Goal: Transaction & Acquisition: Book appointment/travel/reservation

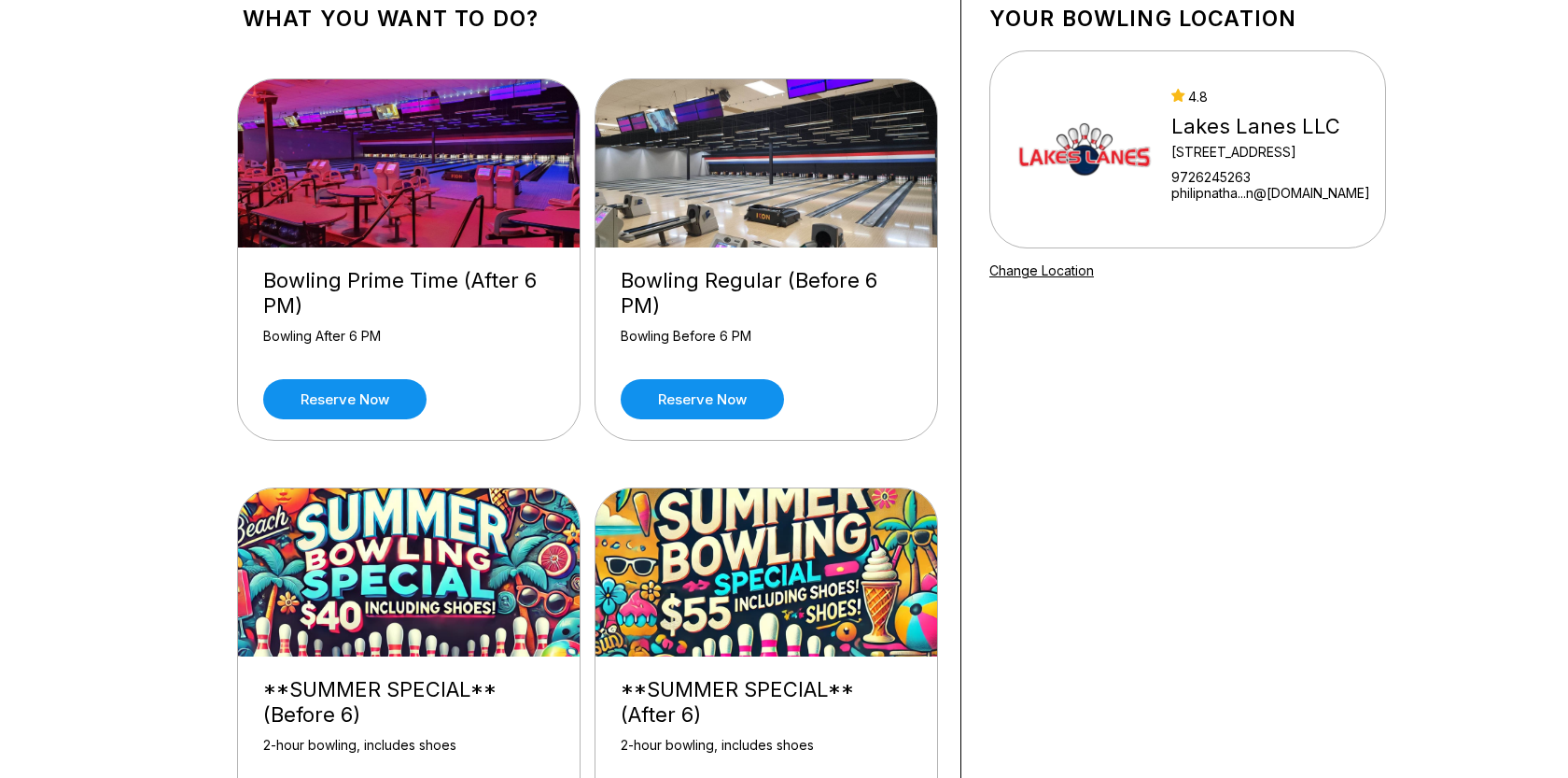
scroll to position [122, 0]
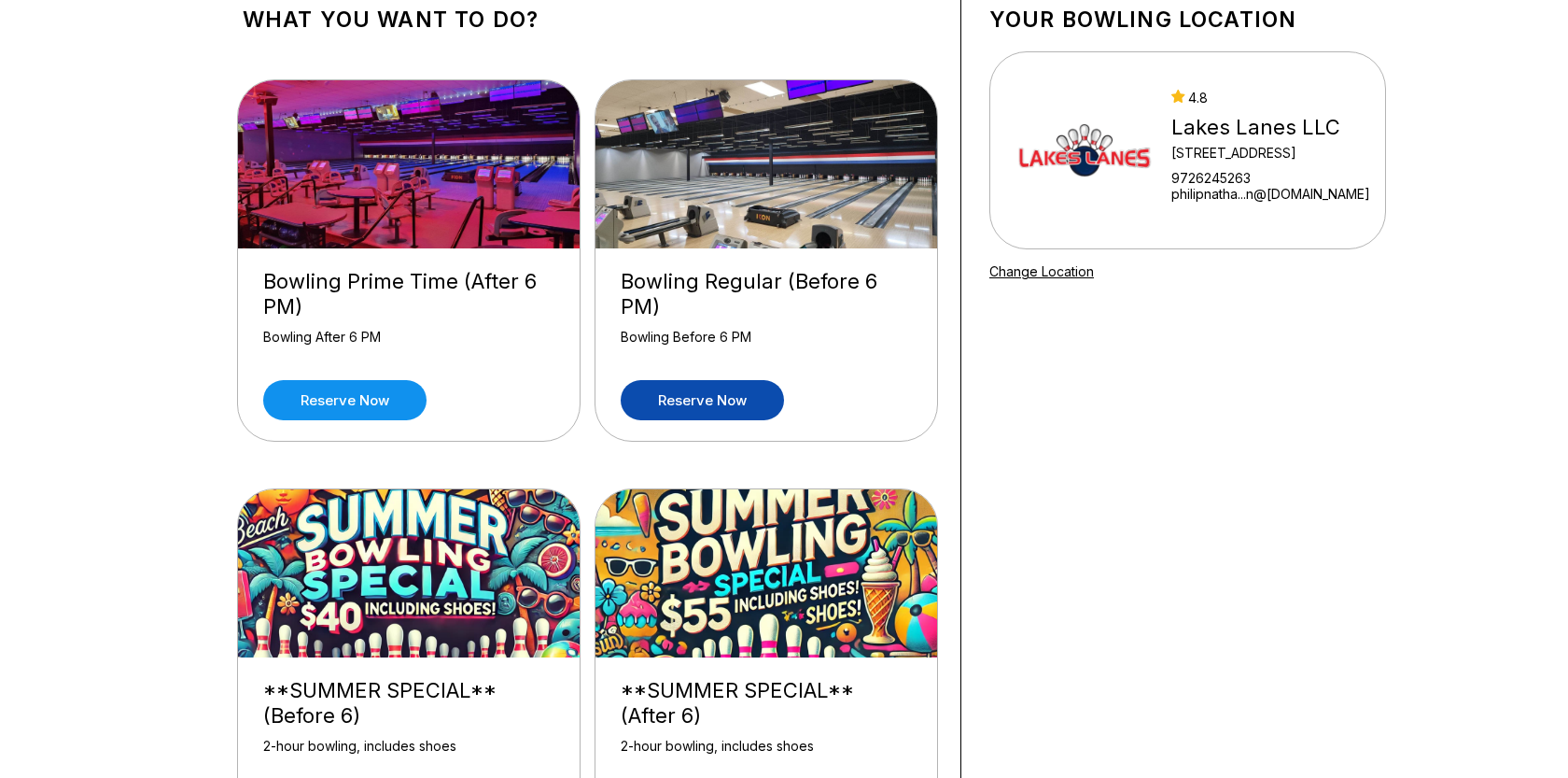
click at [677, 398] on link "Reserve now" at bounding box center [702, 399] width 163 height 40
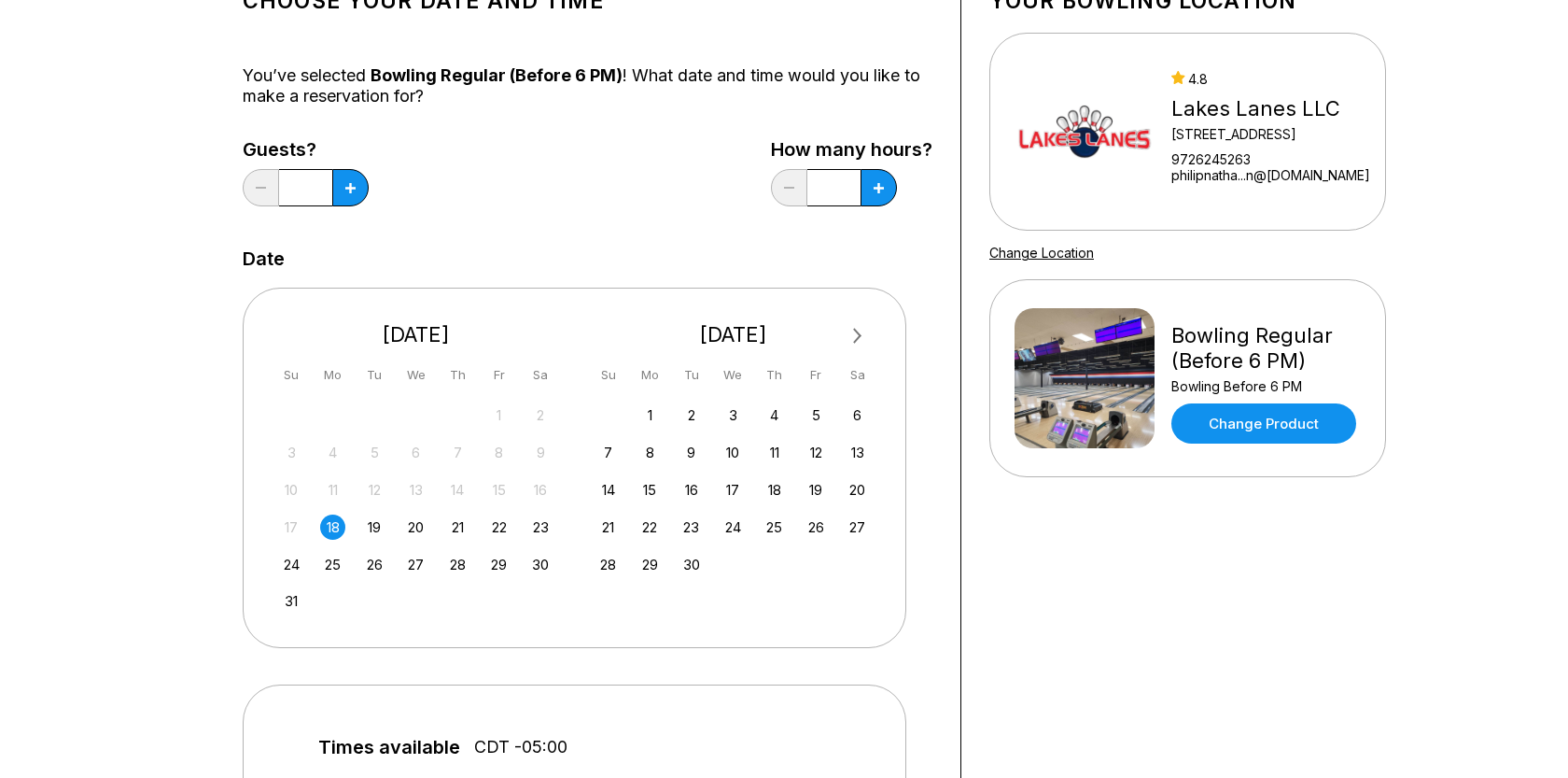
scroll to position [153, 0]
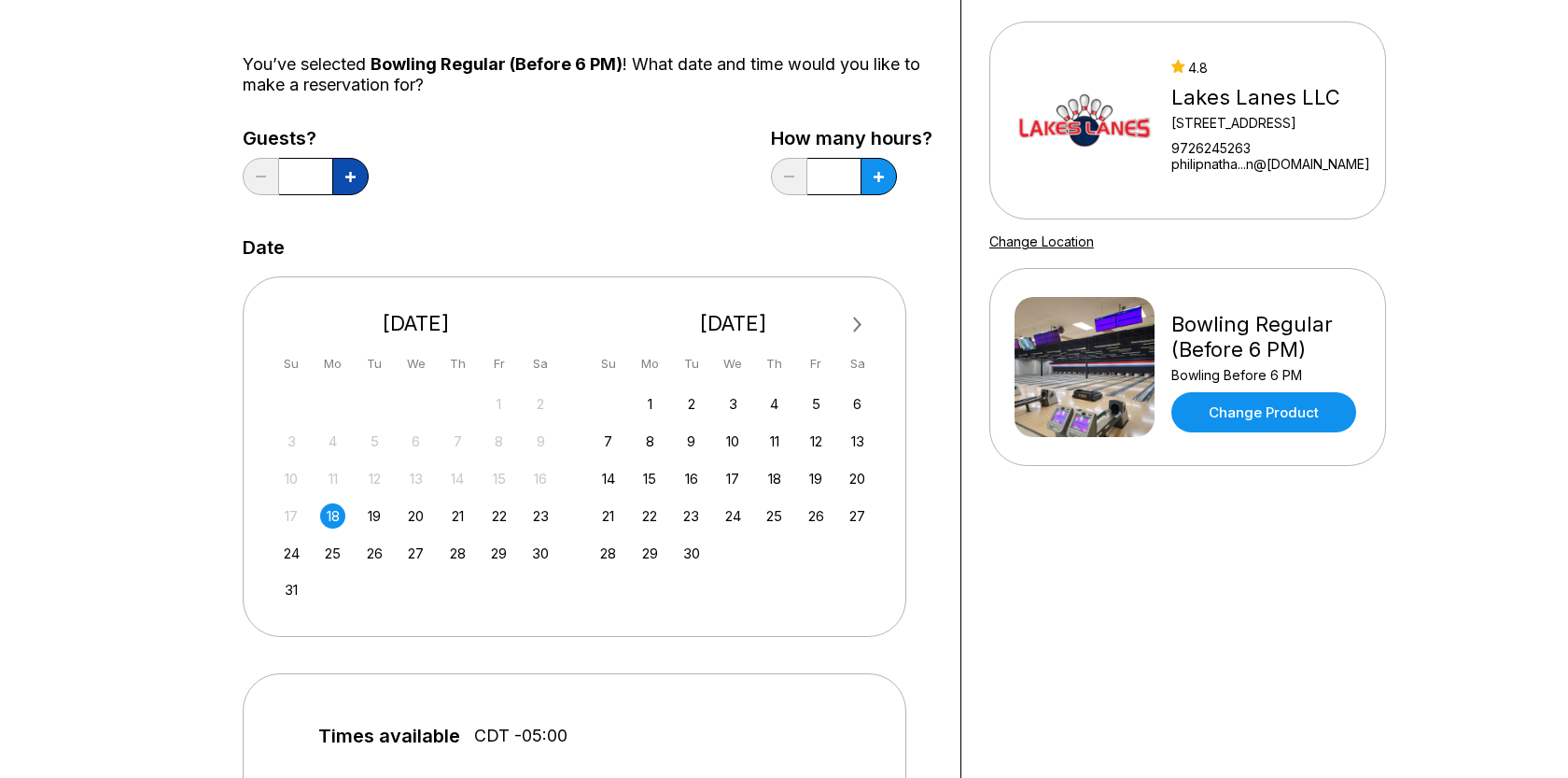
click at [360, 173] on button at bounding box center [350, 176] width 36 height 37
click at [351, 173] on icon at bounding box center [350, 177] width 10 height 10
click at [350, 173] on icon at bounding box center [350, 177] width 10 height 10
type input "*"
click at [494, 518] on div "22" at bounding box center [499, 516] width 25 height 25
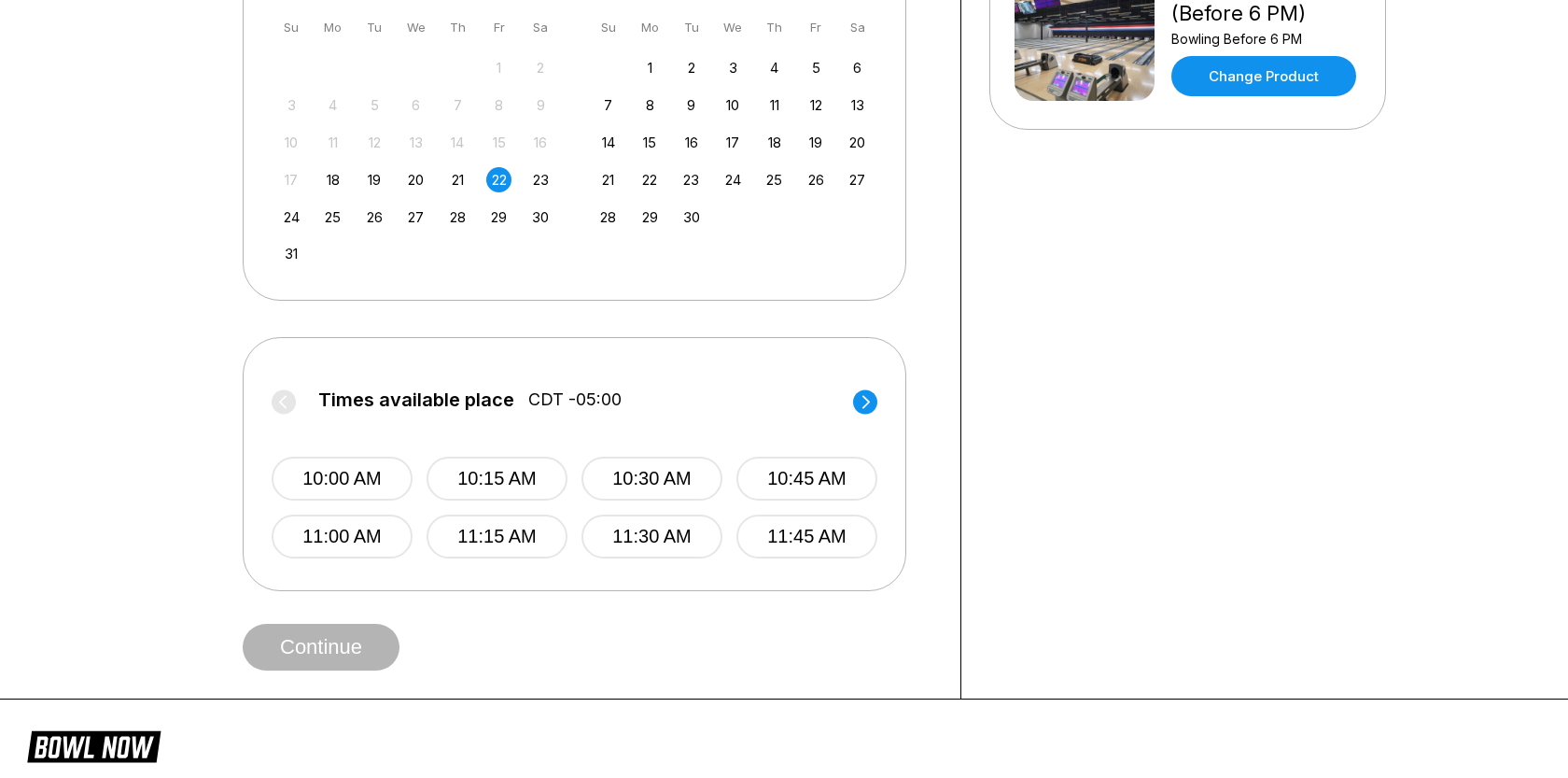
scroll to position [589, 0]
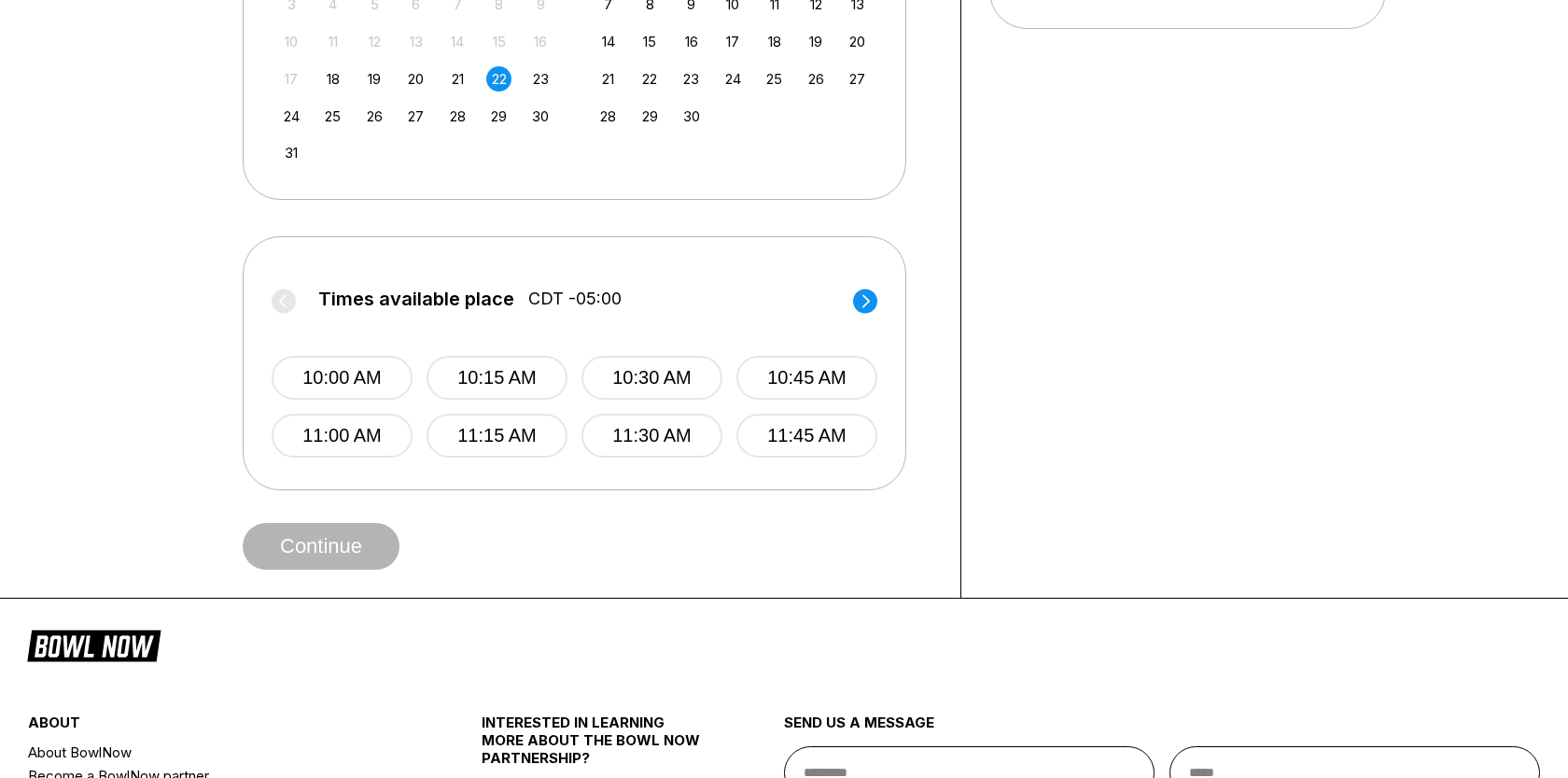
click at [857, 309] on circle at bounding box center [865, 300] width 24 height 24
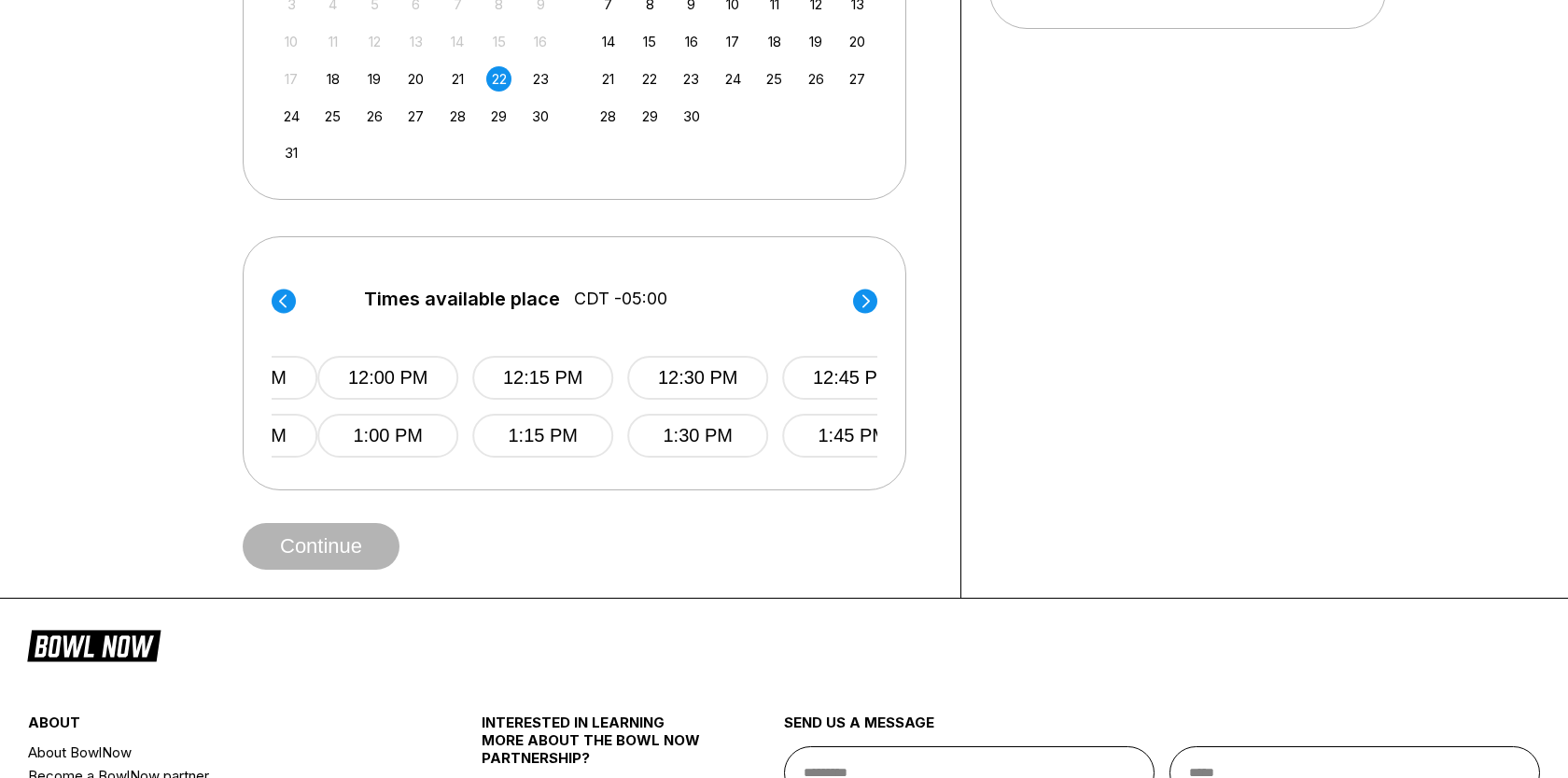
click at [863, 304] on circle at bounding box center [865, 300] width 24 height 24
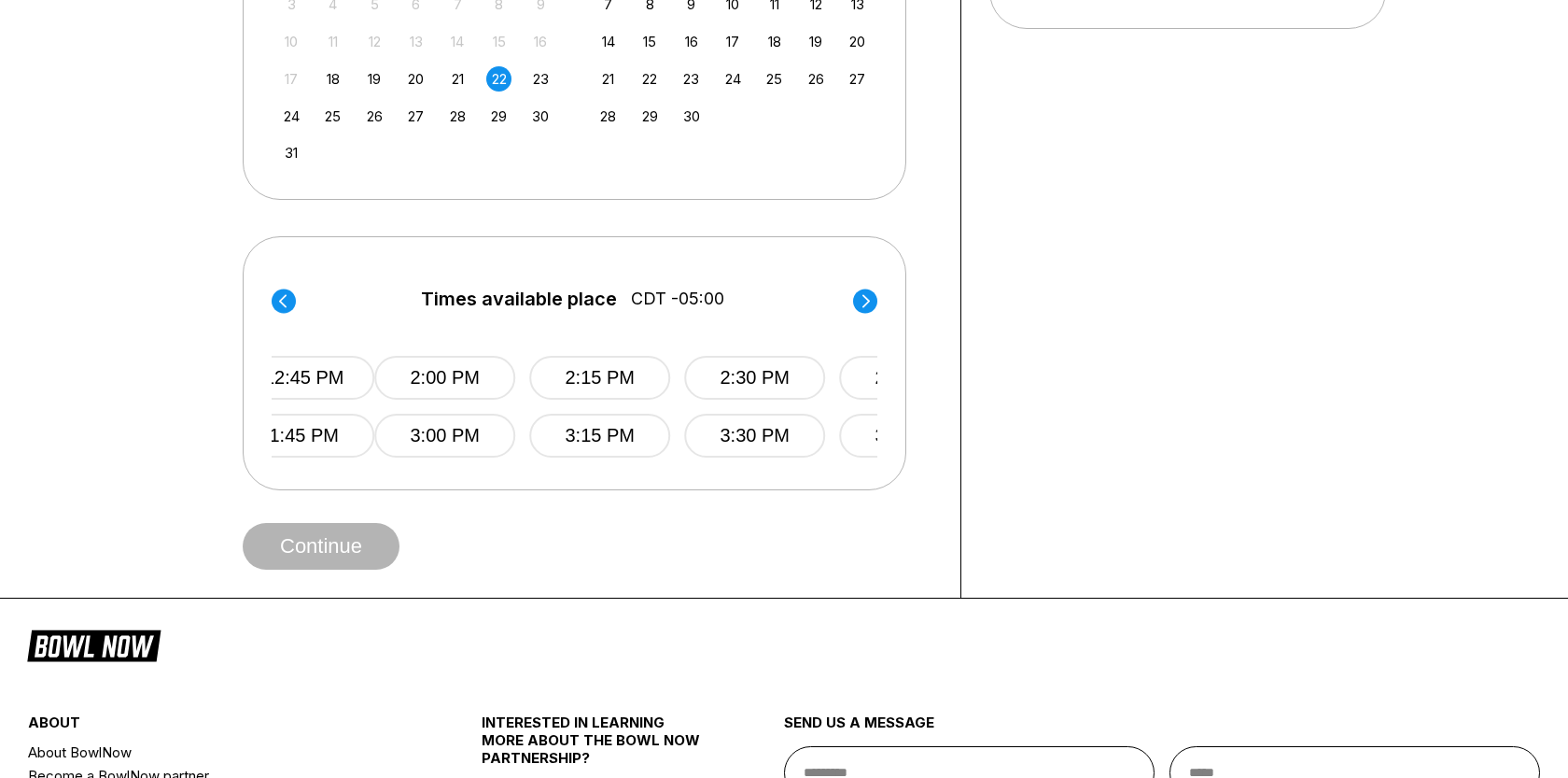
click at [865, 302] on circle at bounding box center [865, 300] width 24 height 24
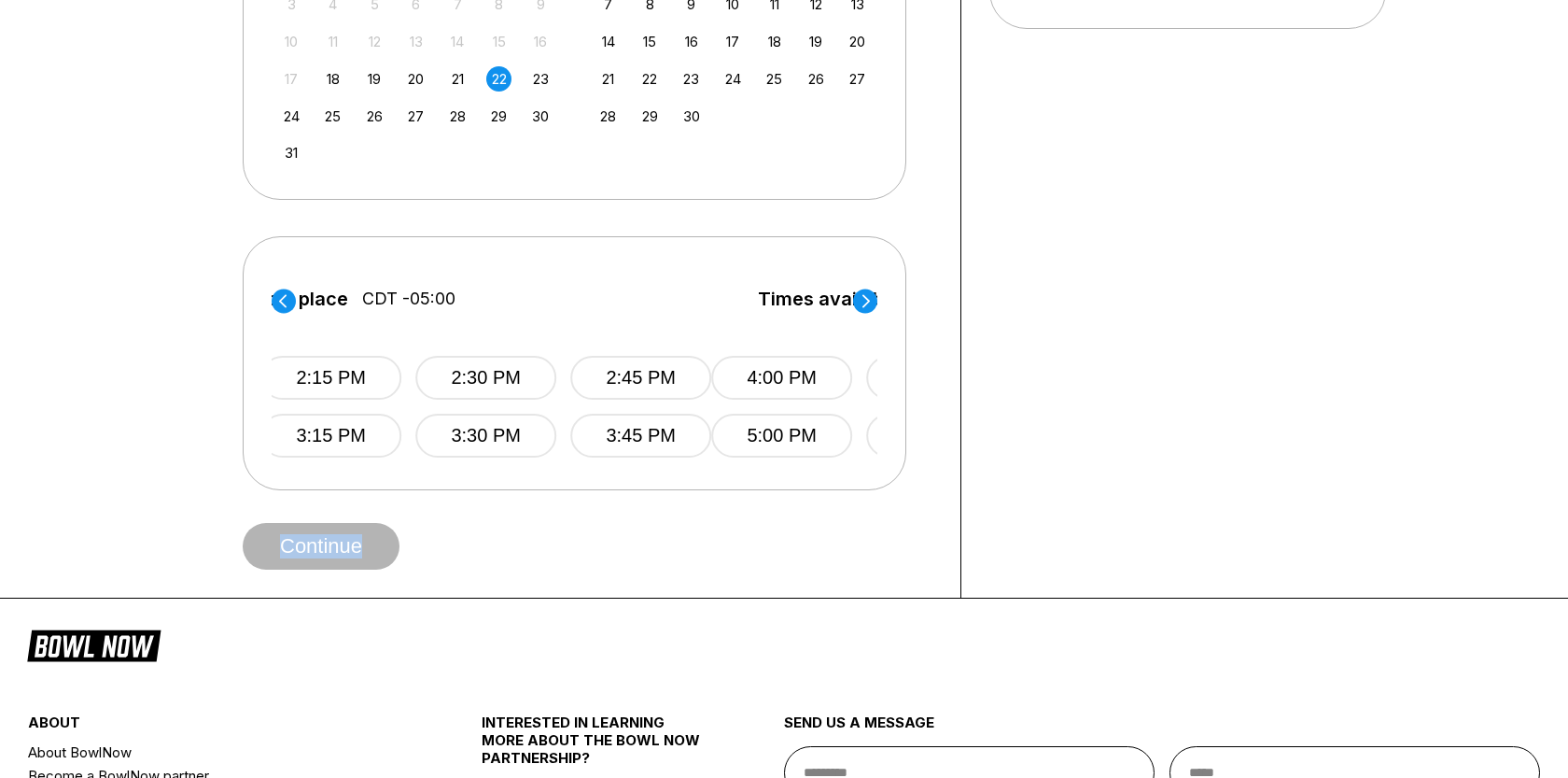
click at [865, 302] on circle at bounding box center [865, 300] width 24 height 24
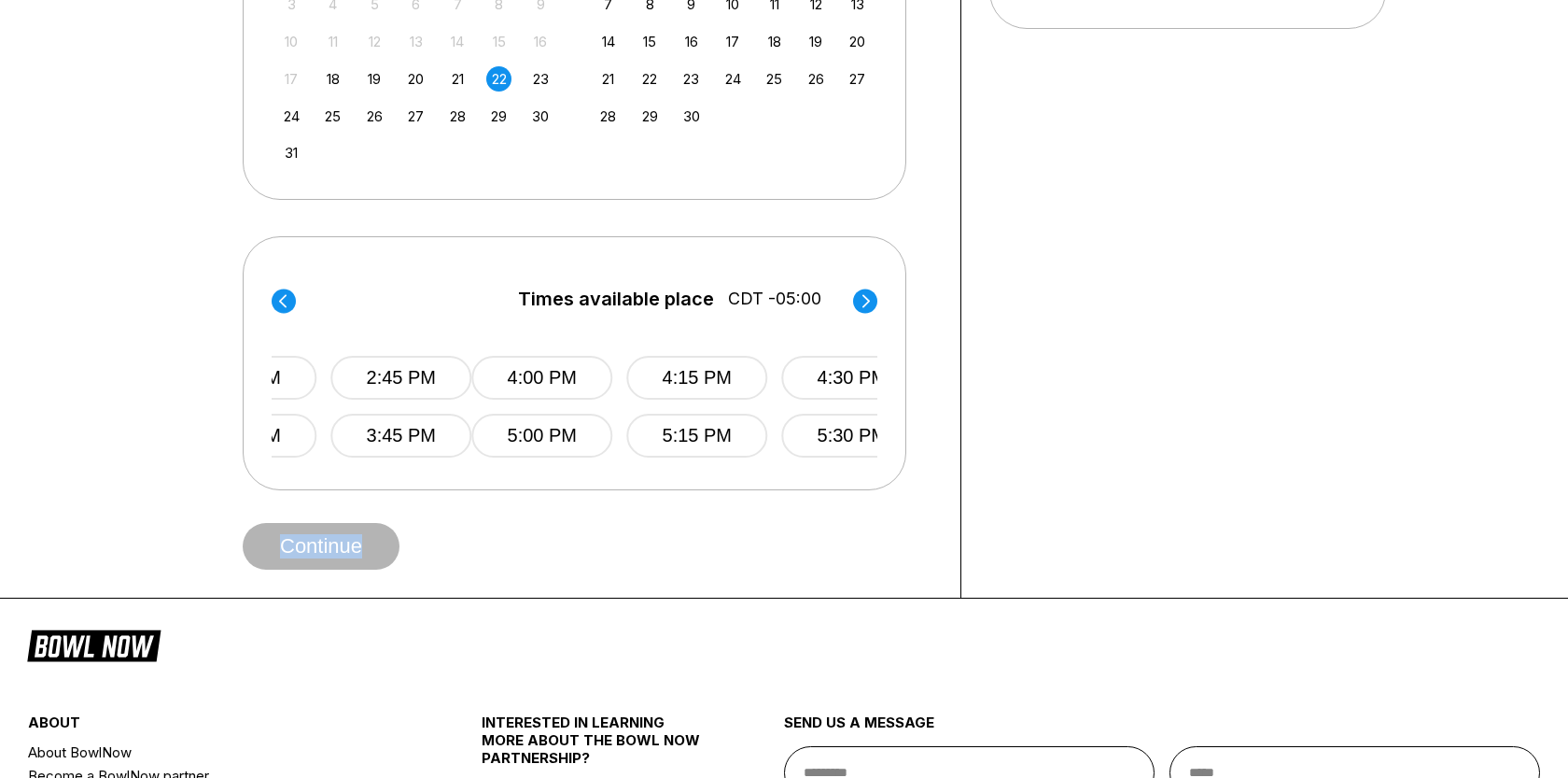
click at [865, 302] on circle at bounding box center [865, 300] width 24 height 24
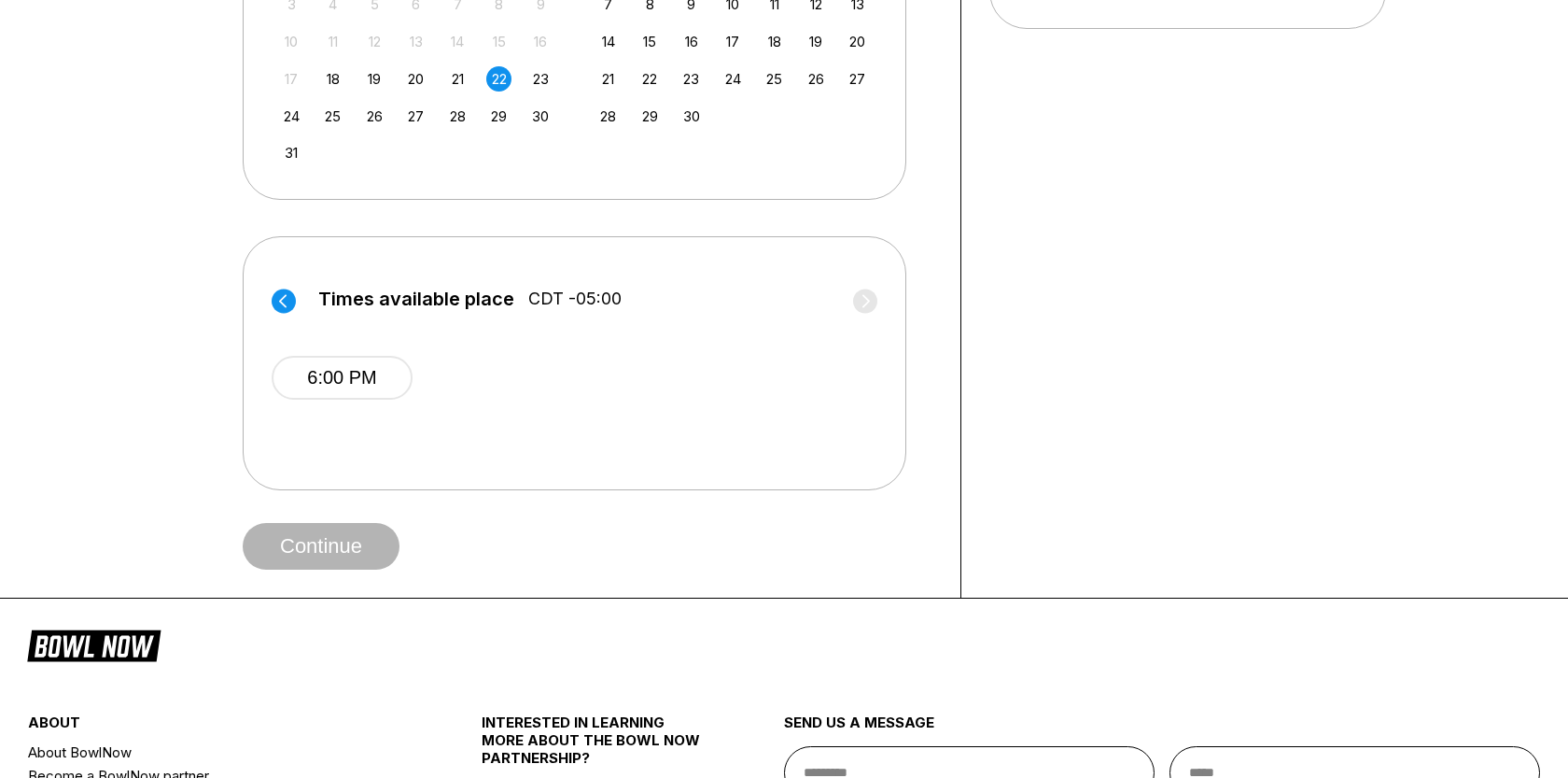
click at [452, 474] on div "Times available place CDT -05:00 10:00 AM 10:15 AM 10:30 AM 10:45 AM 11:00 AM 1…" at bounding box center [574, 363] width 664 height 254
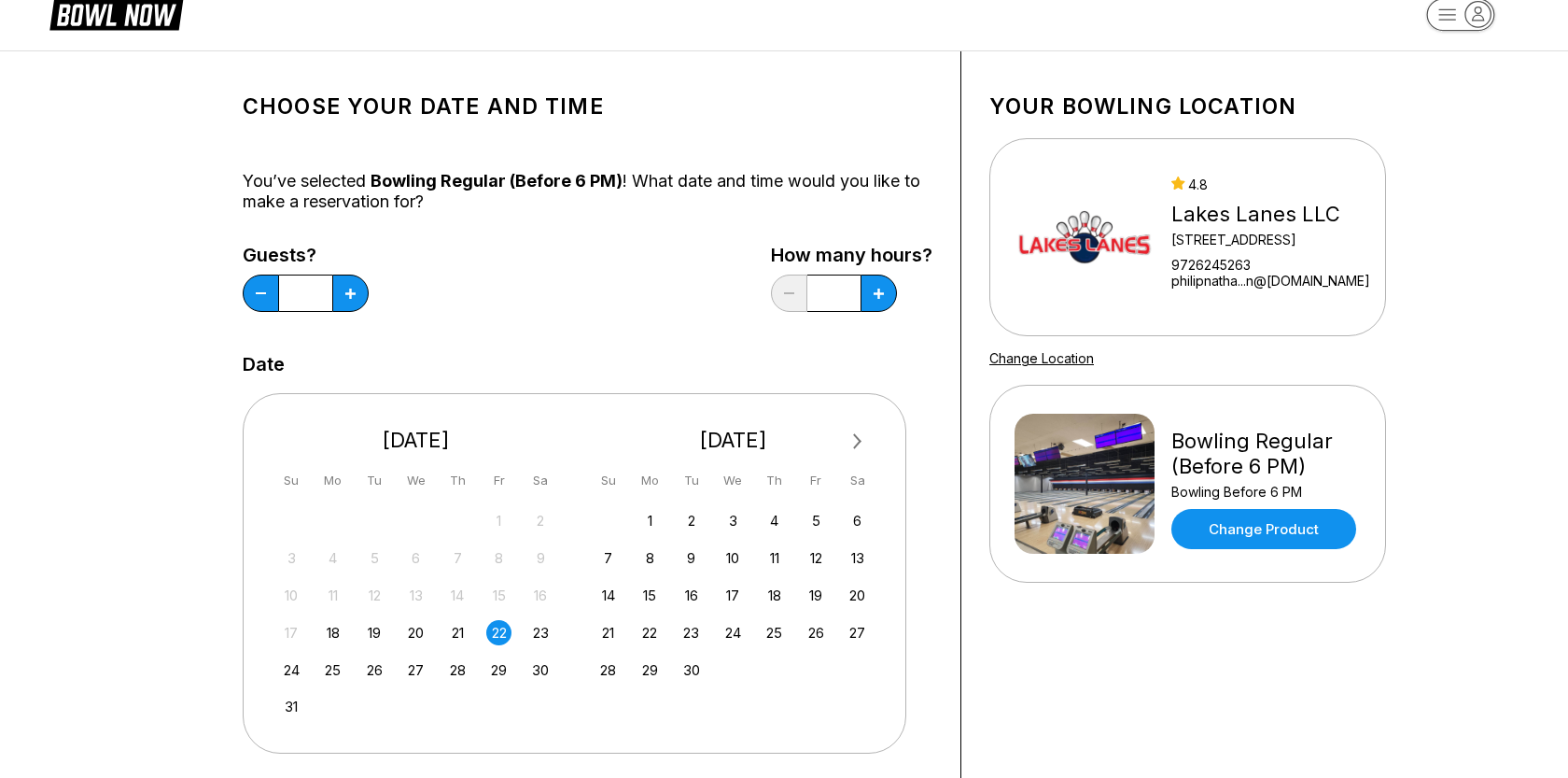
scroll to position [0, 0]
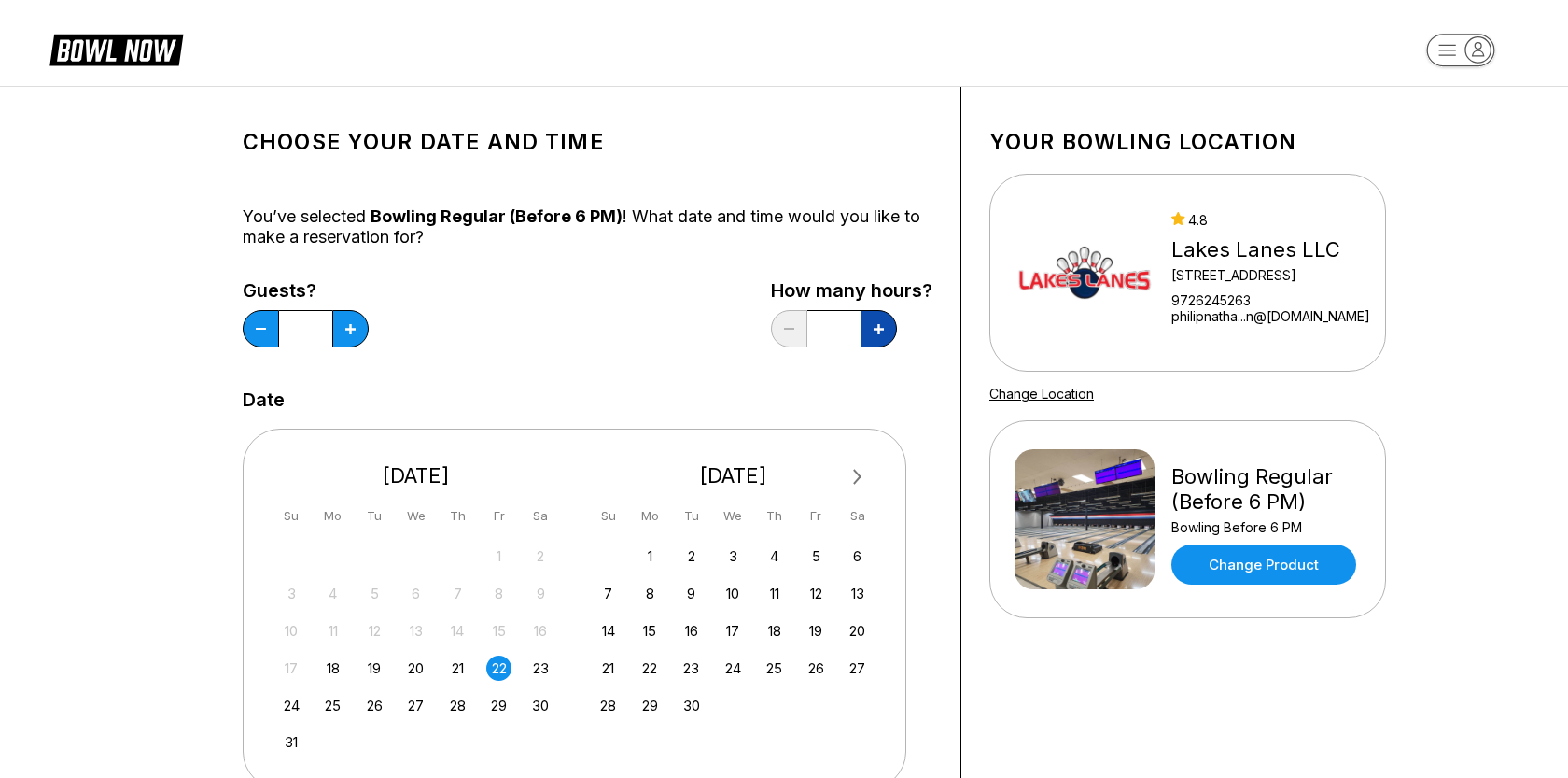
click at [369, 338] on button at bounding box center [350, 329] width 36 height 37
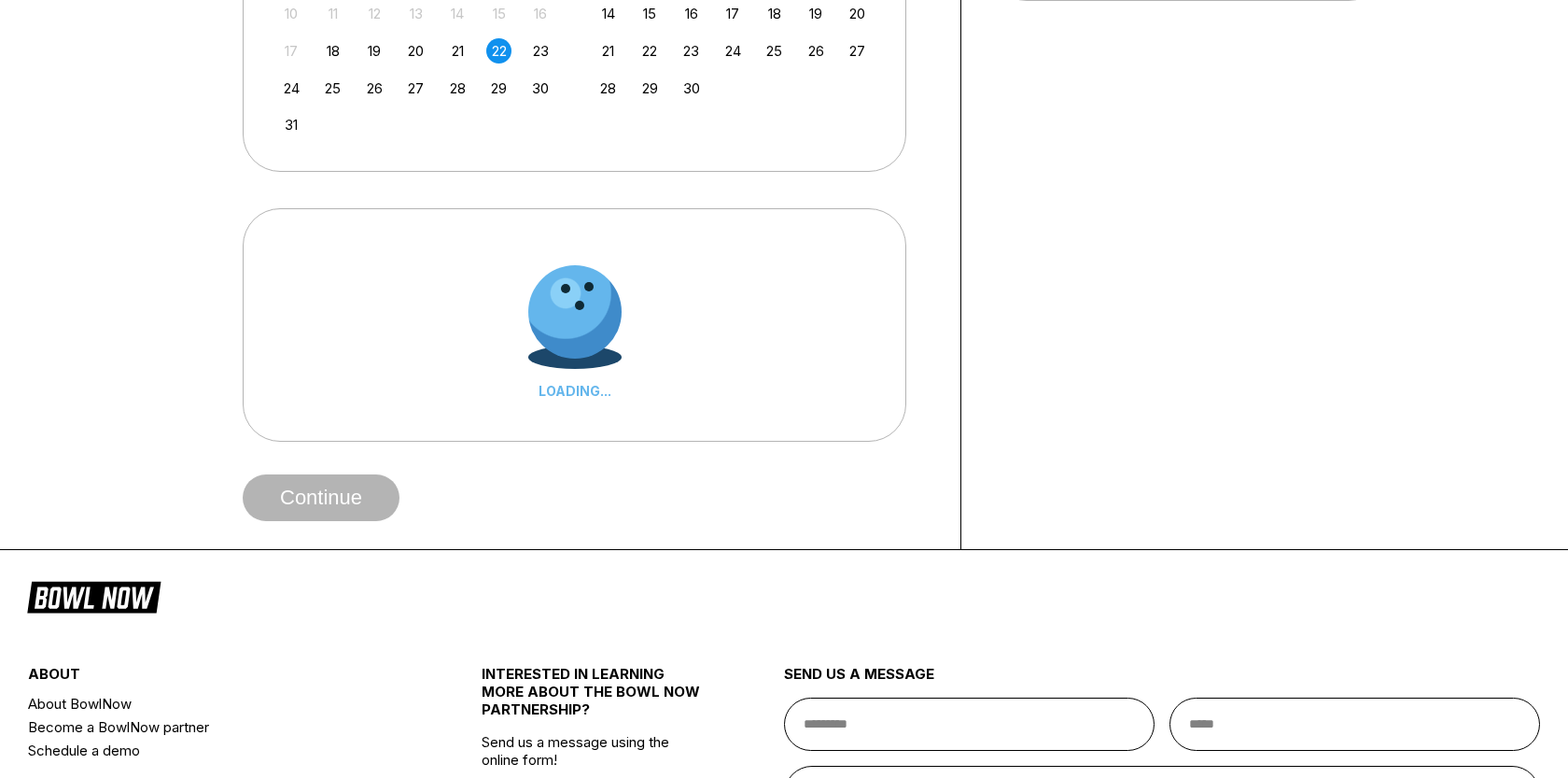
scroll to position [618, 0]
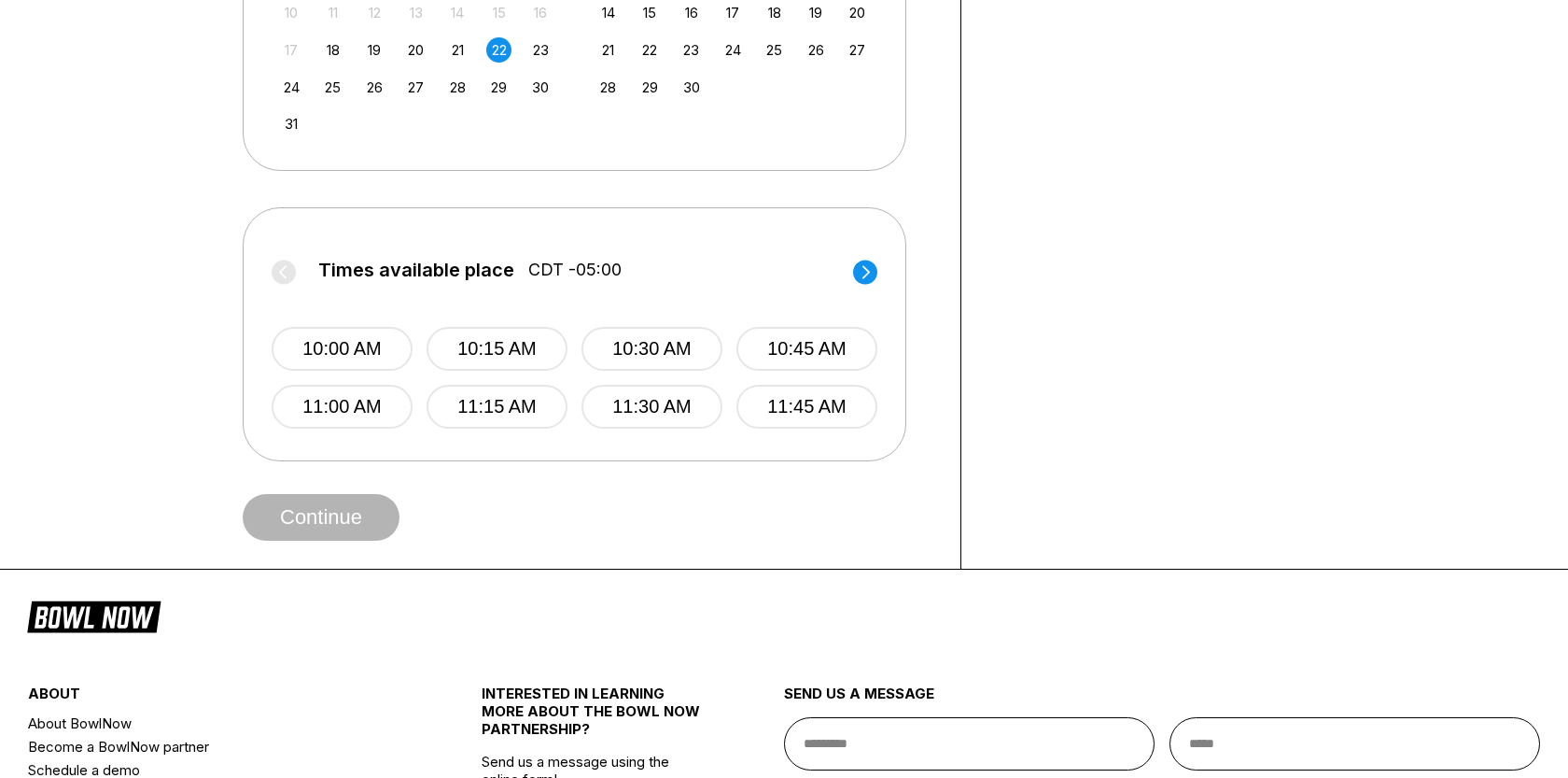
click at [868, 272] on icon at bounding box center [867, 271] width 8 height 13
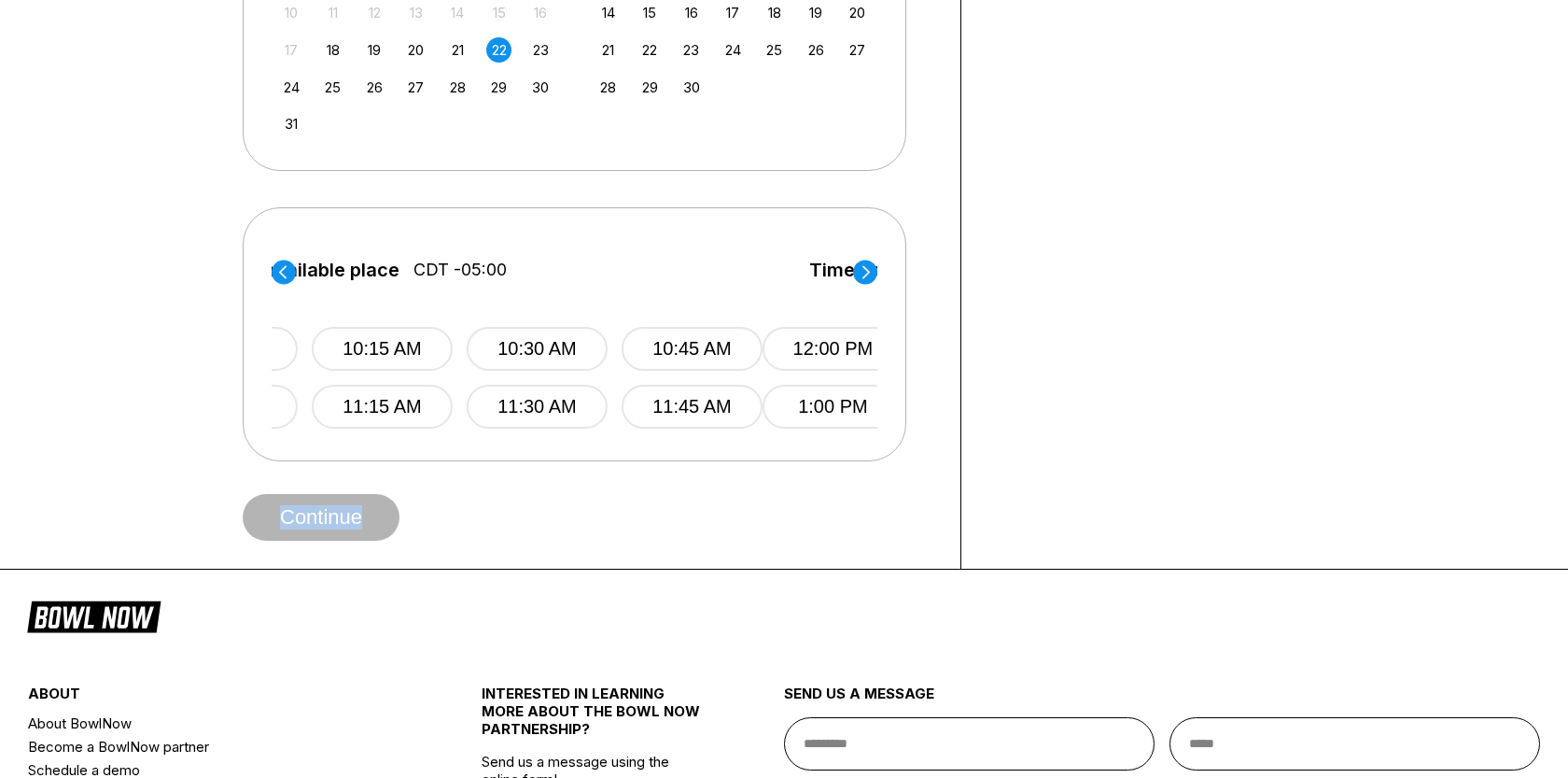
click at [868, 272] on icon at bounding box center [867, 271] width 8 height 13
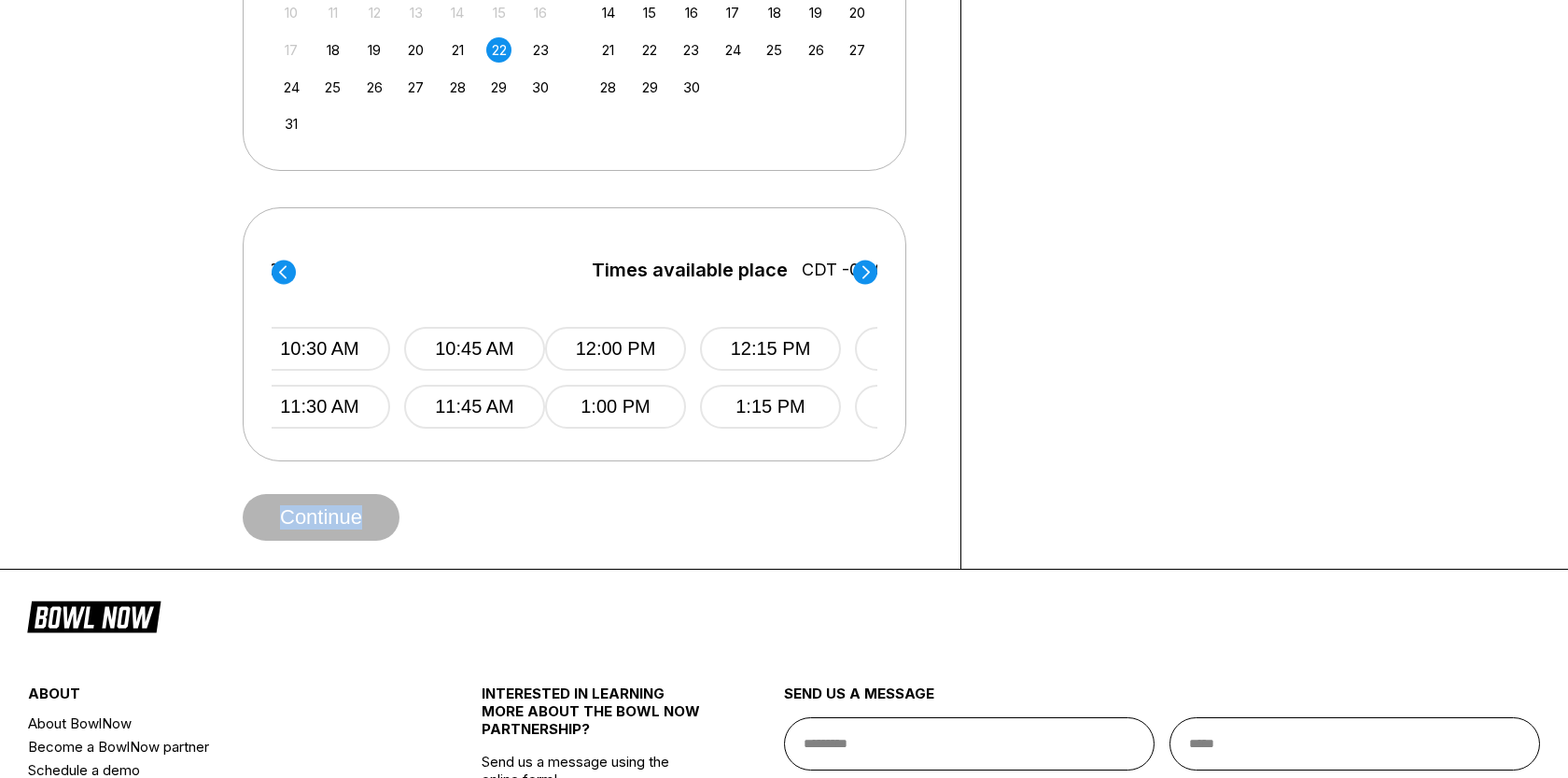
click at [868, 272] on icon at bounding box center [867, 271] width 8 height 13
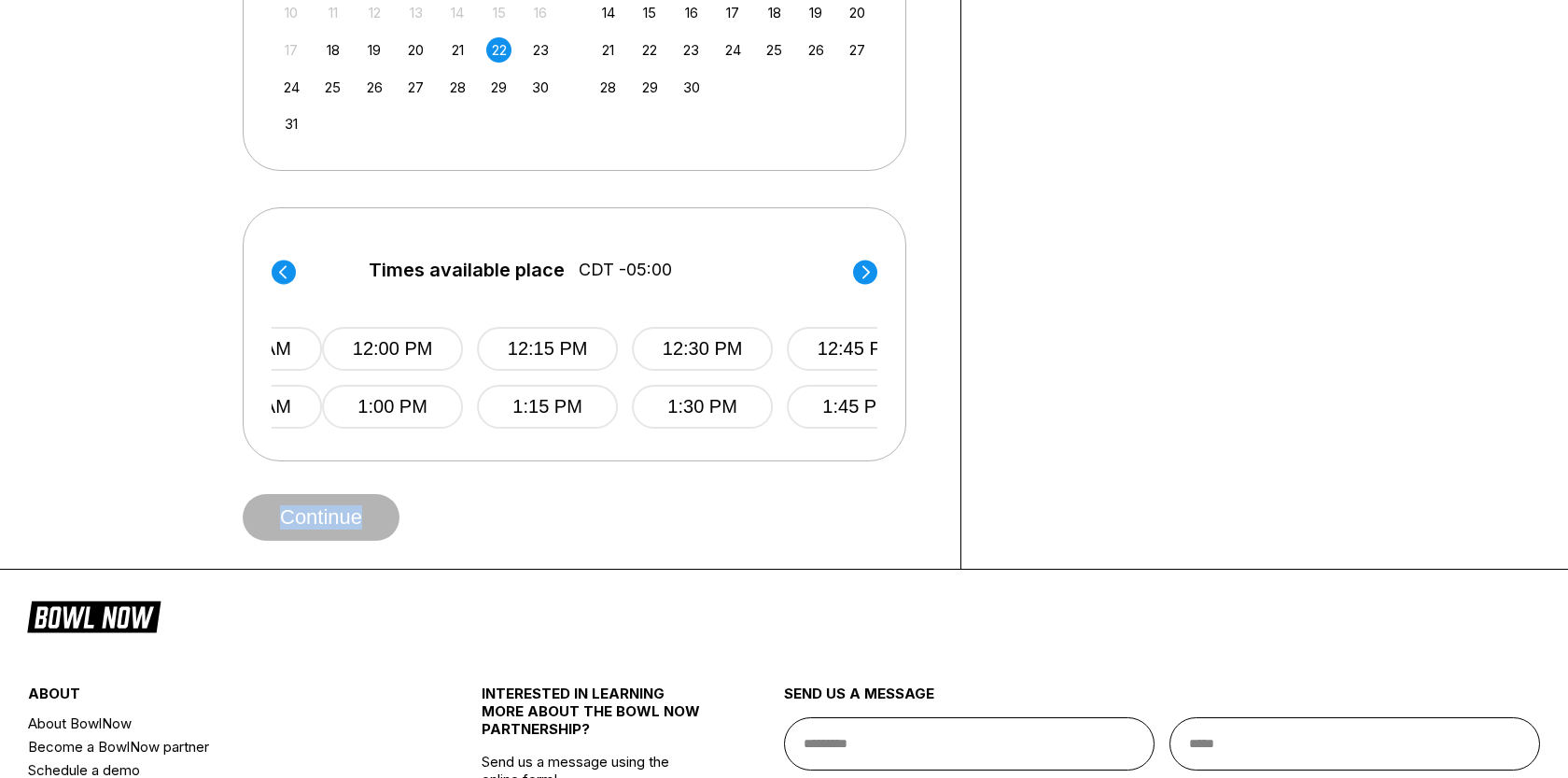
click at [868, 272] on icon at bounding box center [867, 271] width 8 height 13
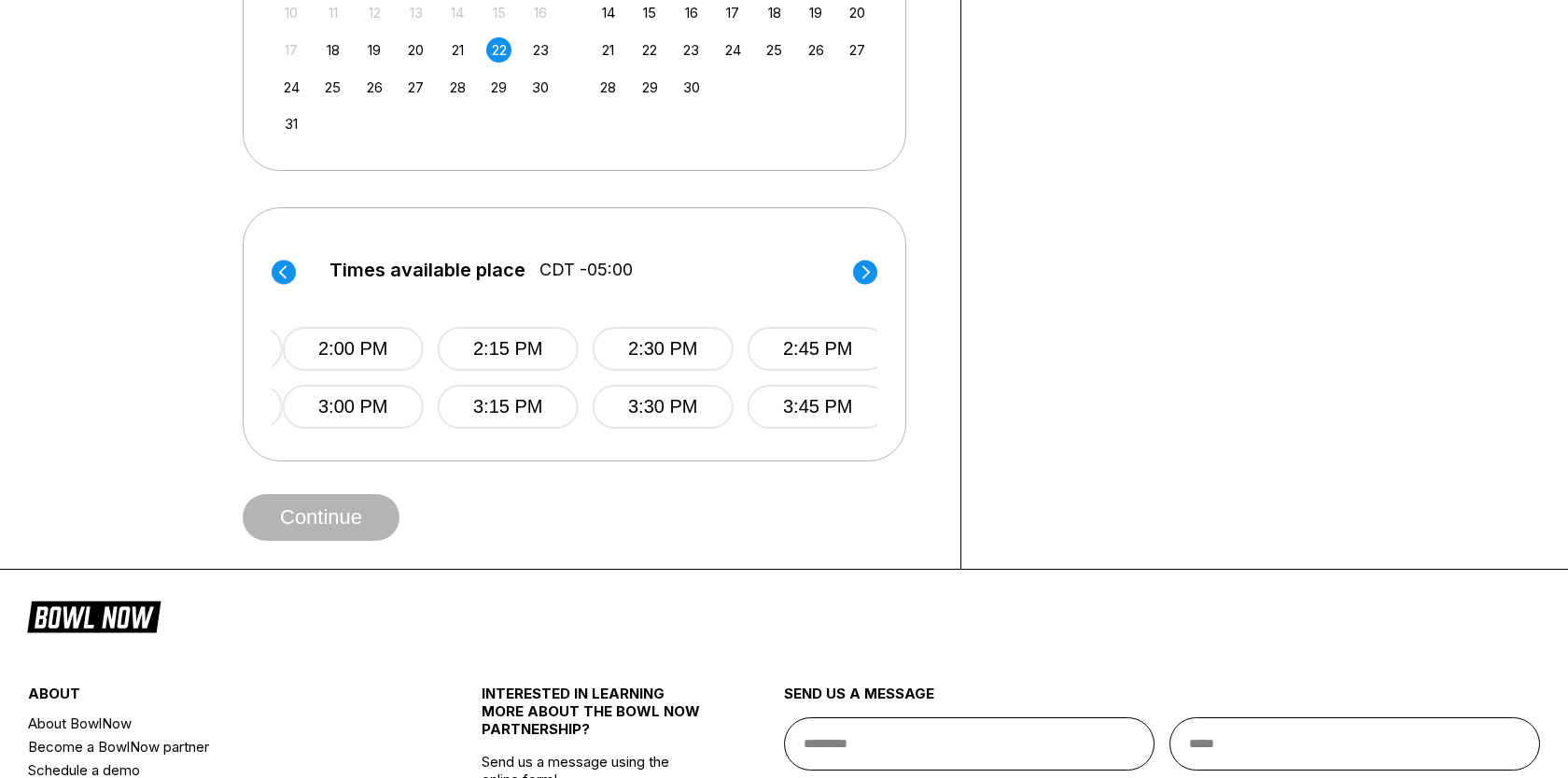
click at [868, 272] on icon at bounding box center [867, 271] width 8 height 13
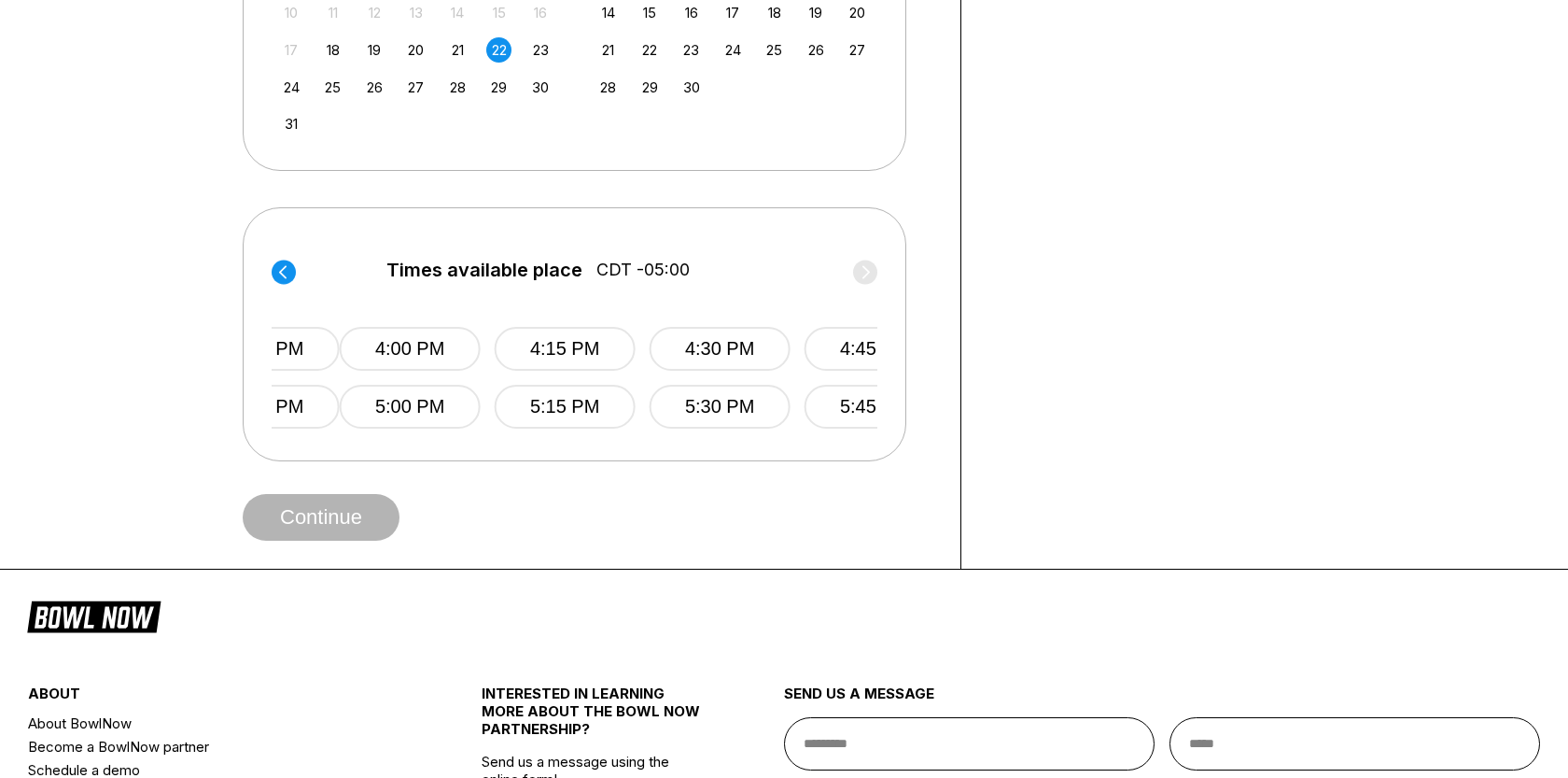
click at [868, 272] on label "Times available place CDT -05:00" at bounding box center [642, 274] width 605 height 30
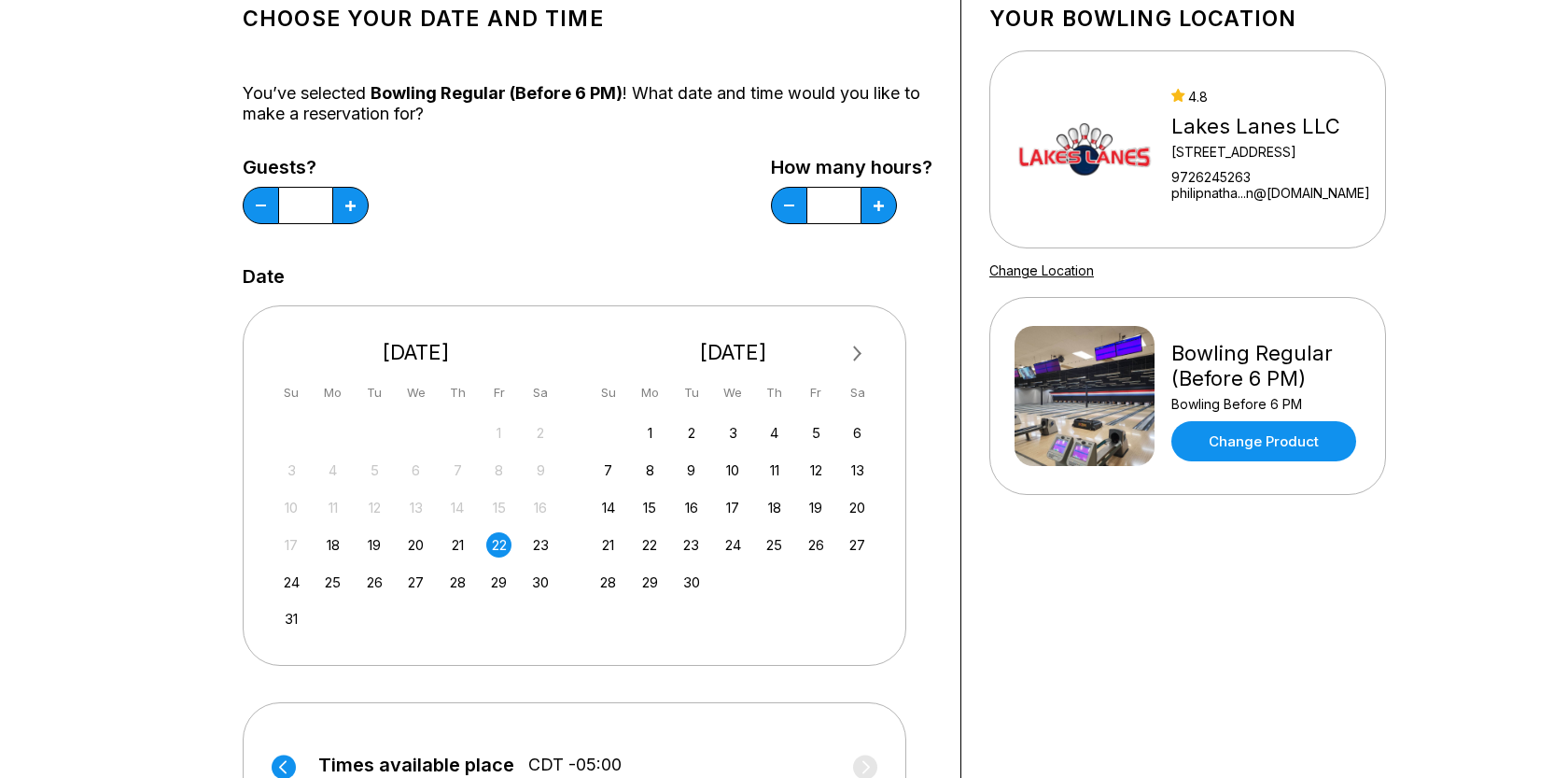
scroll to position [0, 0]
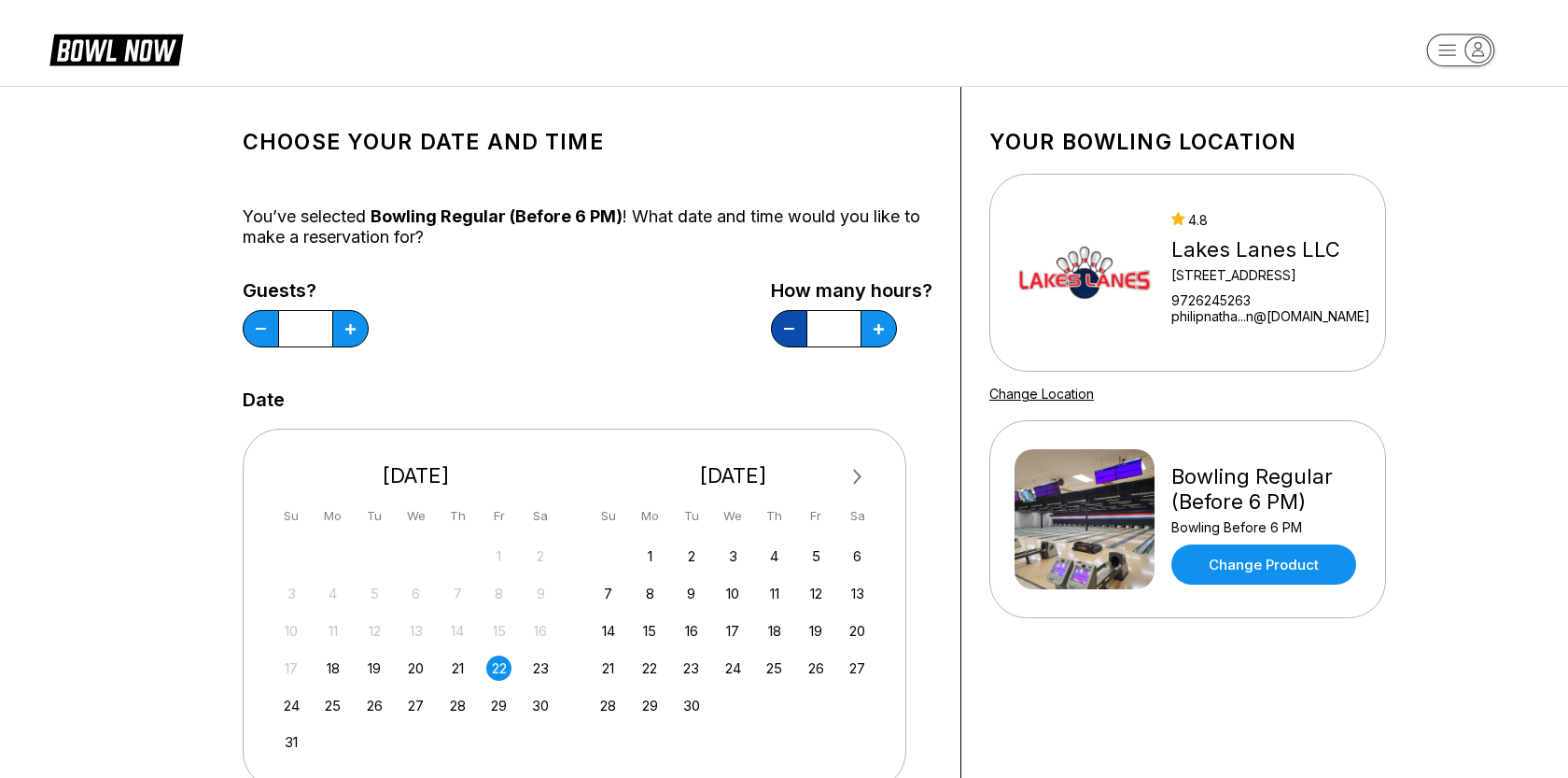
click at [279, 336] on button at bounding box center [260, 329] width 36 height 37
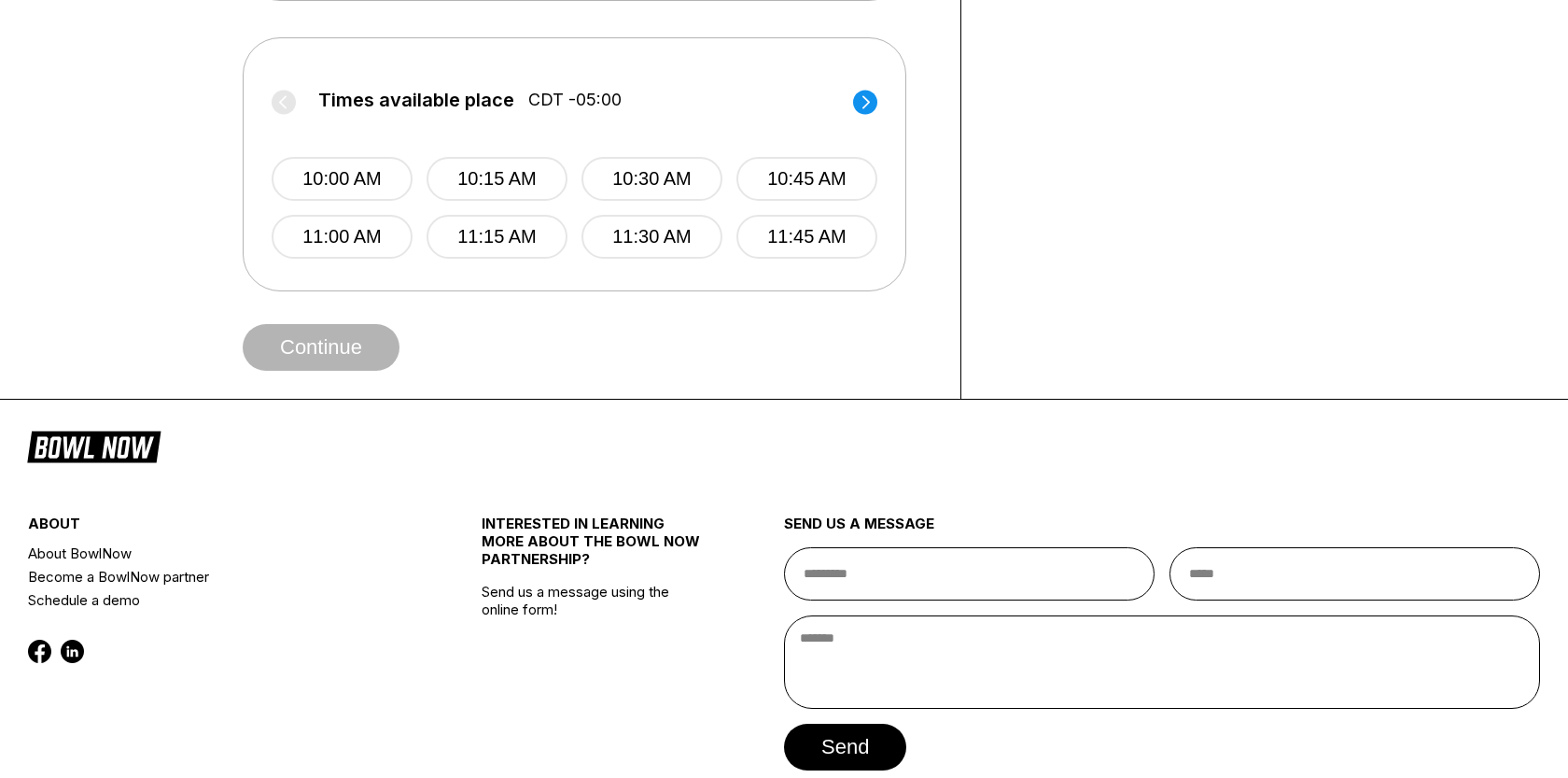
click at [857, 108] on circle at bounding box center [865, 102] width 24 height 24
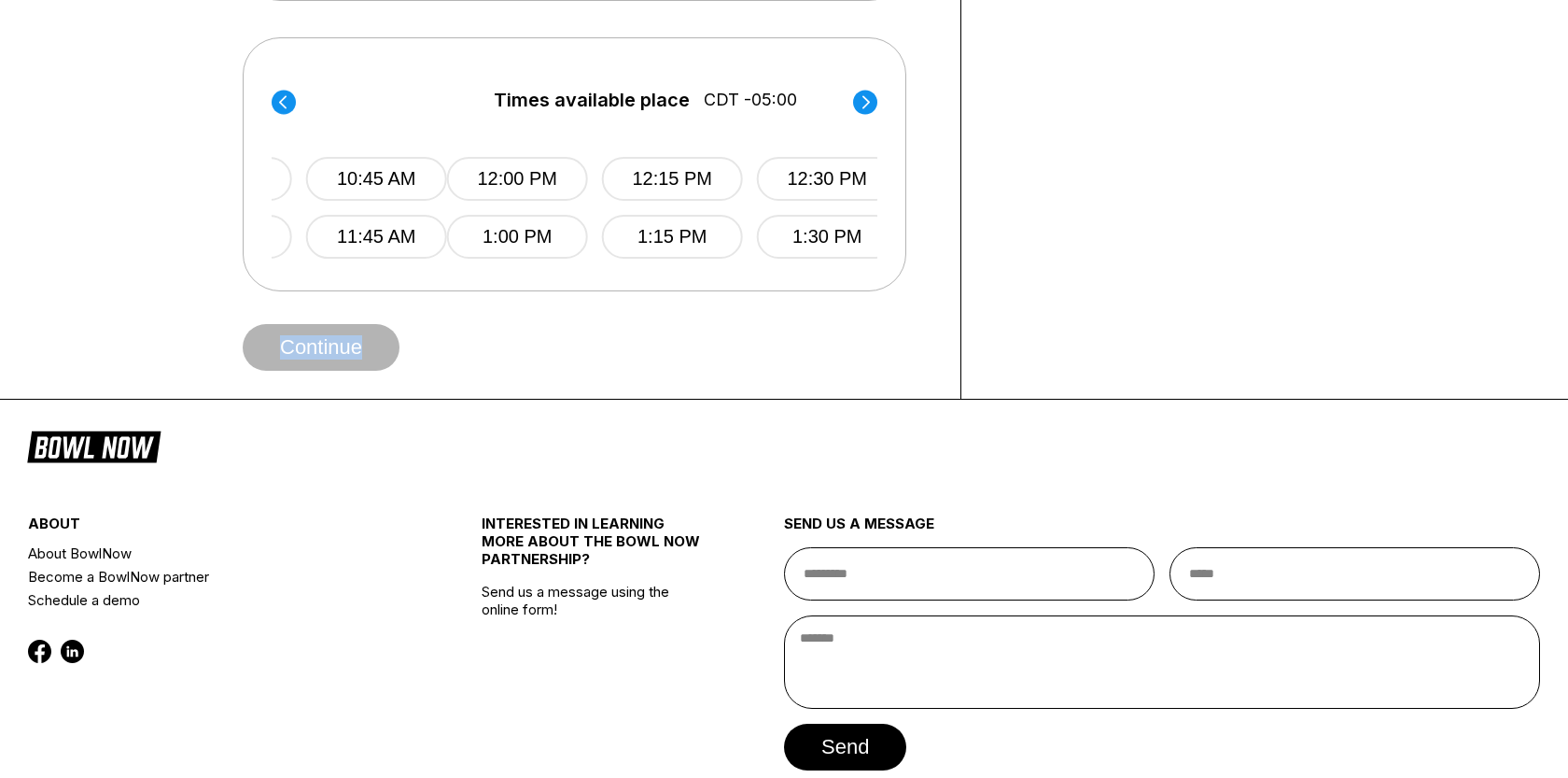
click at [857, 108] on circle at bounding box center [865, 102] width 24 height 24
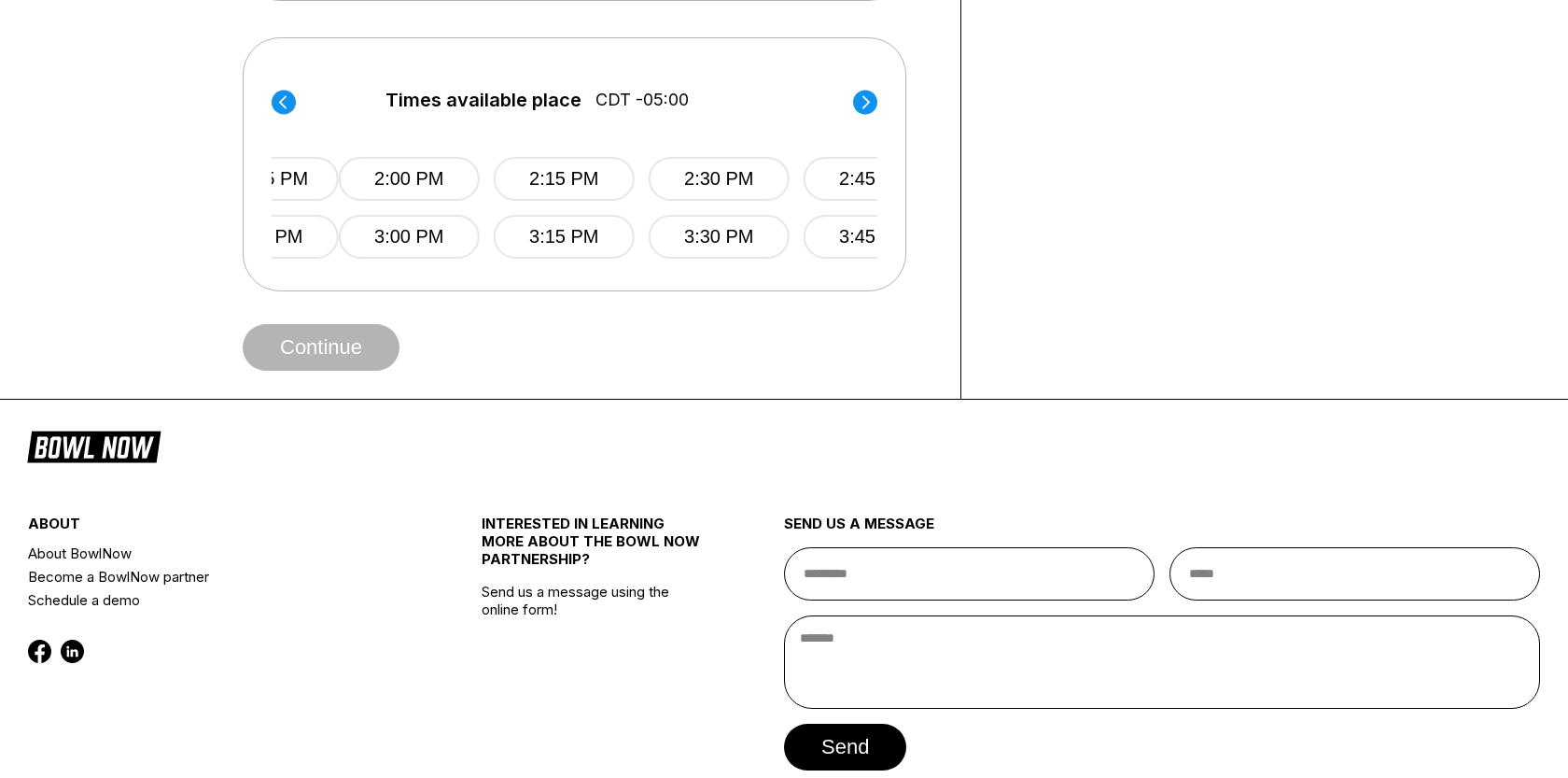
click at [857, 108] on circle at bounding box center [865, 102] width 24 height 24
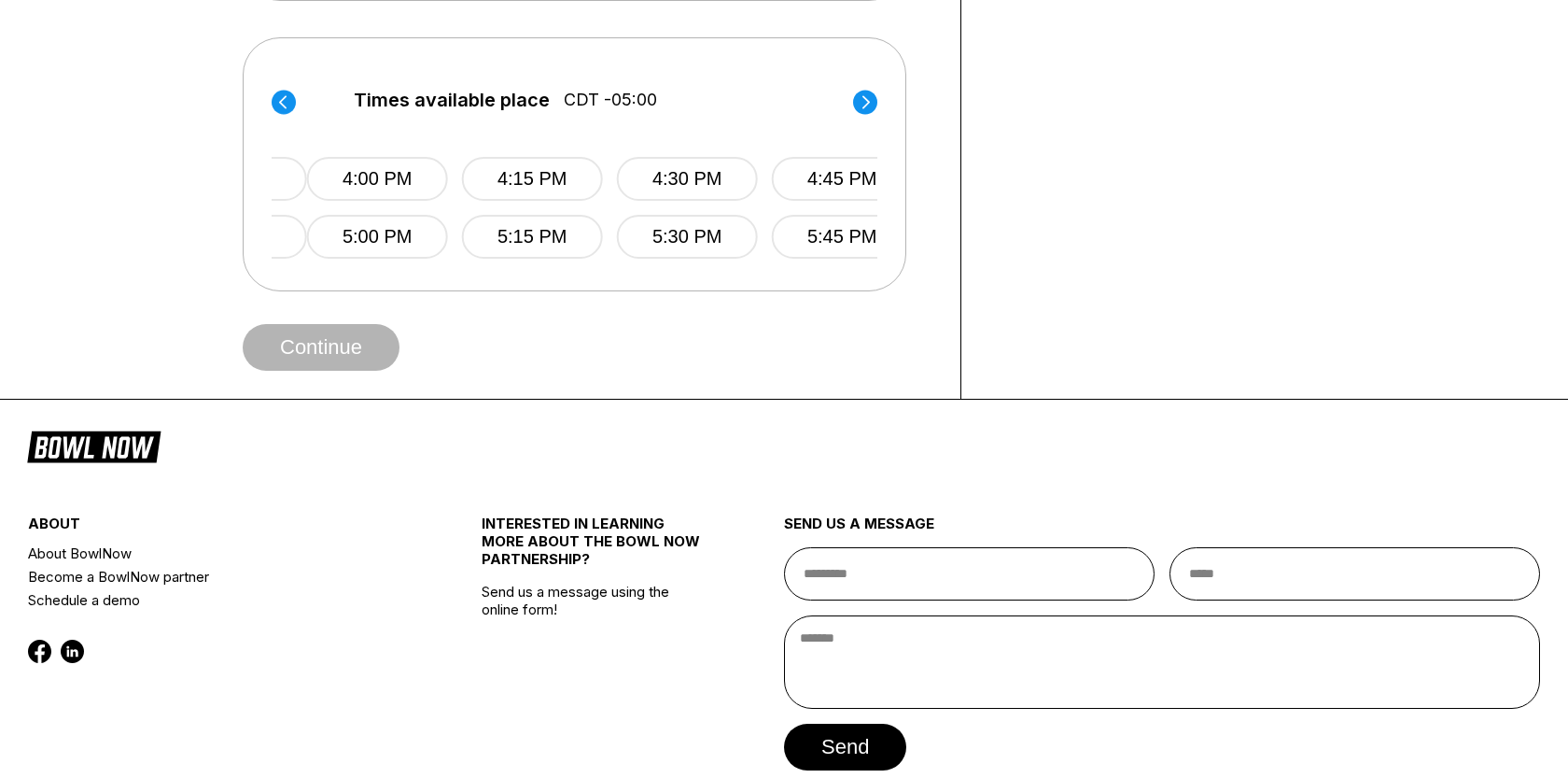
click at [857, 108] on circle at bounding box center [865, 102] width 24 height 24
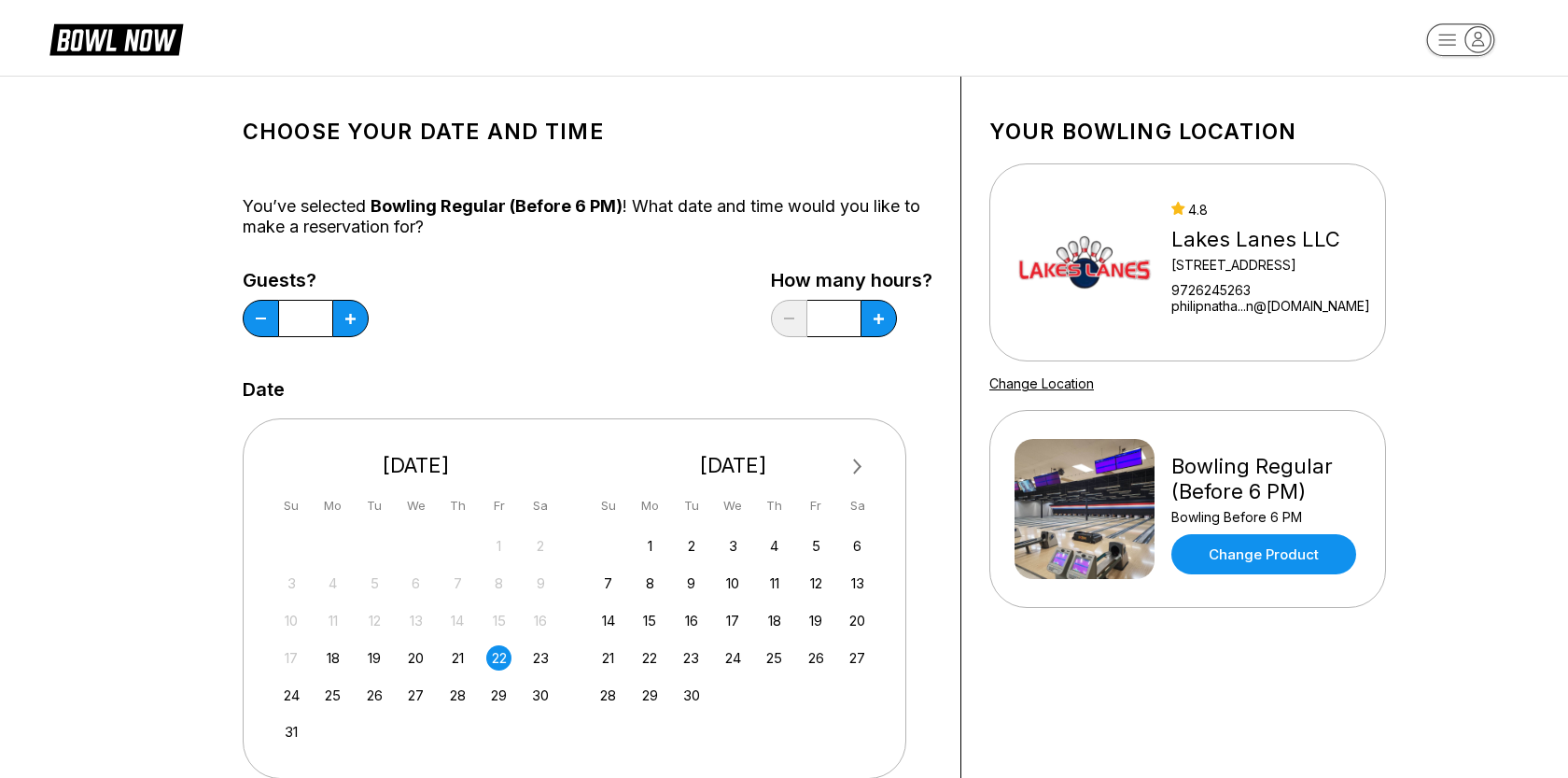
scroll to position [0, 0]
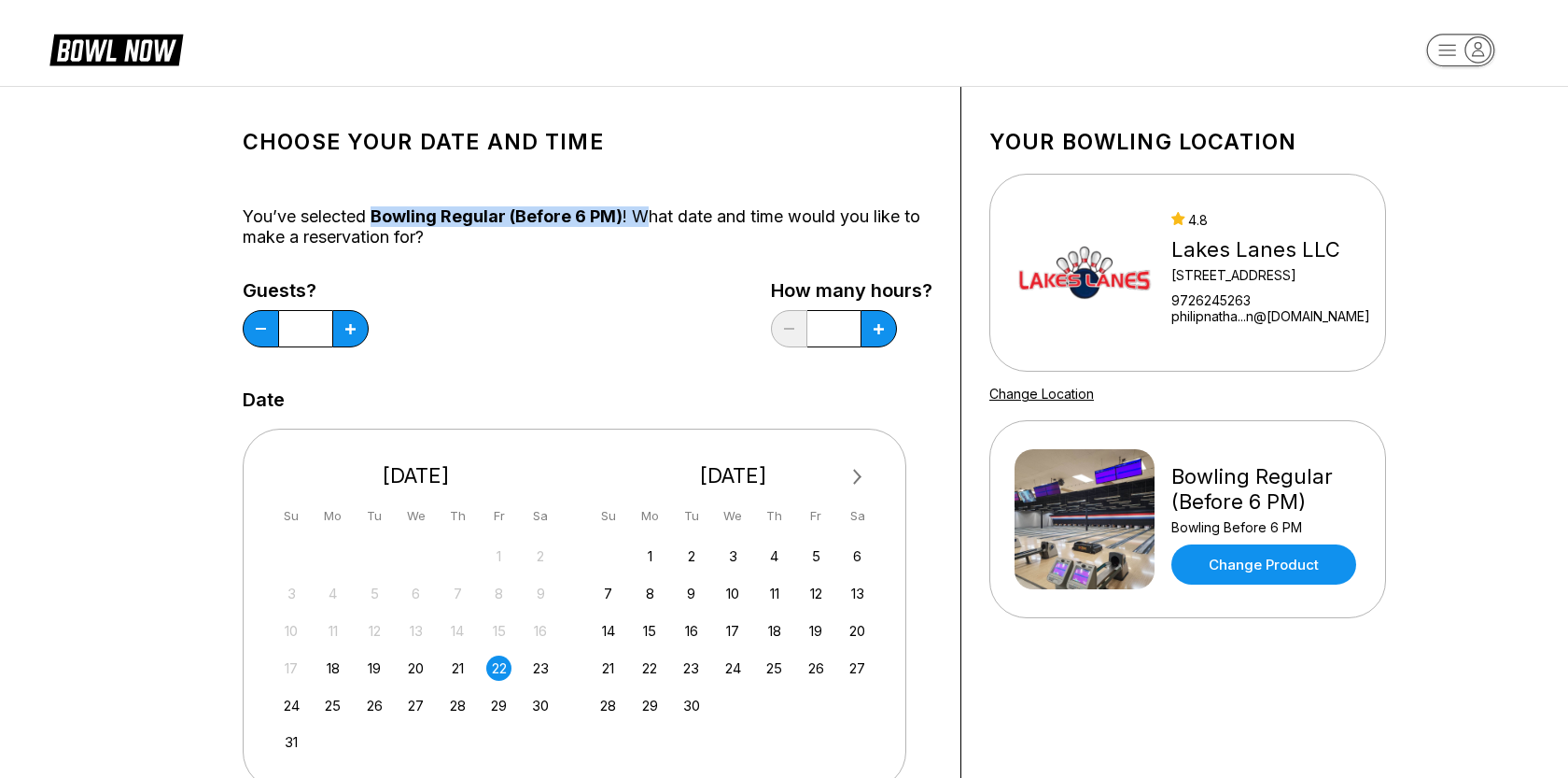
drag, startPoint x: 372, startPoint y: 214, endPoint x: 643, endPoint y: 210, distance: 271.0
click at [643, 211] on div "You’ve selected Bowling Regular (Before 6 PM) ! What date and time would you li…" at bounding box center [587, 227] width 690 height 41
click at [643, 210] on div "You’ve selected Bowling Regular (Before 6 PM) ! What date and time would you li…" at bounding box center [587, 227] width 690 height 41
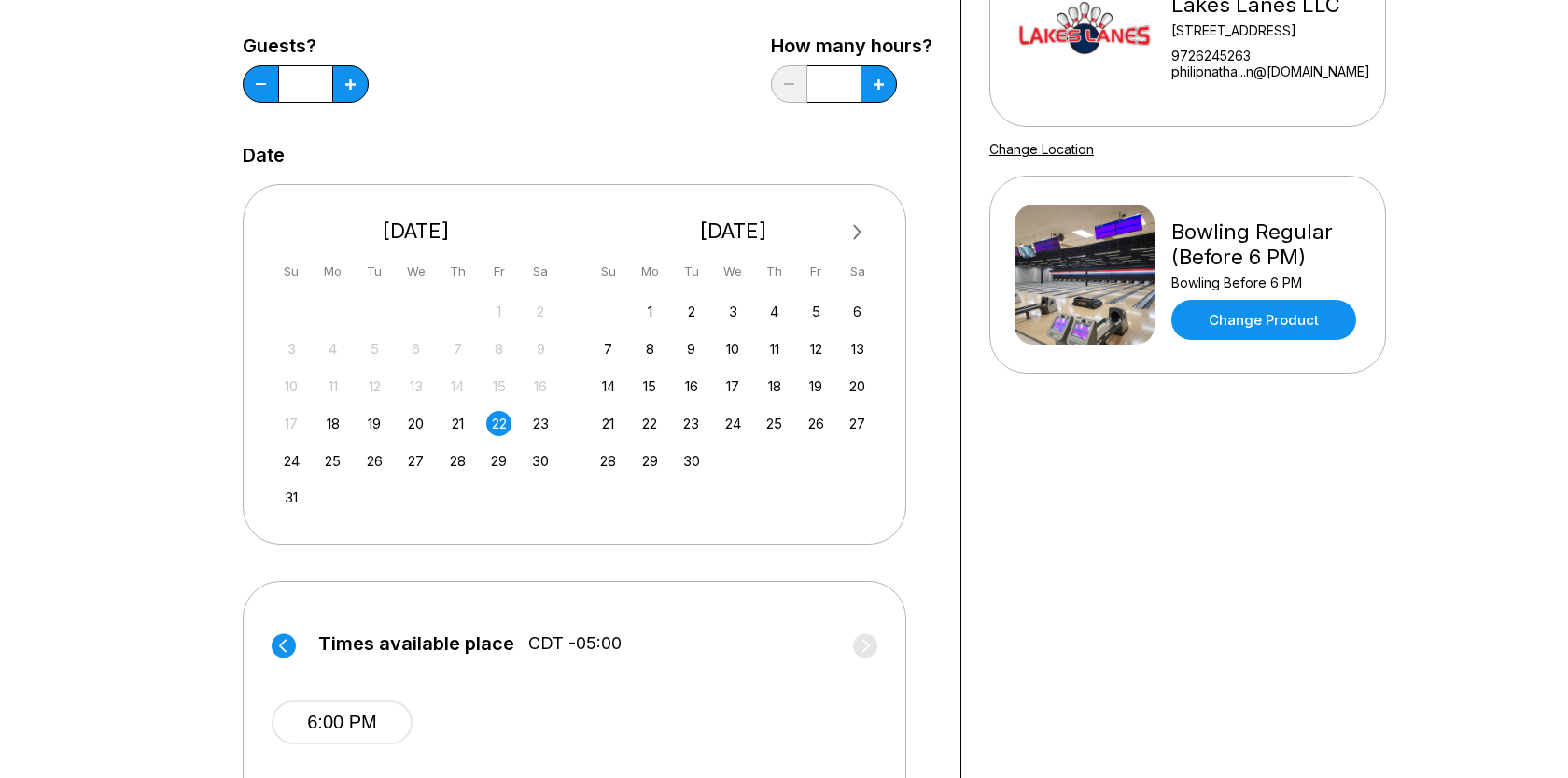
scroll to position [224, 0]
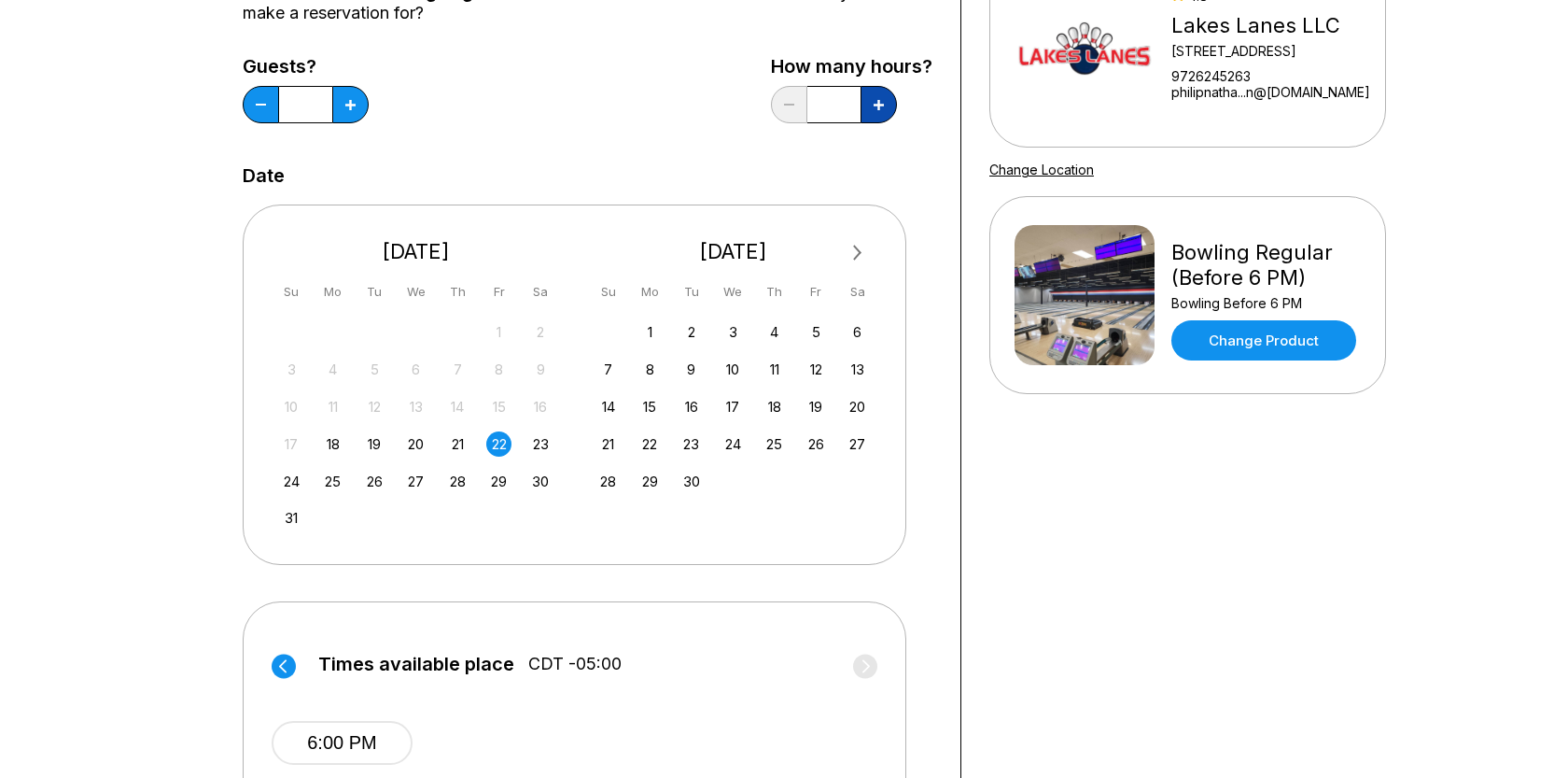
click at [356, 101] on icon at bounding box center [350, 105] width 10 height 10
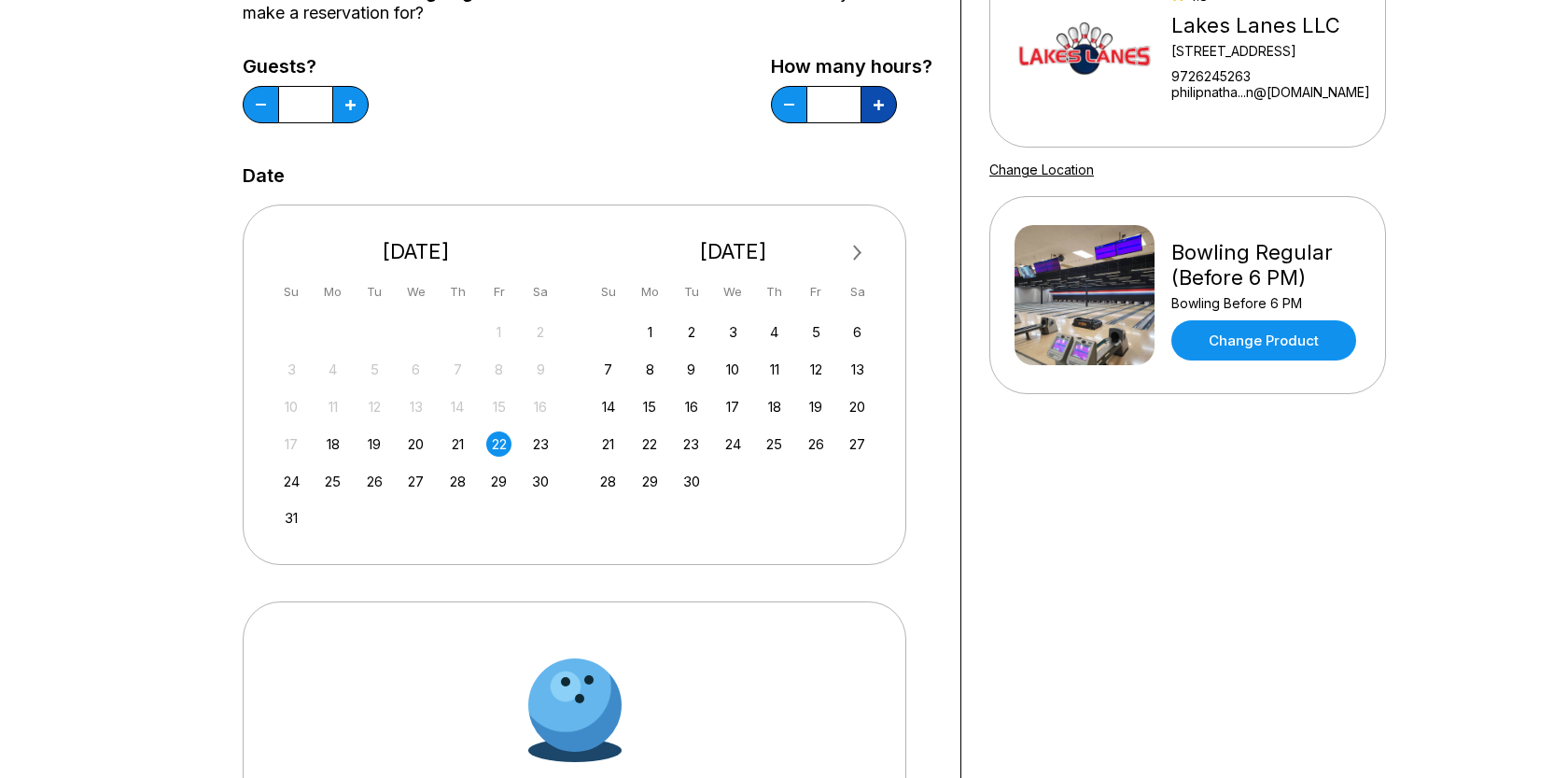
click at [356, 101] on icon at bounding box center [350, 105] width 10 height 10
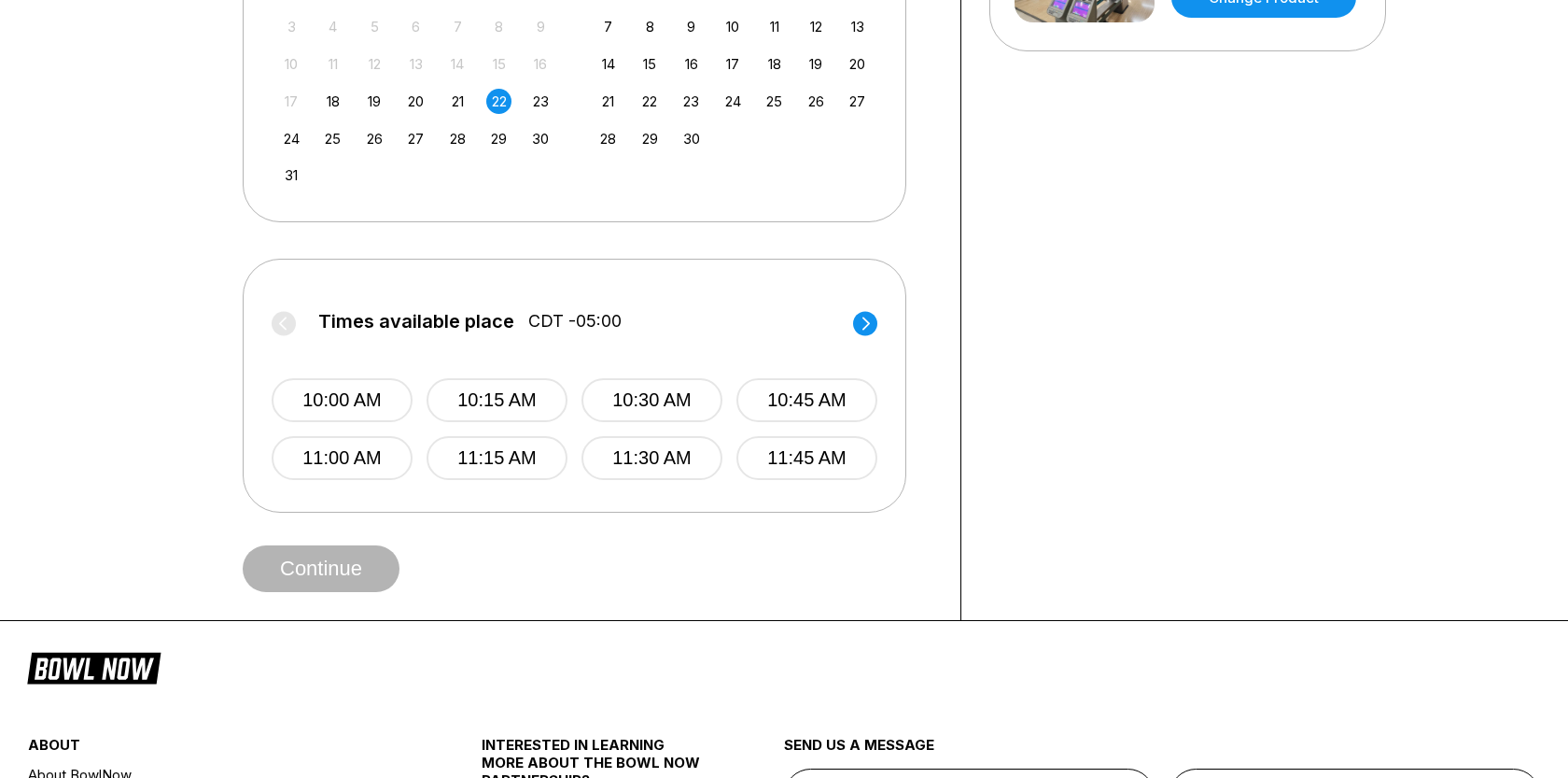
scroll to position [584, 0]
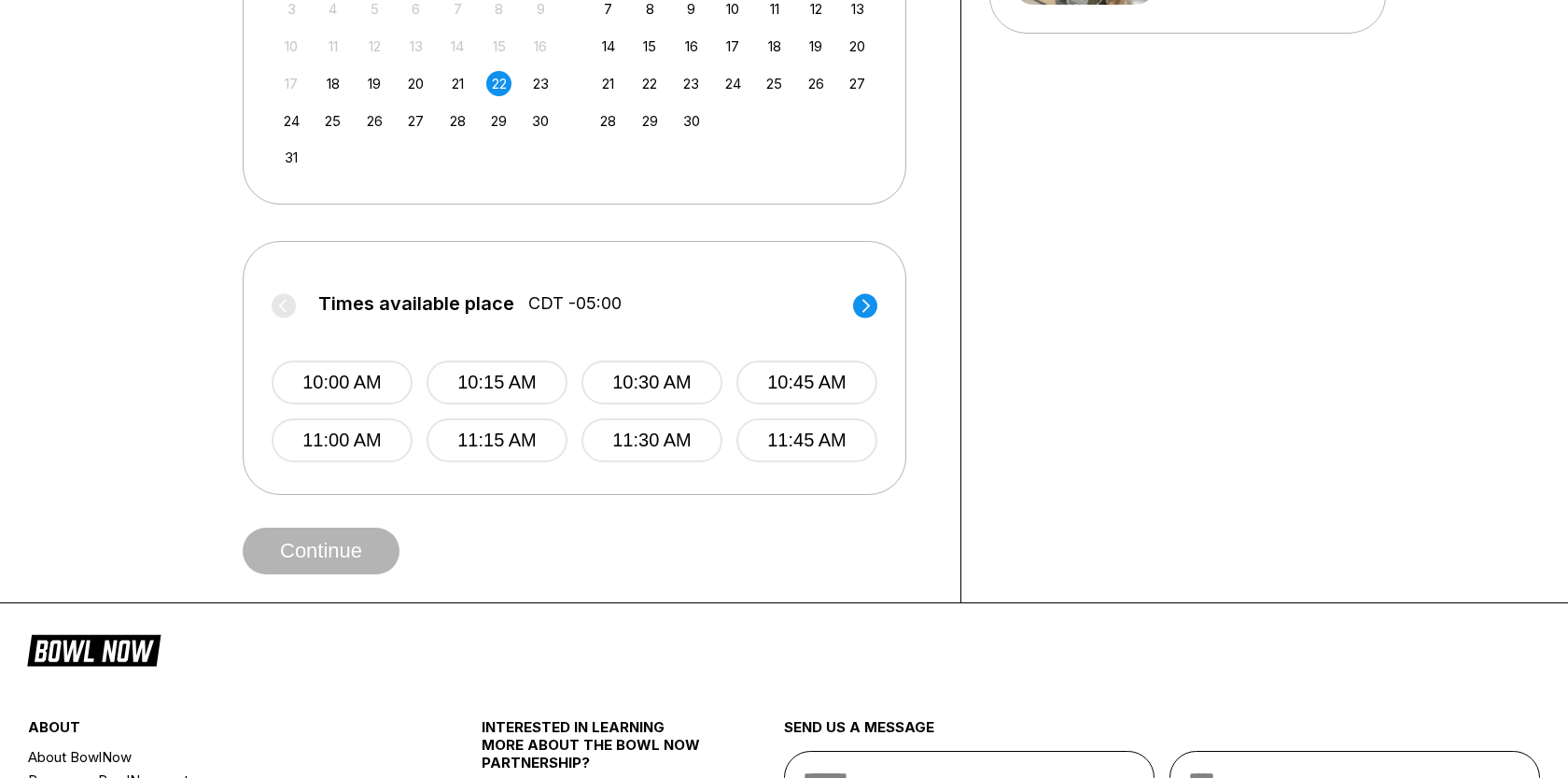
click at [859, 307] on circle at bounding box center [865, 305] width 24 height 24
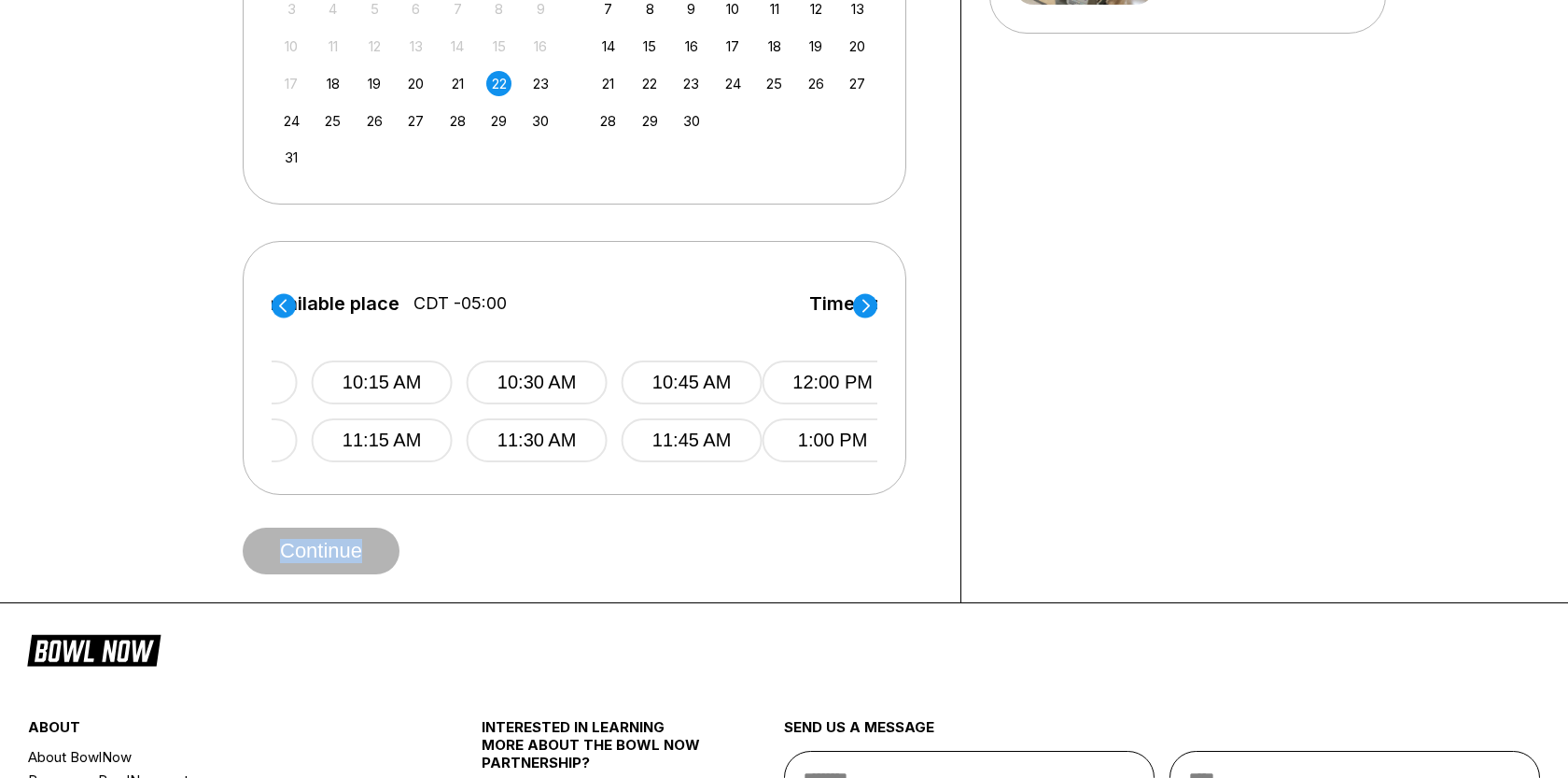
click at [860, 307] on circle at bounding box center [865, 305] width 24 height 24
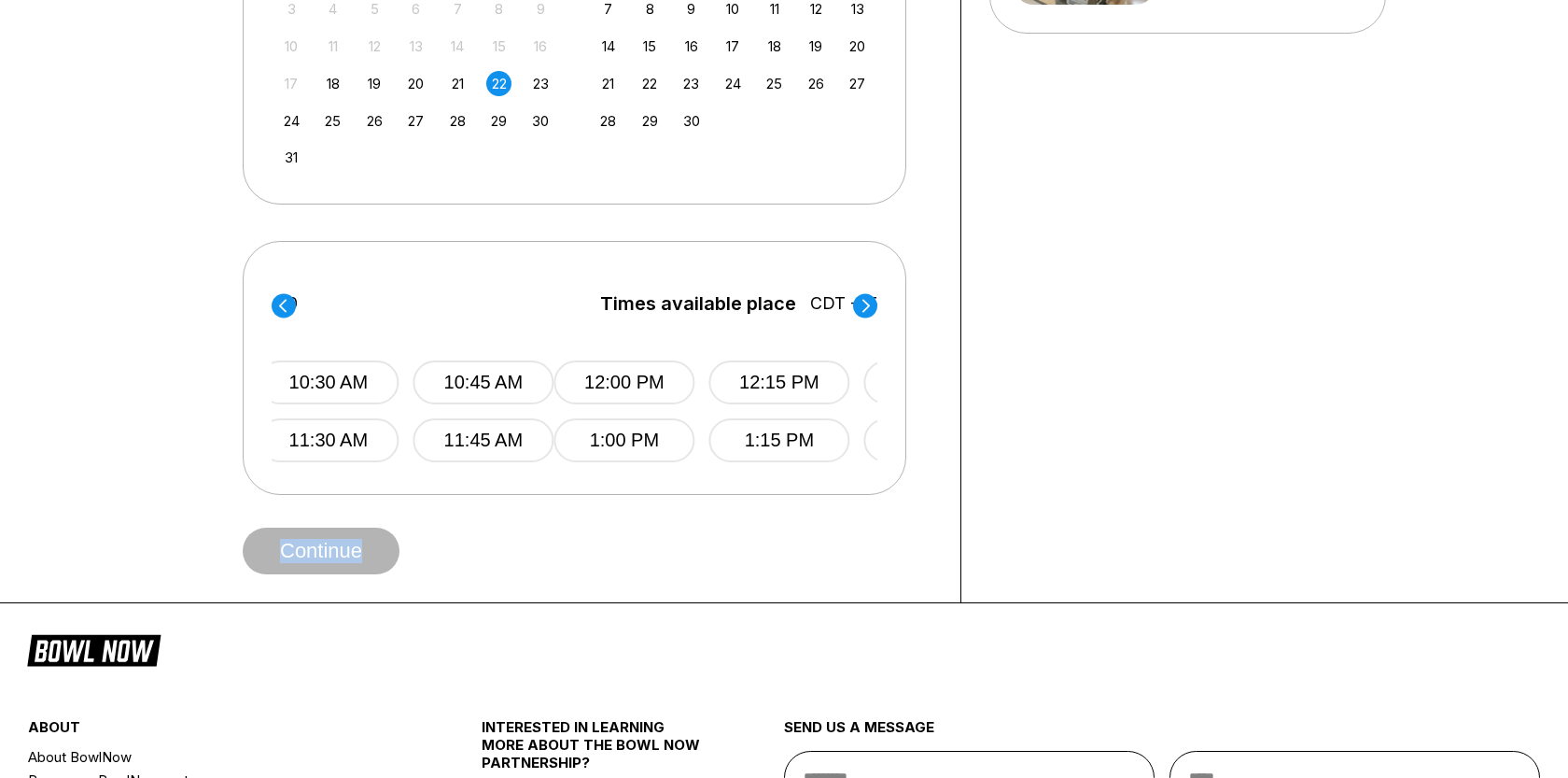
click at [860, 307] on circle at bounding box center [865, 305] width 24 height 24
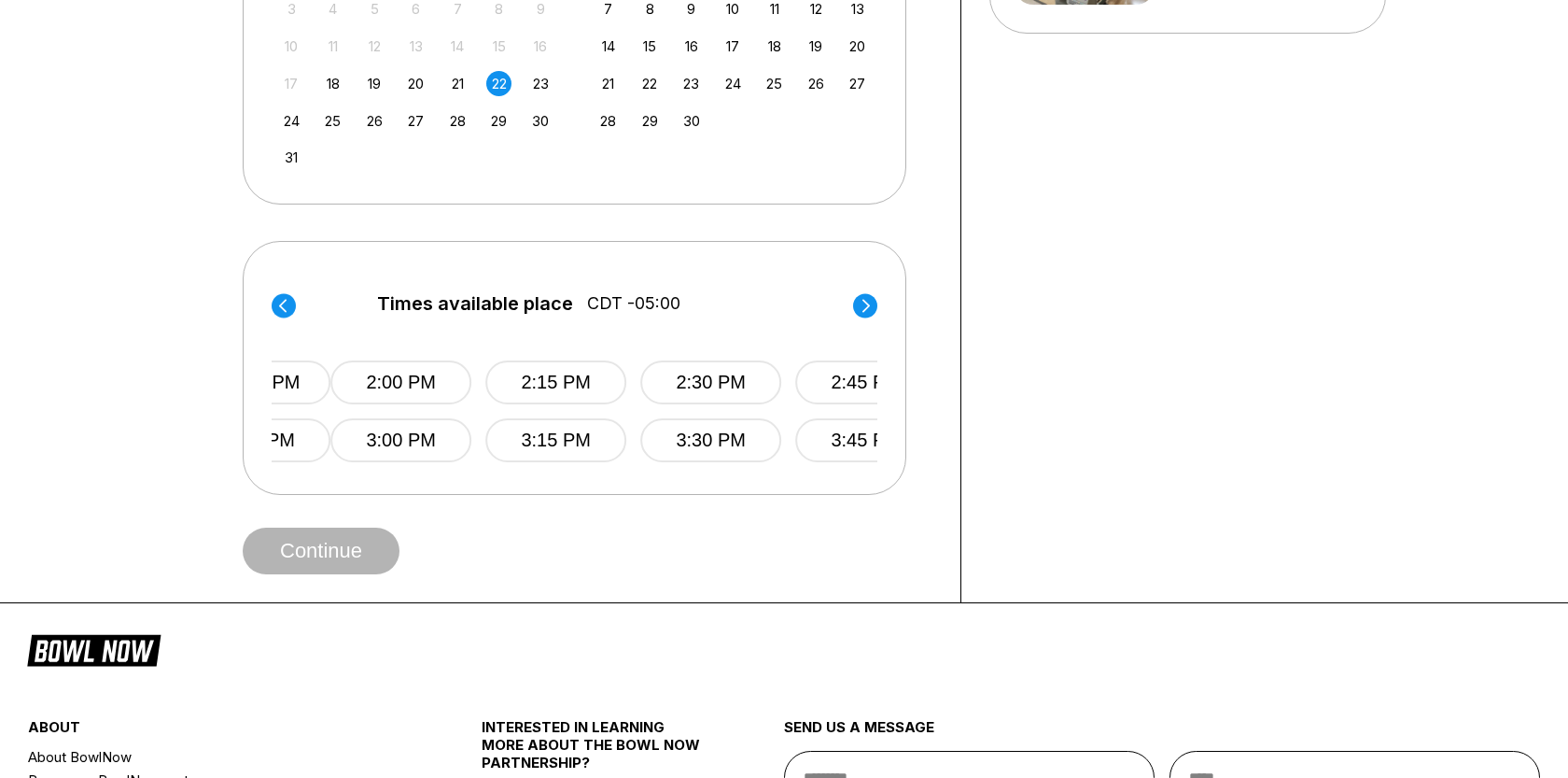
click at [860, 307] on circle at bounding box center [865, 305] width 24 height 24
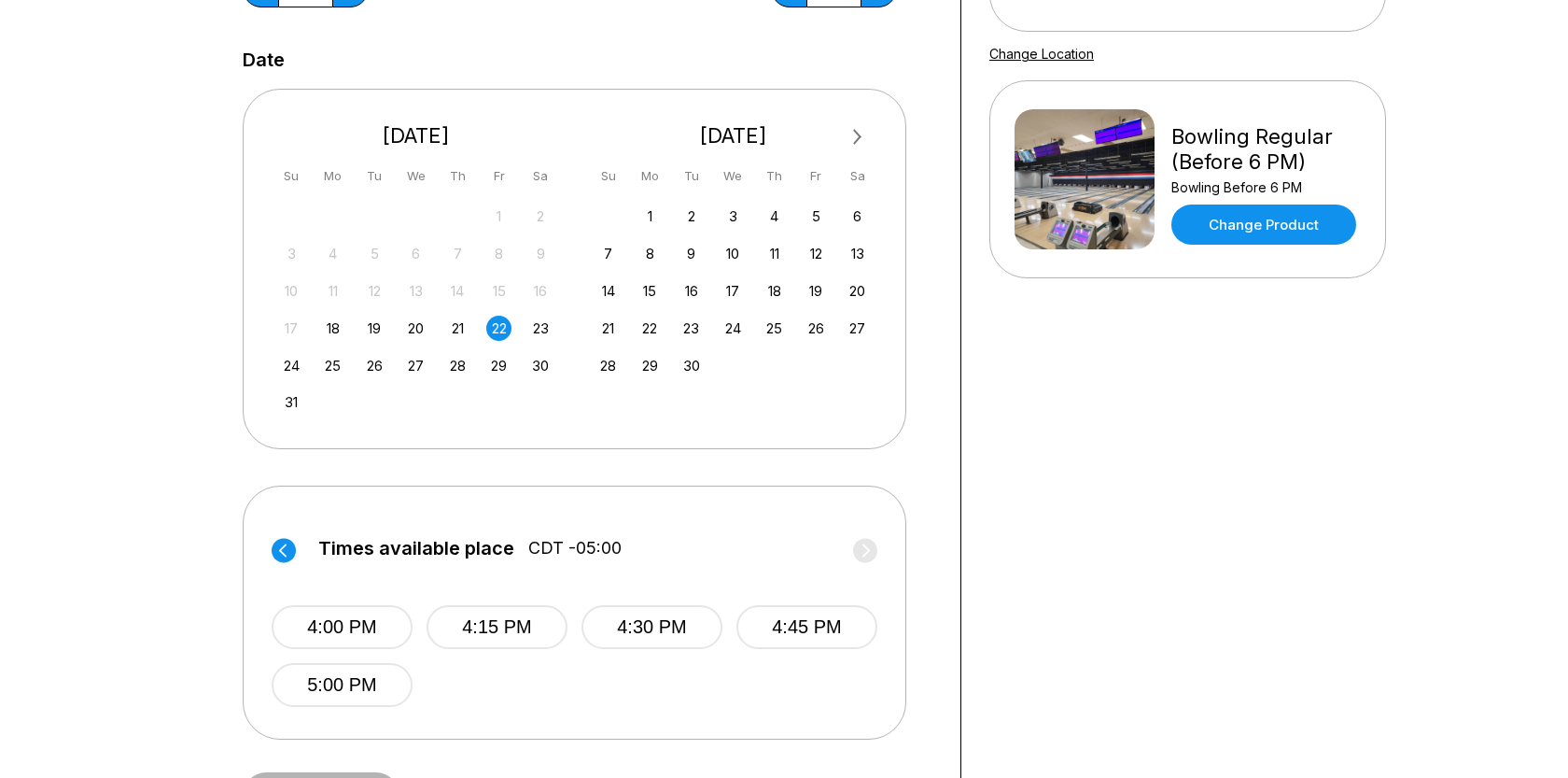
scroll to position [301, 0]
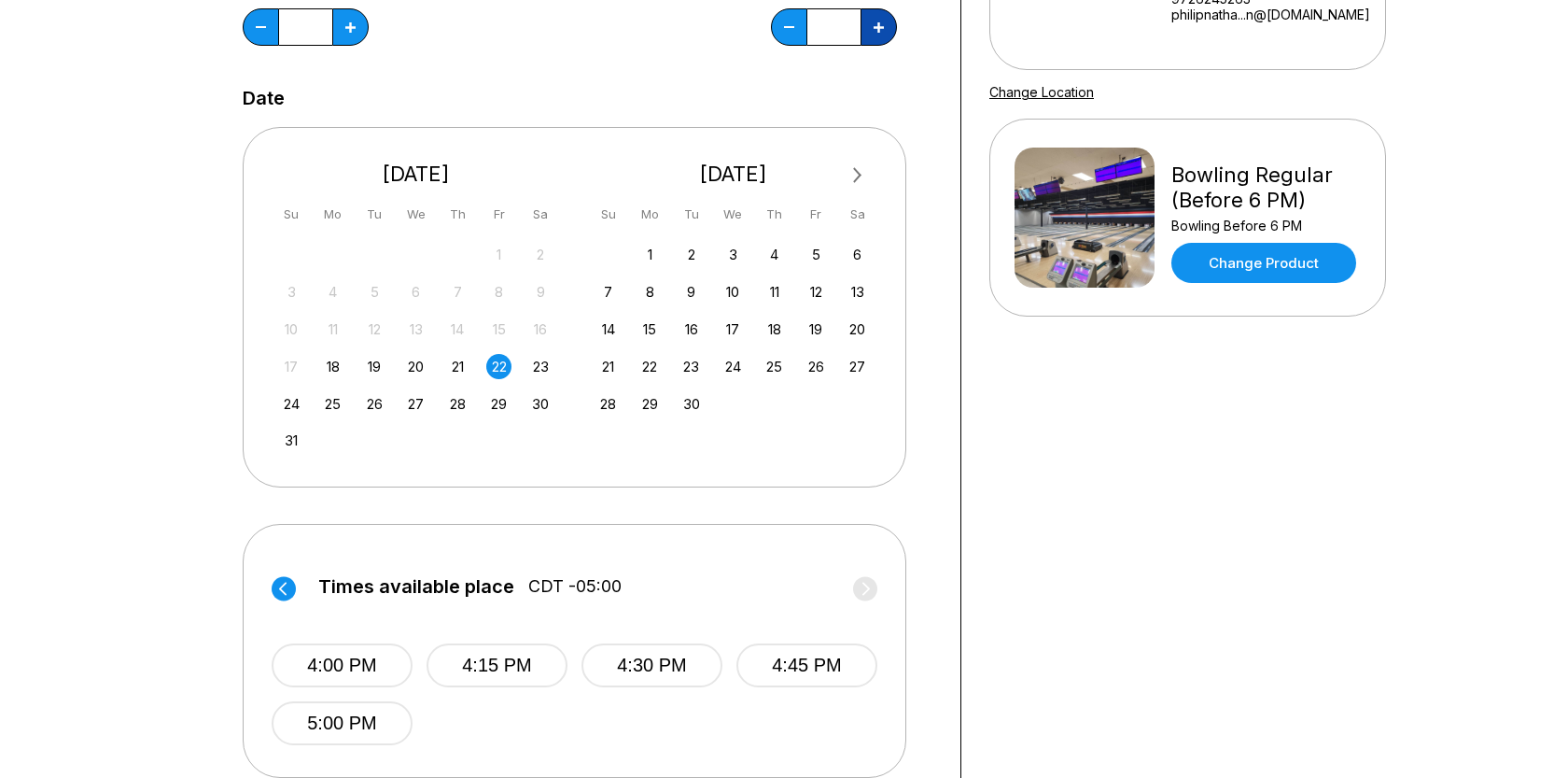
click at [369, 21] on button at bounding box center [350, 27] width 36 height 37
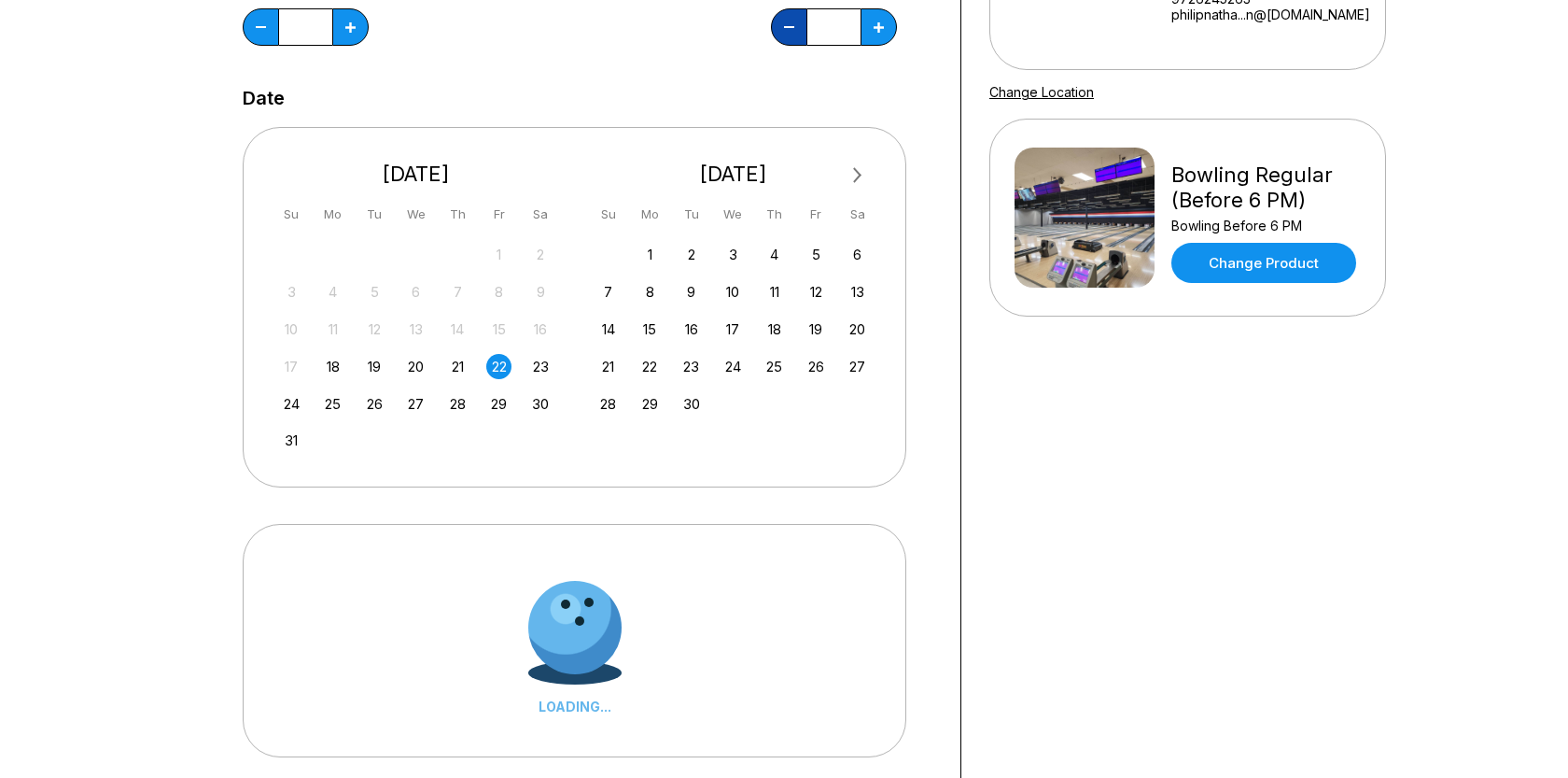
click at [279, 30] on button at bounding box center [260, 27] width 36 height 37
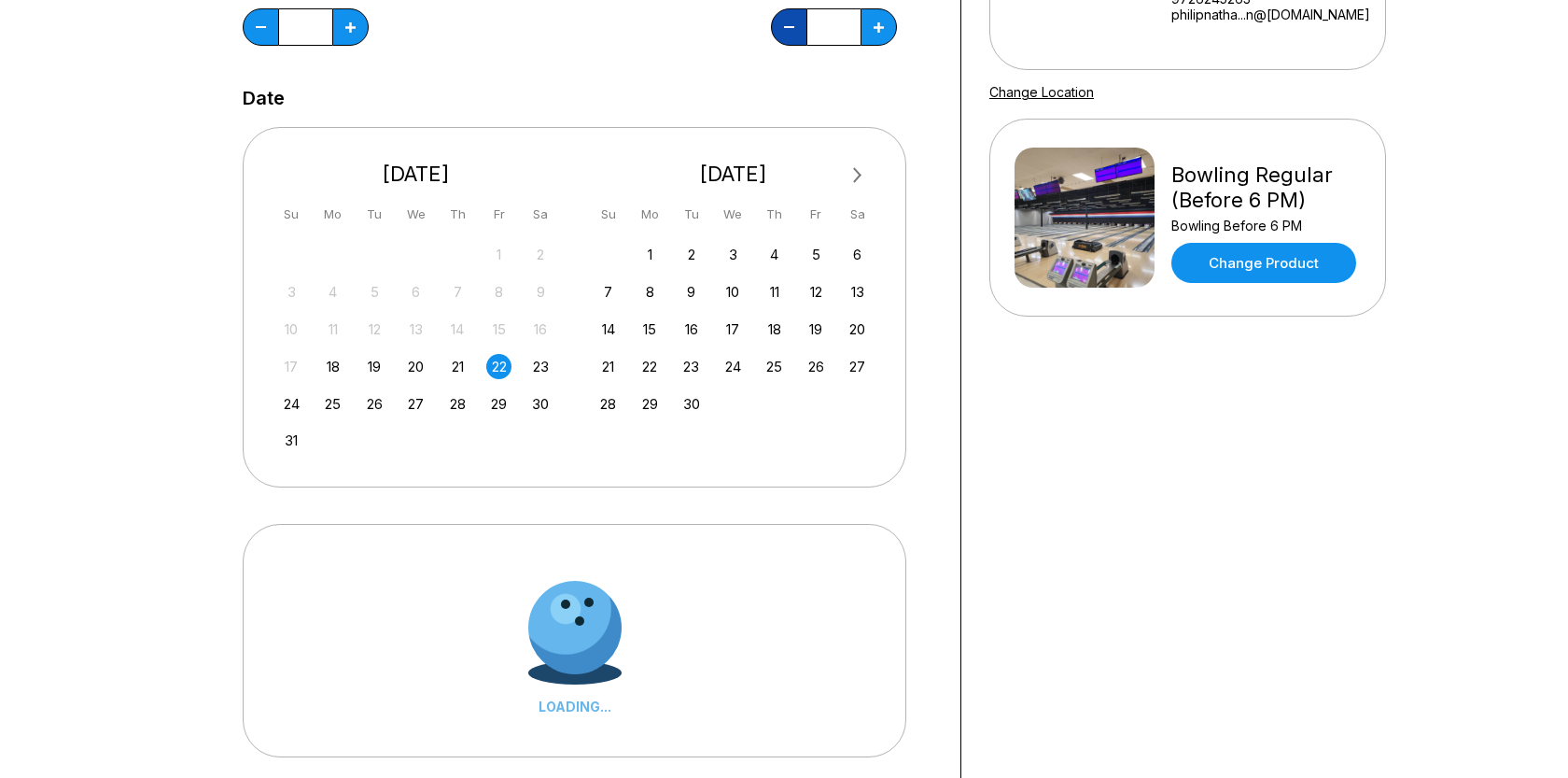
type input "*"
click at [736, 129] on div "Next Month August 2025 Su Mo Tu We Th Fr Sa 27 28 29 30 31 1 2 3 4 5 6 7 8 9 10…" at bounding box center [574, 306] width 664 height 359
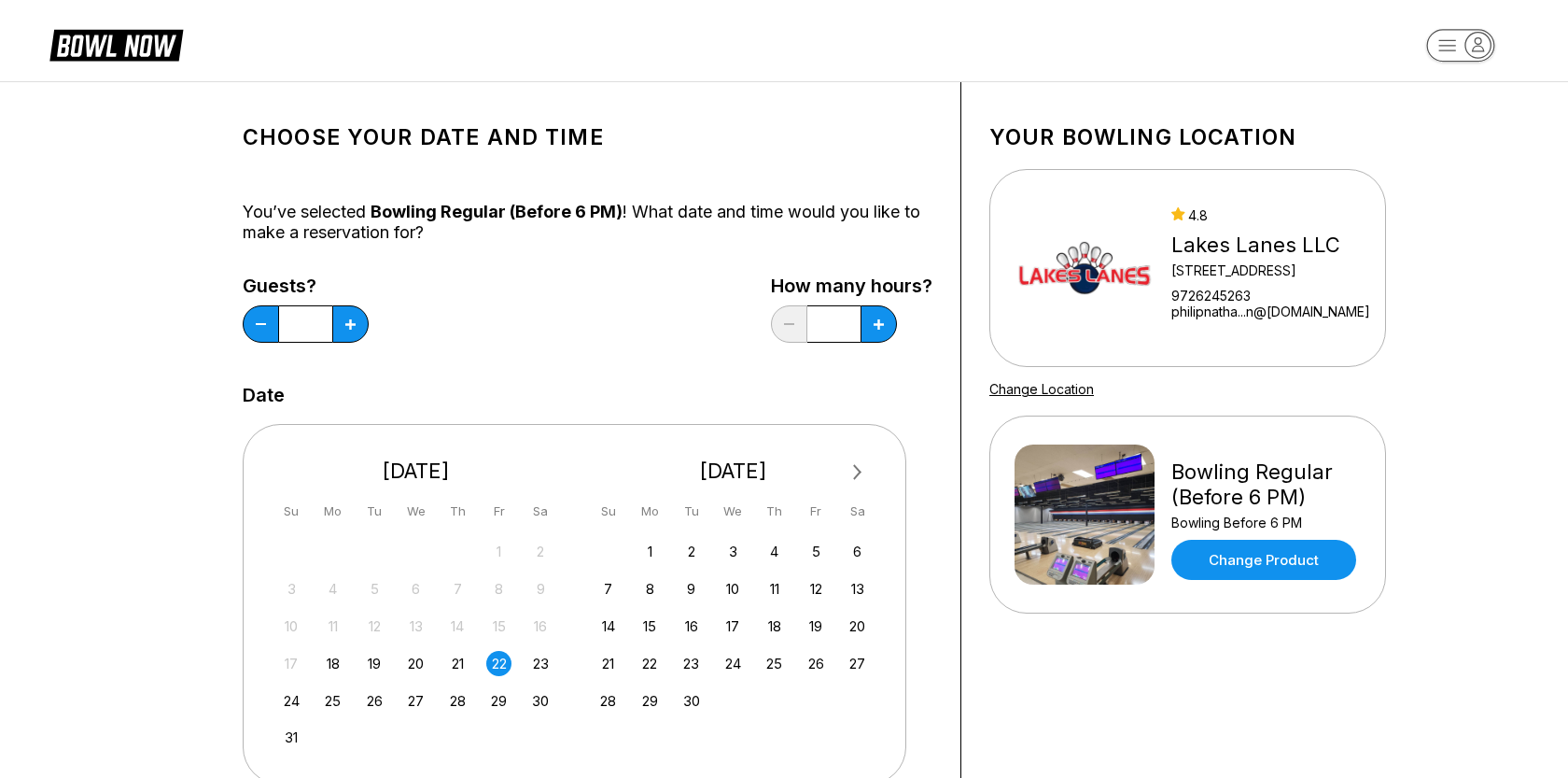
scroll to position [0, 0]
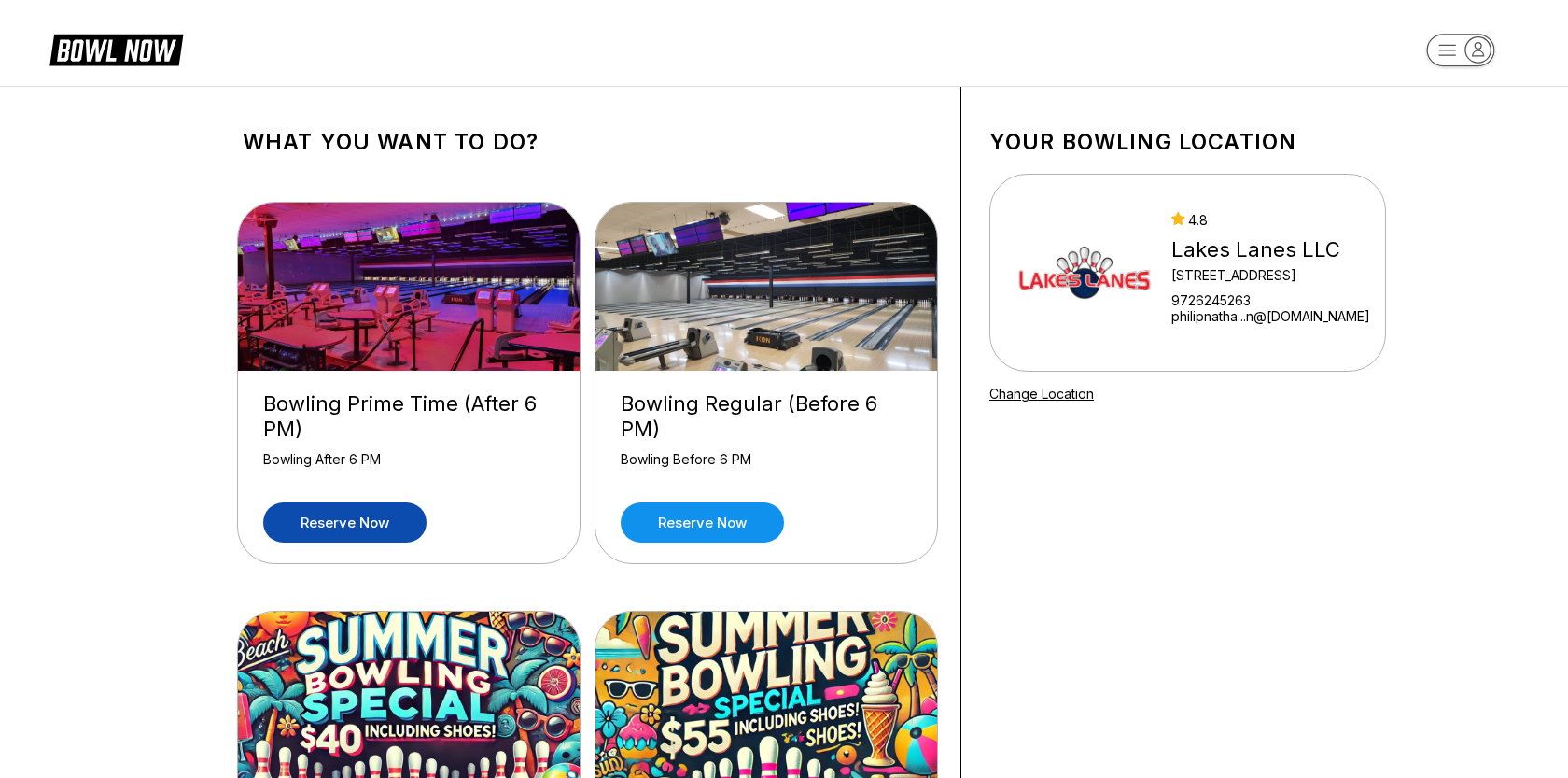
click at [359, 508] on link "Reserve now" at bounding box center [344, 522] width 163 height 40
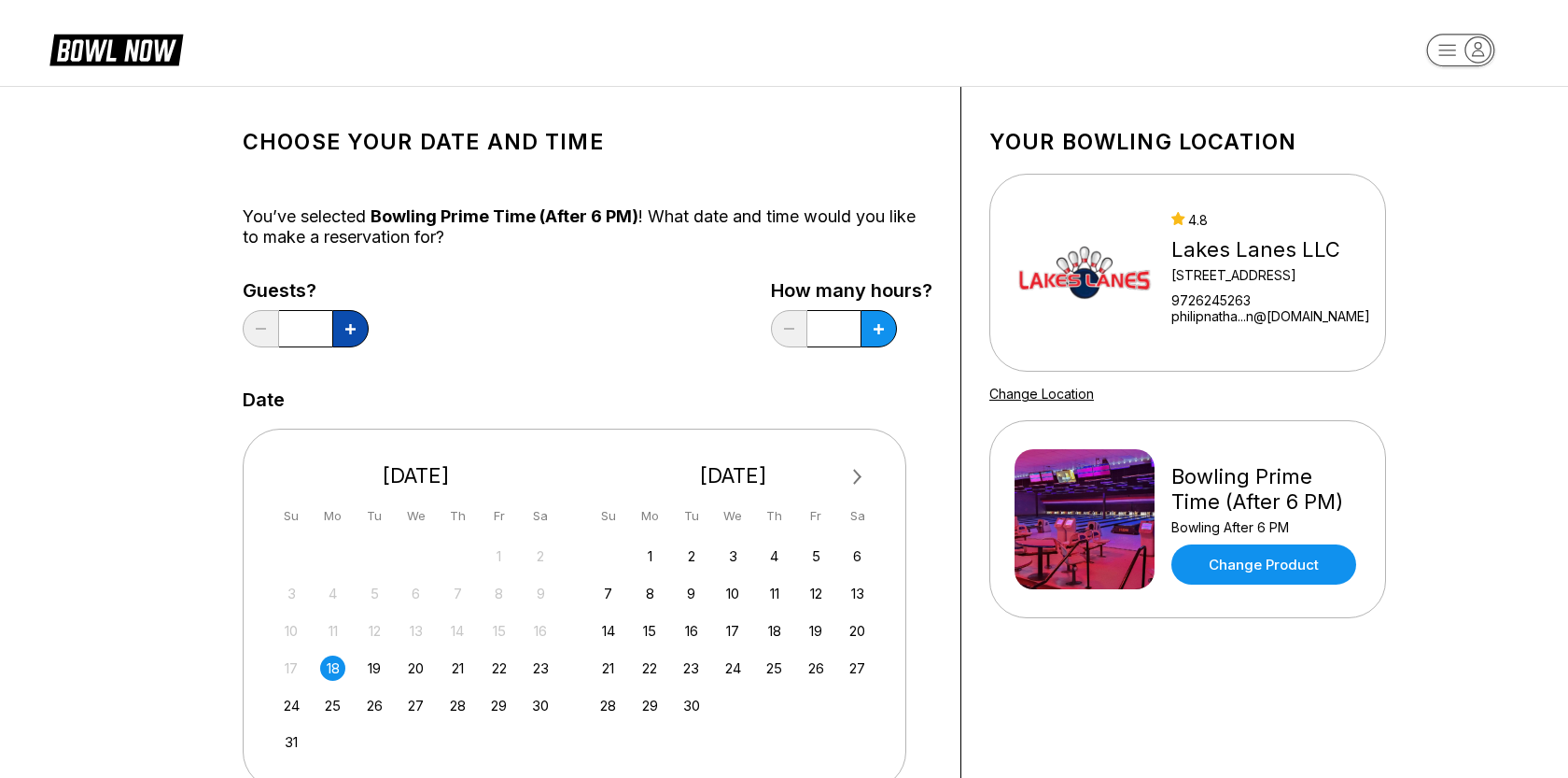
click at [354, 334] on icon at bounding box center [350, 329] width 10 height 10
type input "*"
click at [369, 325] on button at bounding box center [350, 329] width 36 height 37
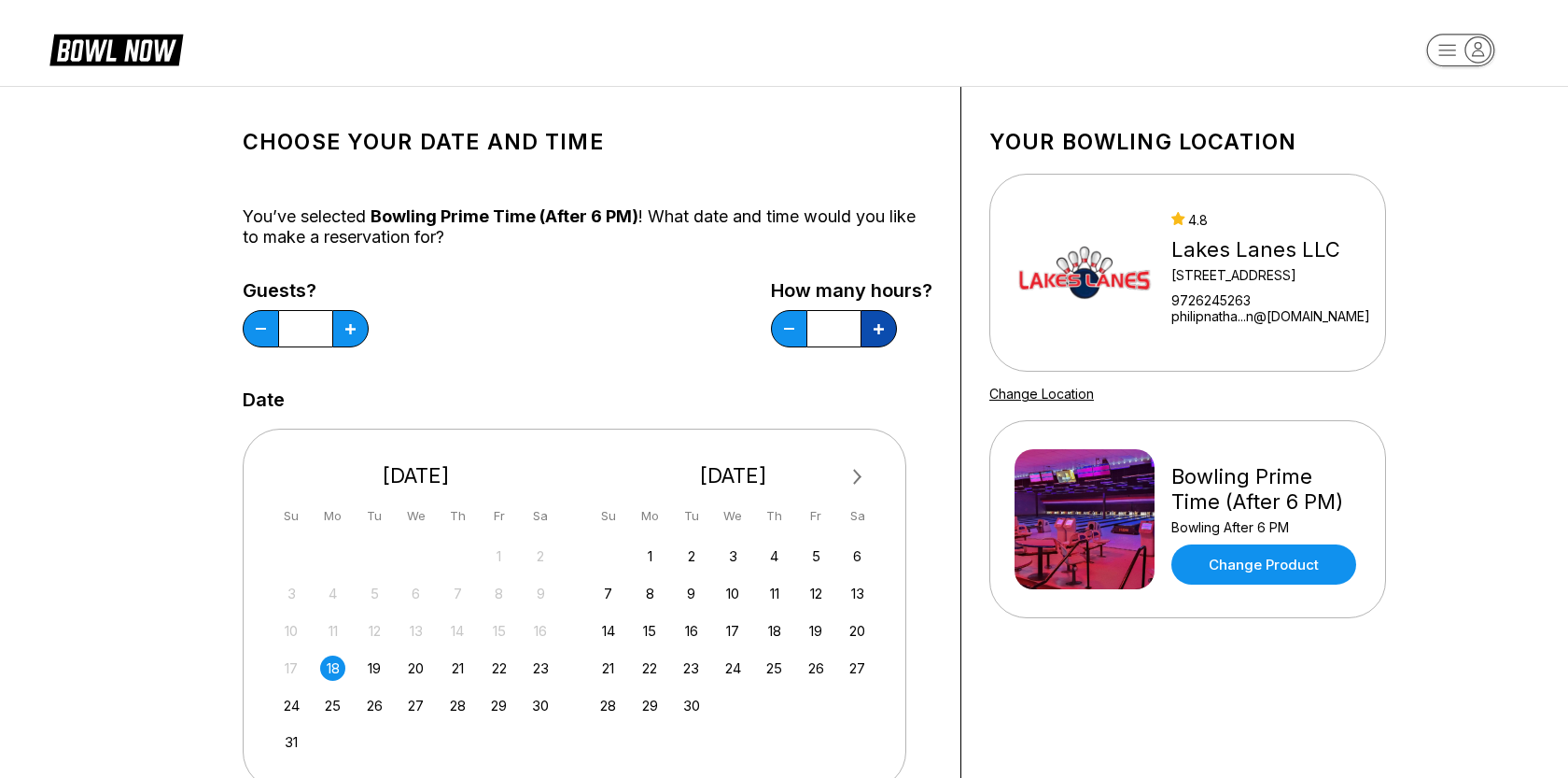
click at [369, 324] on button at bounding box center [350, 329] width 36 height 37
type input "*"
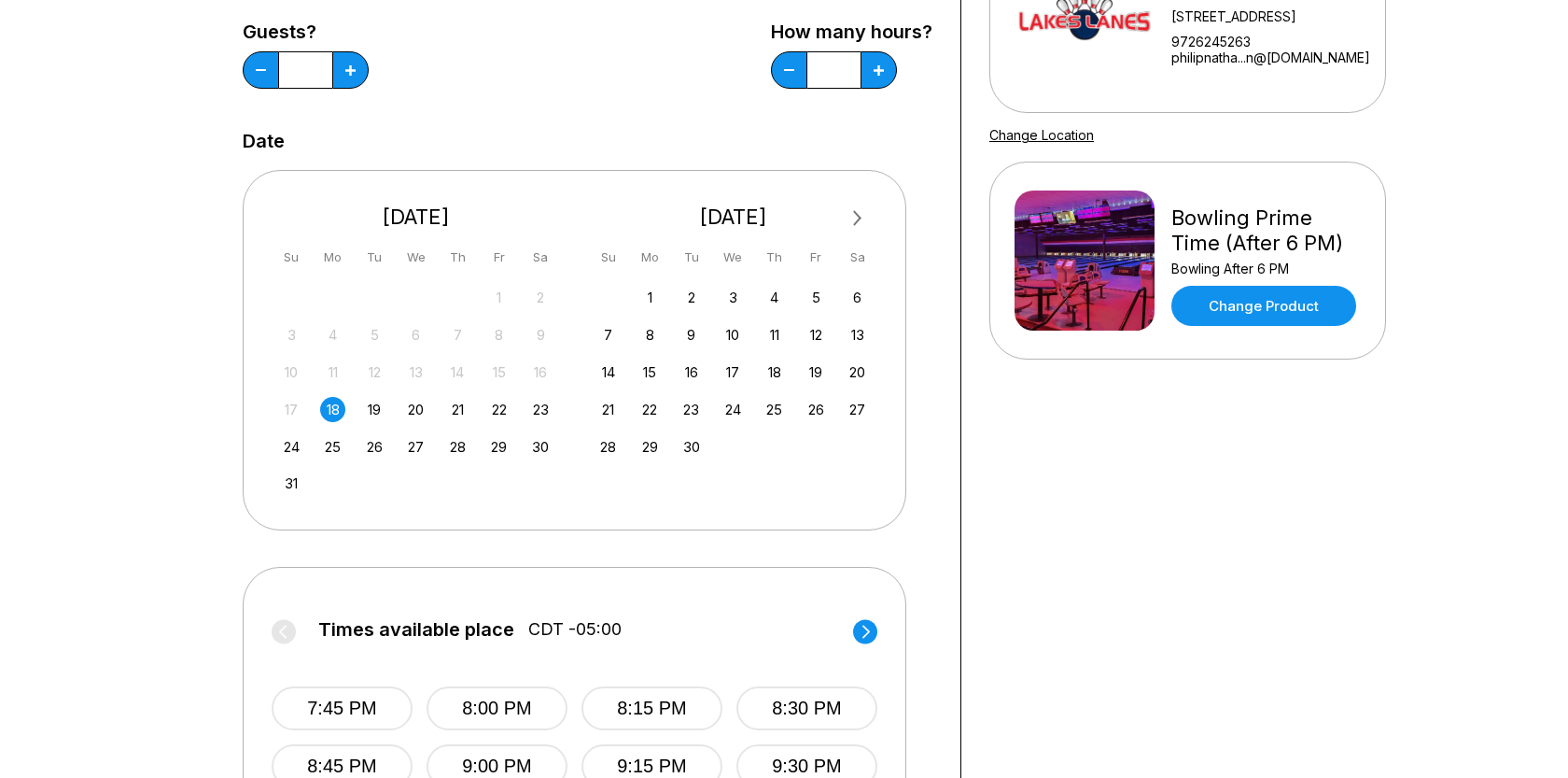
scroll to position [268, 0]
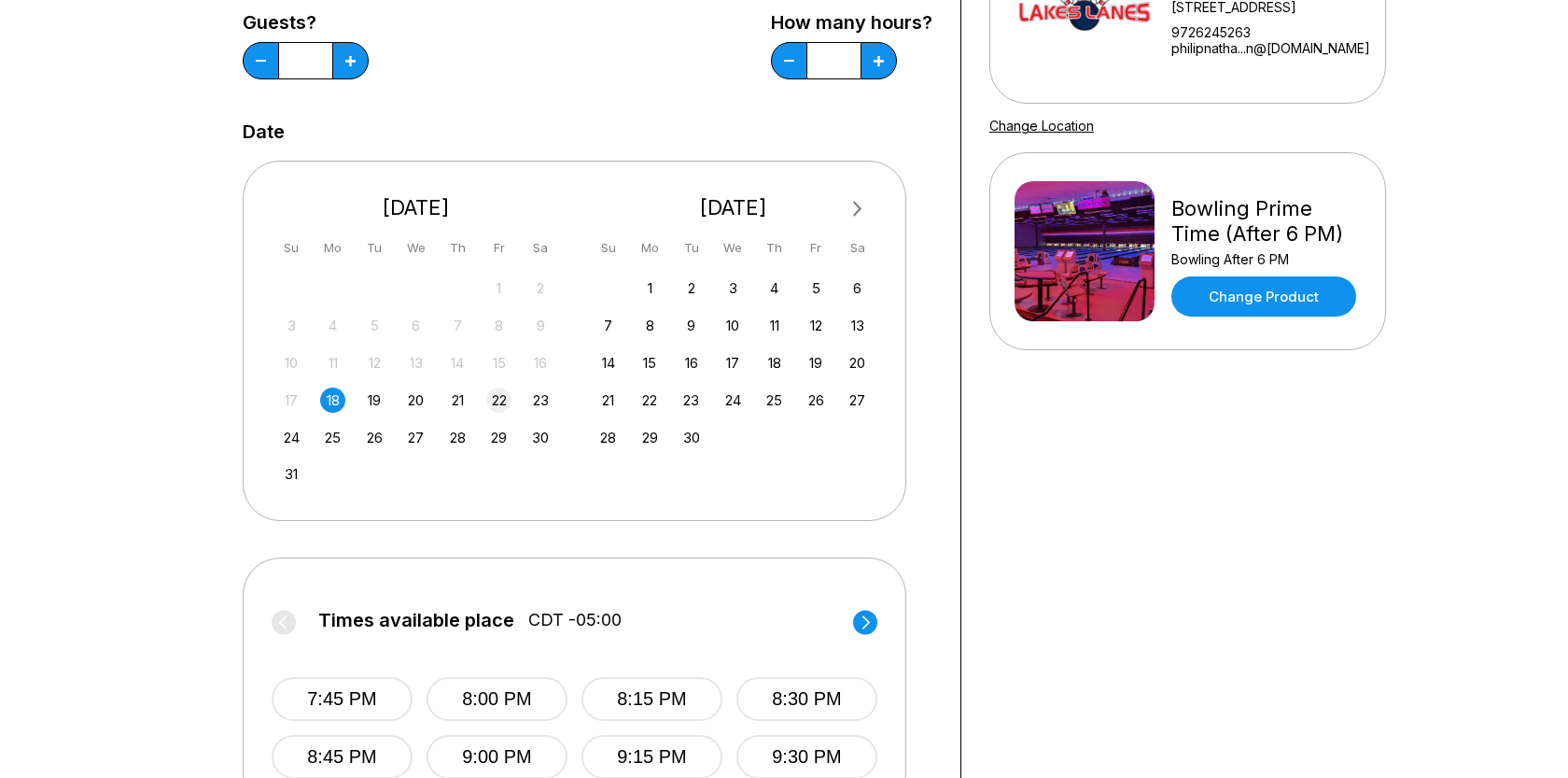
click at [507, 403] on div "22" at bounding box center [499, 400] width 25 height 25
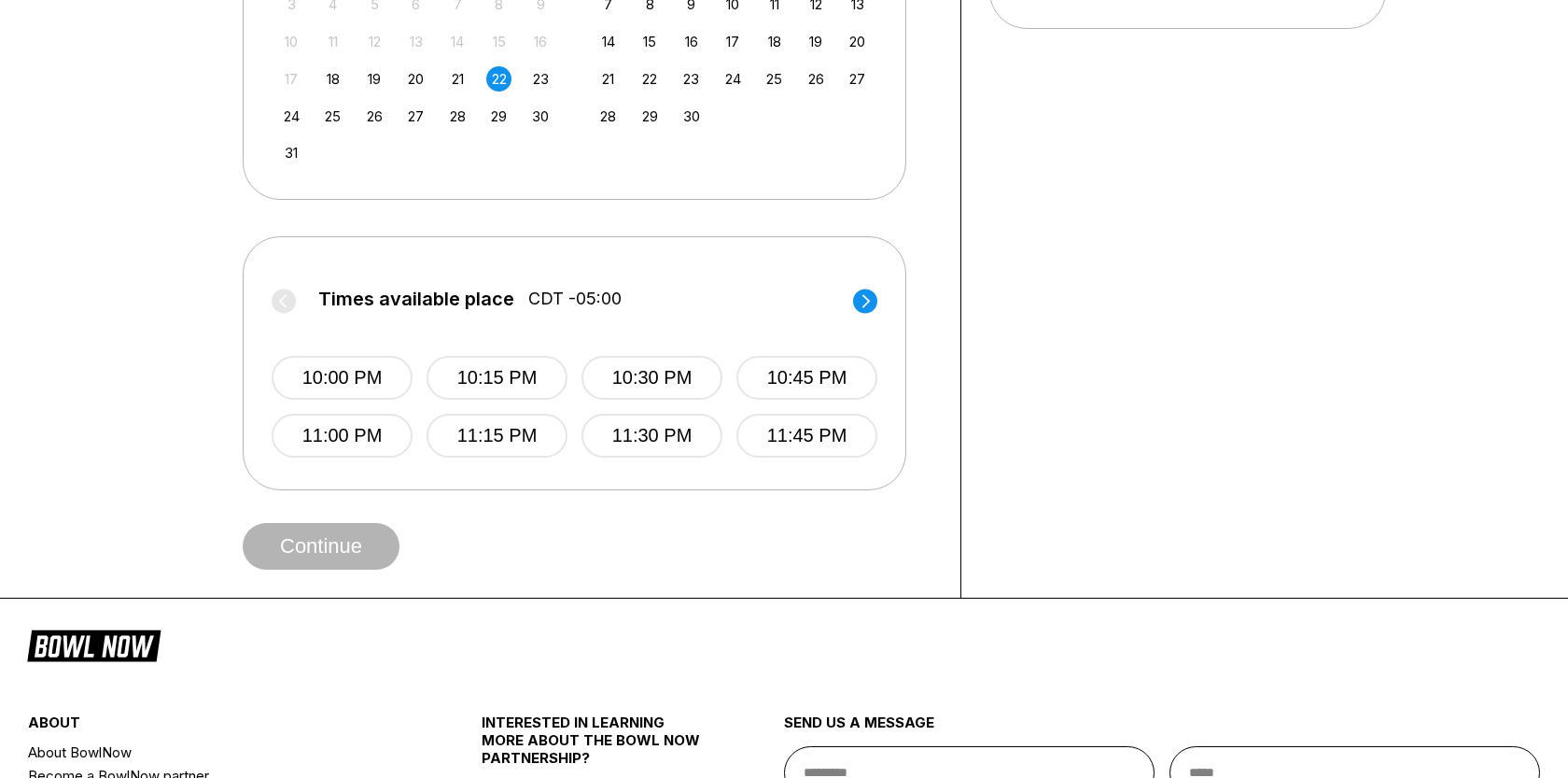
scroll to position [766, 0]
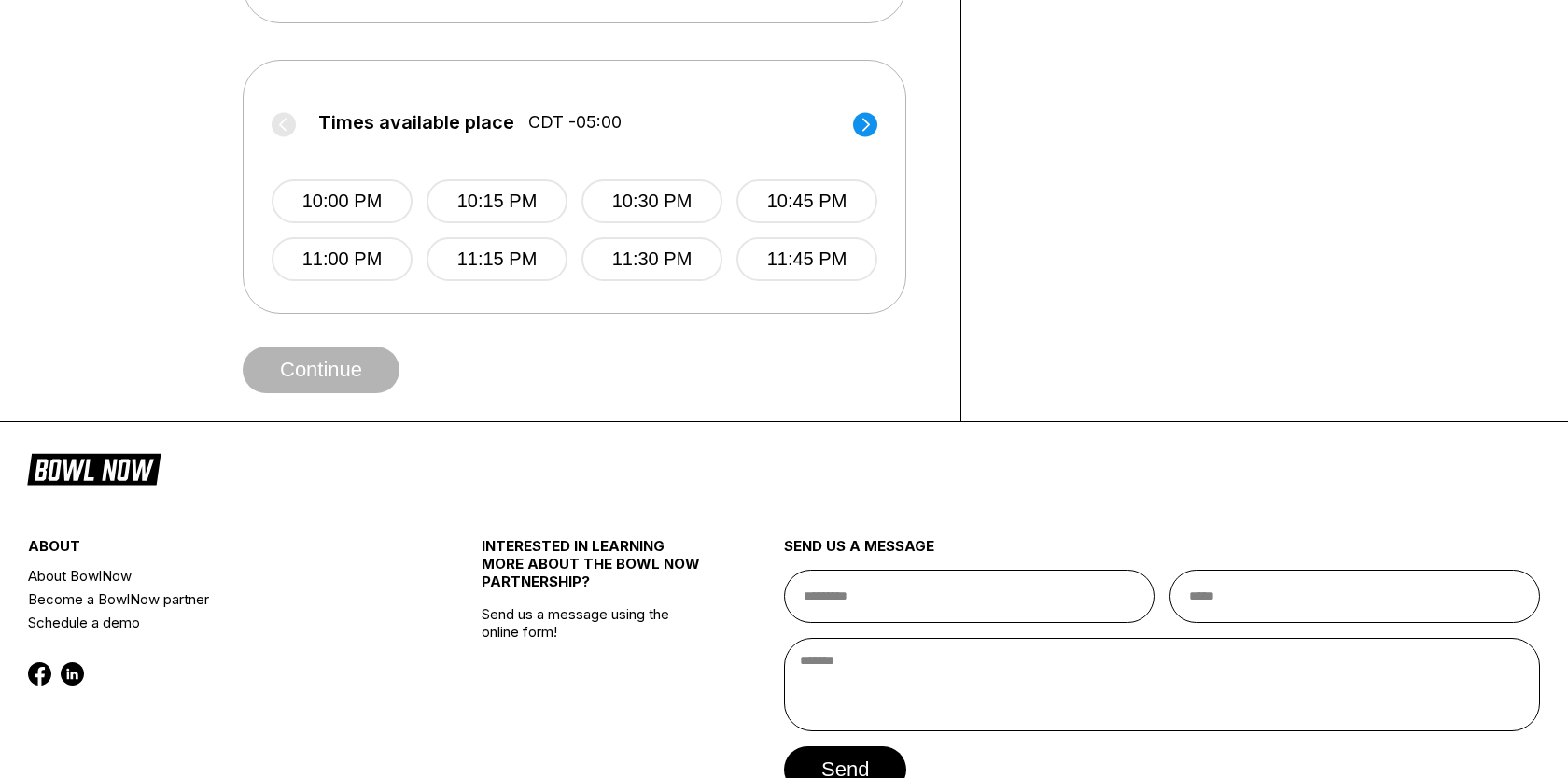
click at [282, 111] on div "Times available place CDT -05:00 10:00 PM 10:15 PM 10:30 PM 10:45 PM 11:00 PM 1…" at bounding box center [574, 185] width 605 height 193
click at [281, 117] on label "Times available place CDT -05:00" at bounding box center [574, 127] width 605 height 30
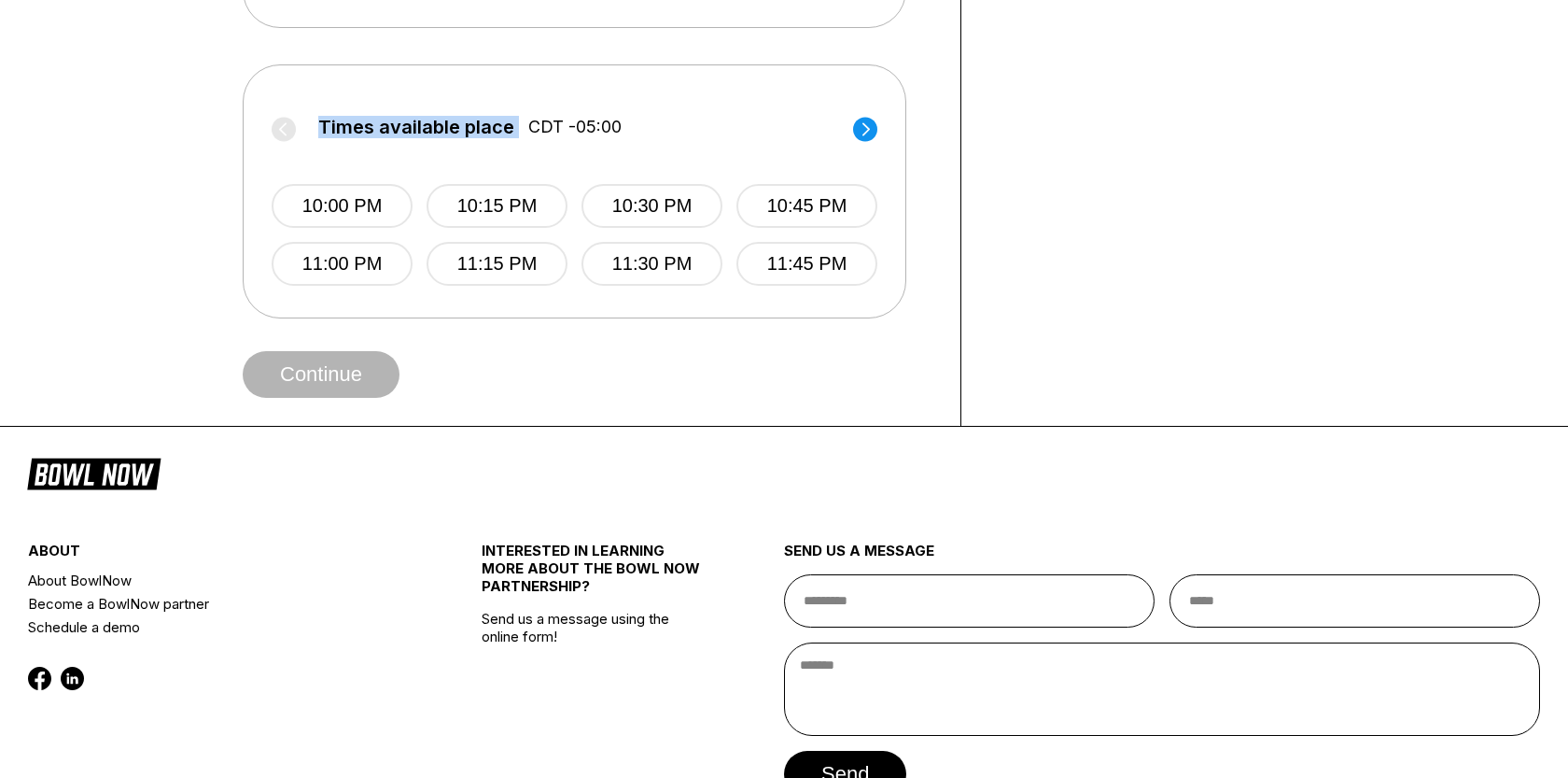
click at [281, 117] on label "Times available place CDT -05:00" at bounding box center [574, 131] width 605 height 30
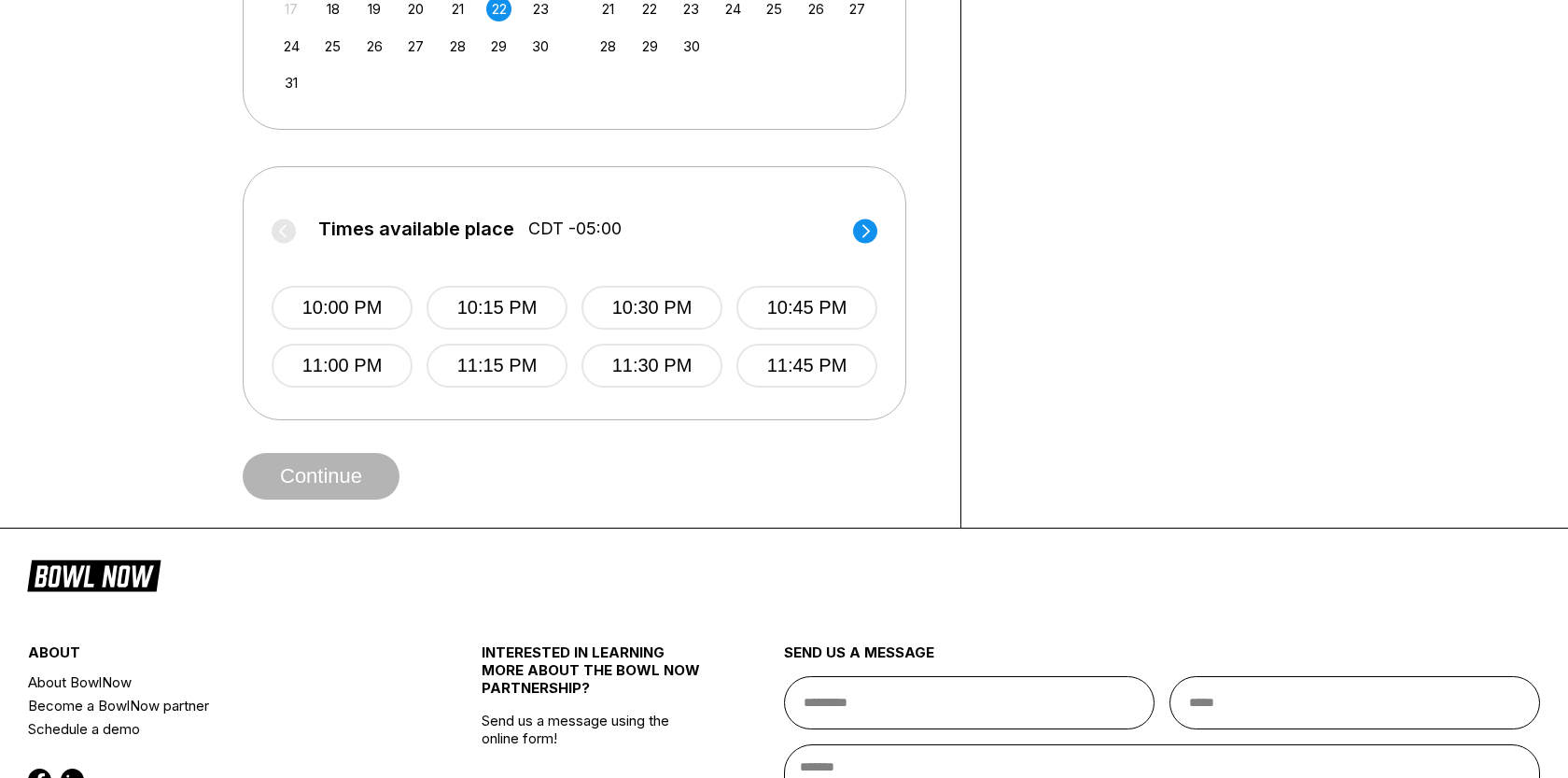
scroll to position [633, 0]
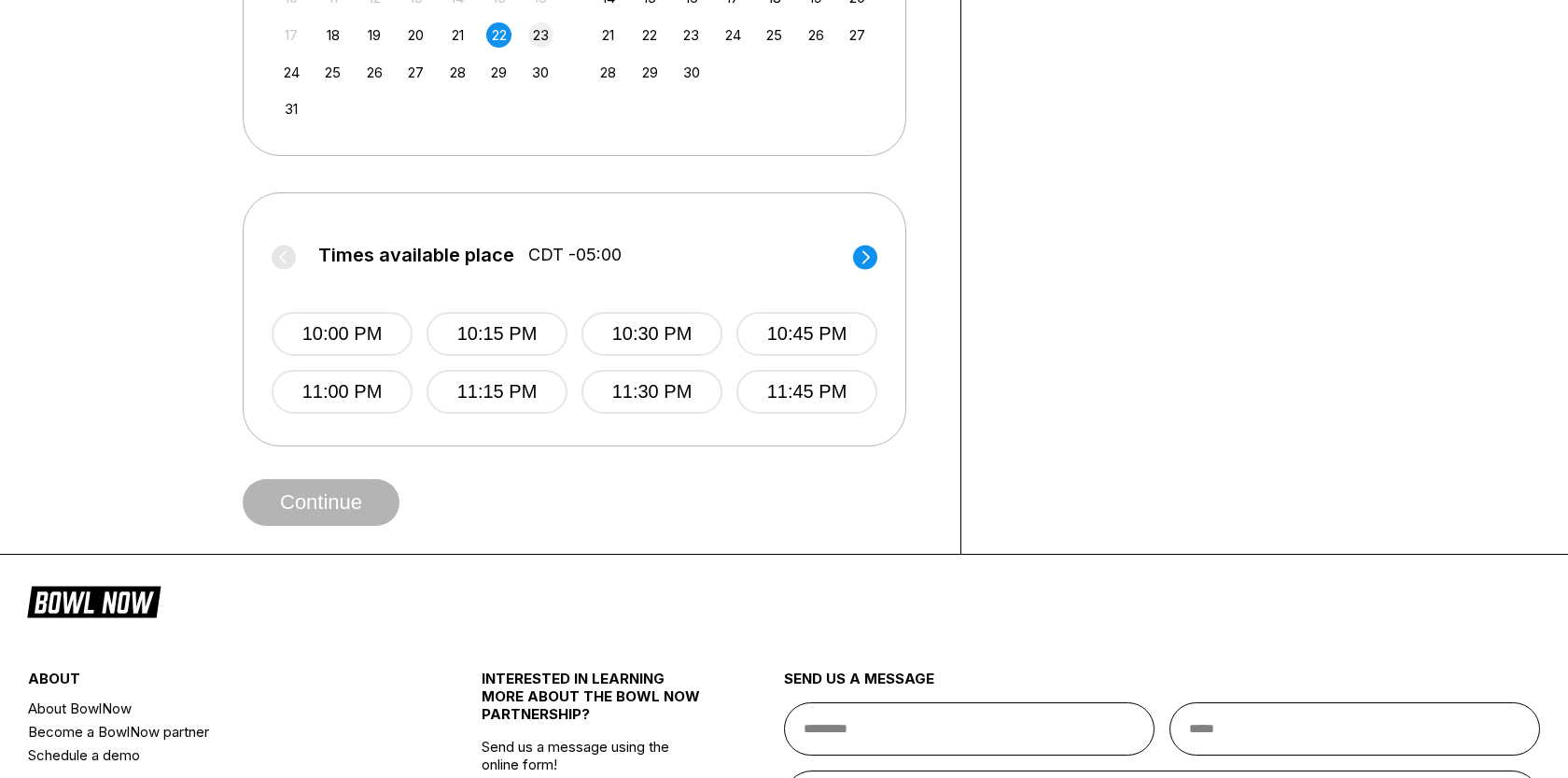
click at [540, 32] on div "23" at bounding box center [541, 35] width 25 height 25
click at [487, 37] on div "22" at bounding box center [499, 35] width 25 height 25
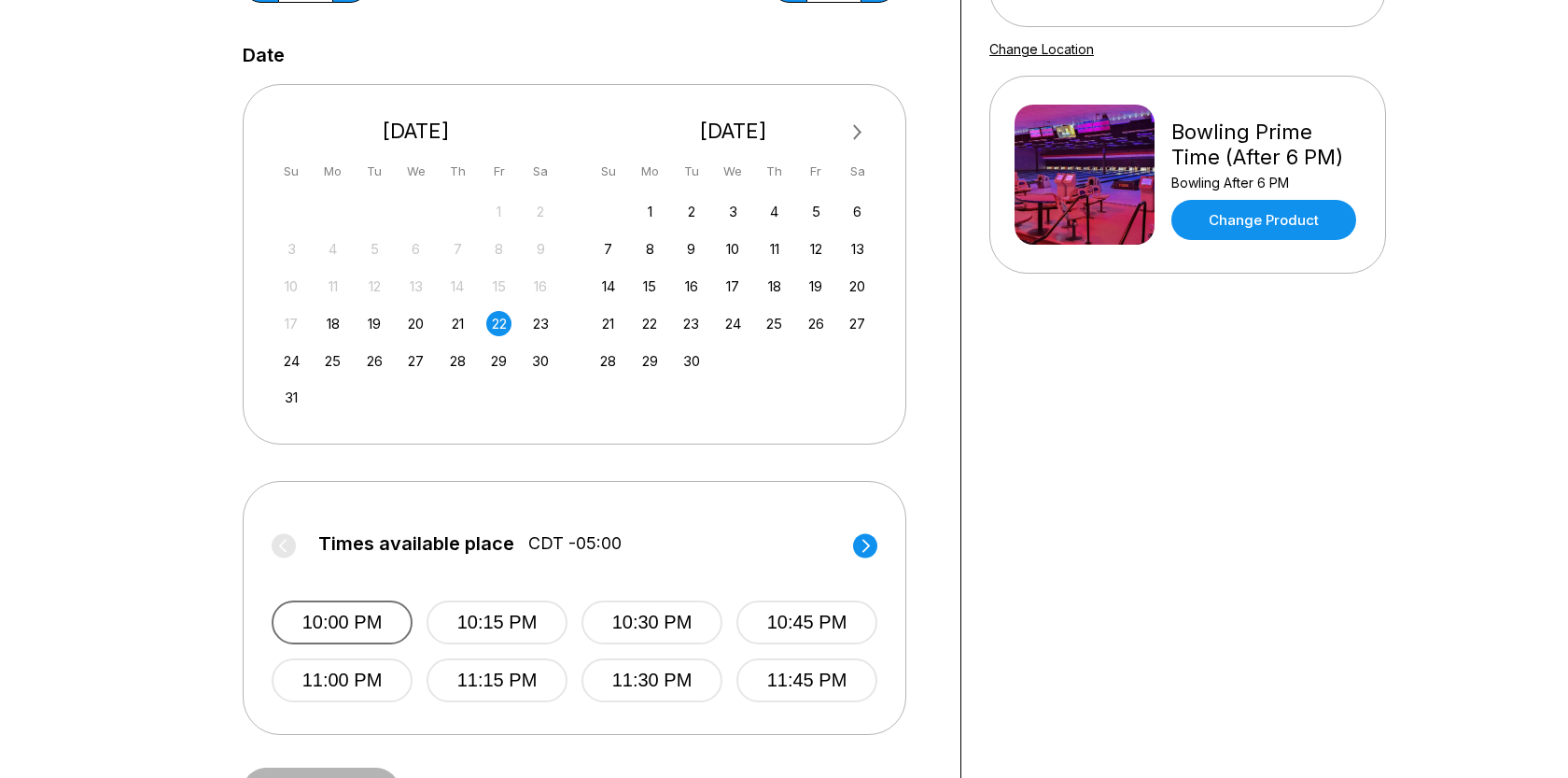
scroll to position [0, 0]
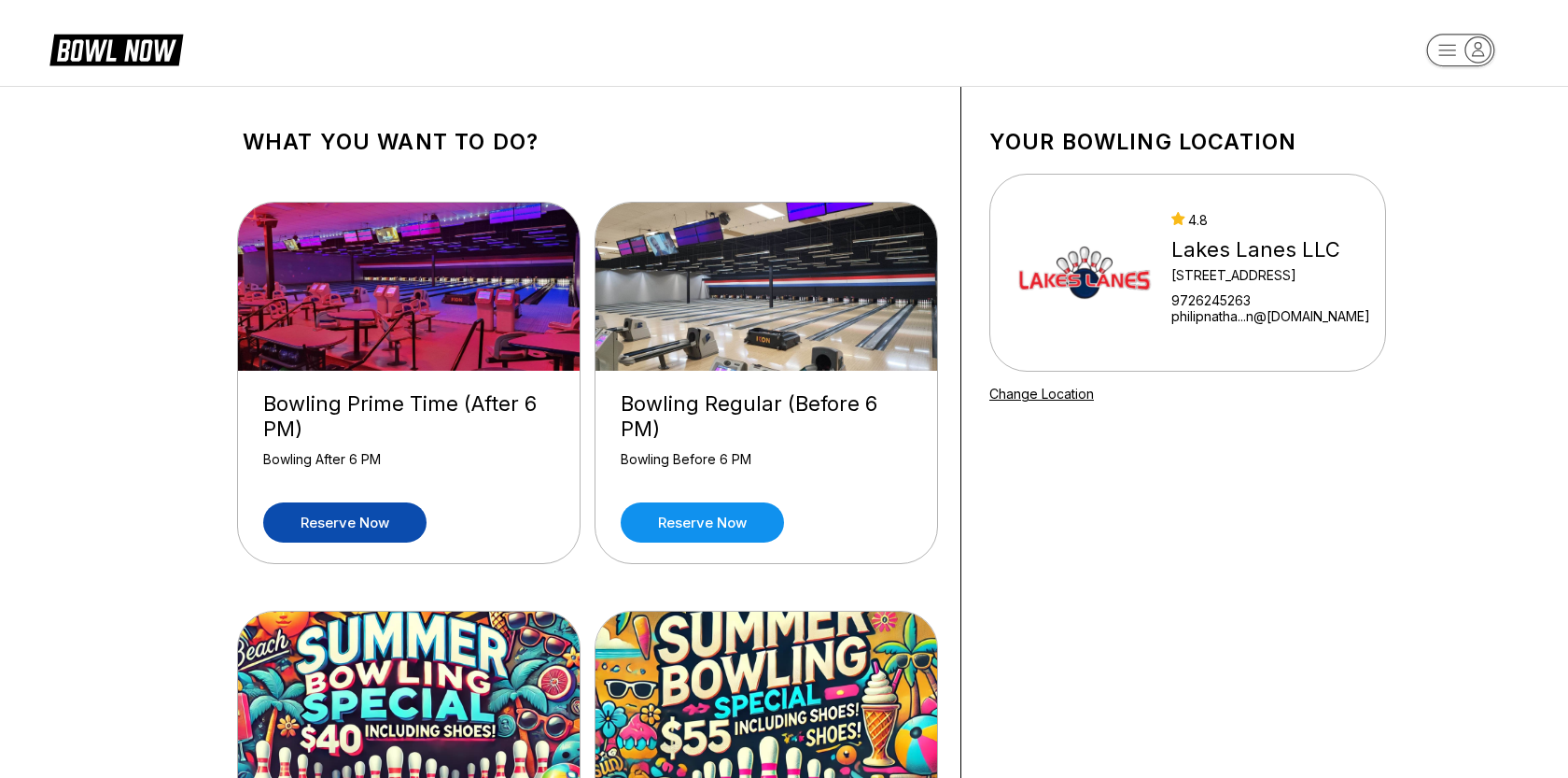
click at [357, 524] on link "Reserve now" at bounding box center [344, 522] width 163 height 40
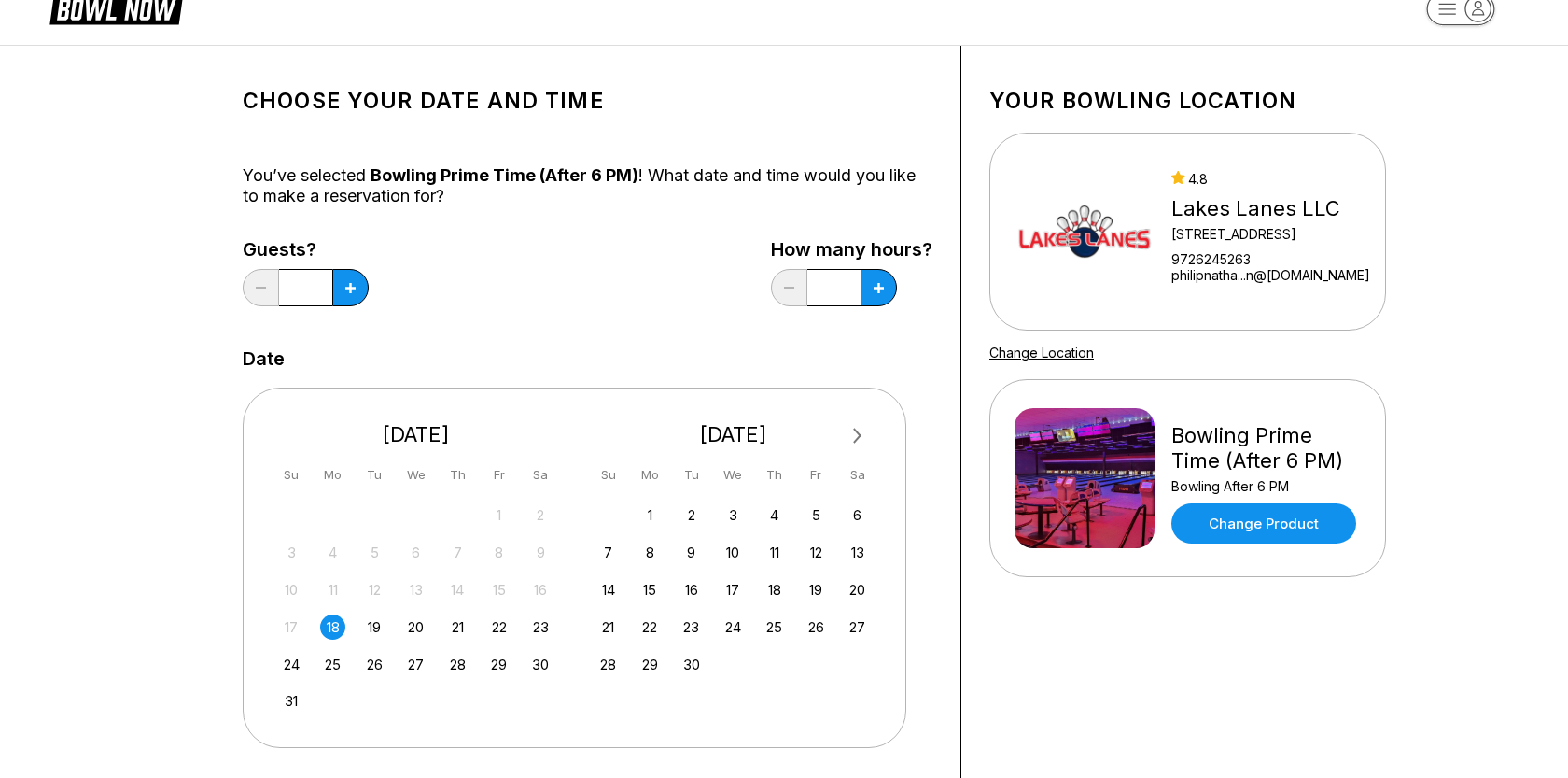
scroll to position [58, 0]
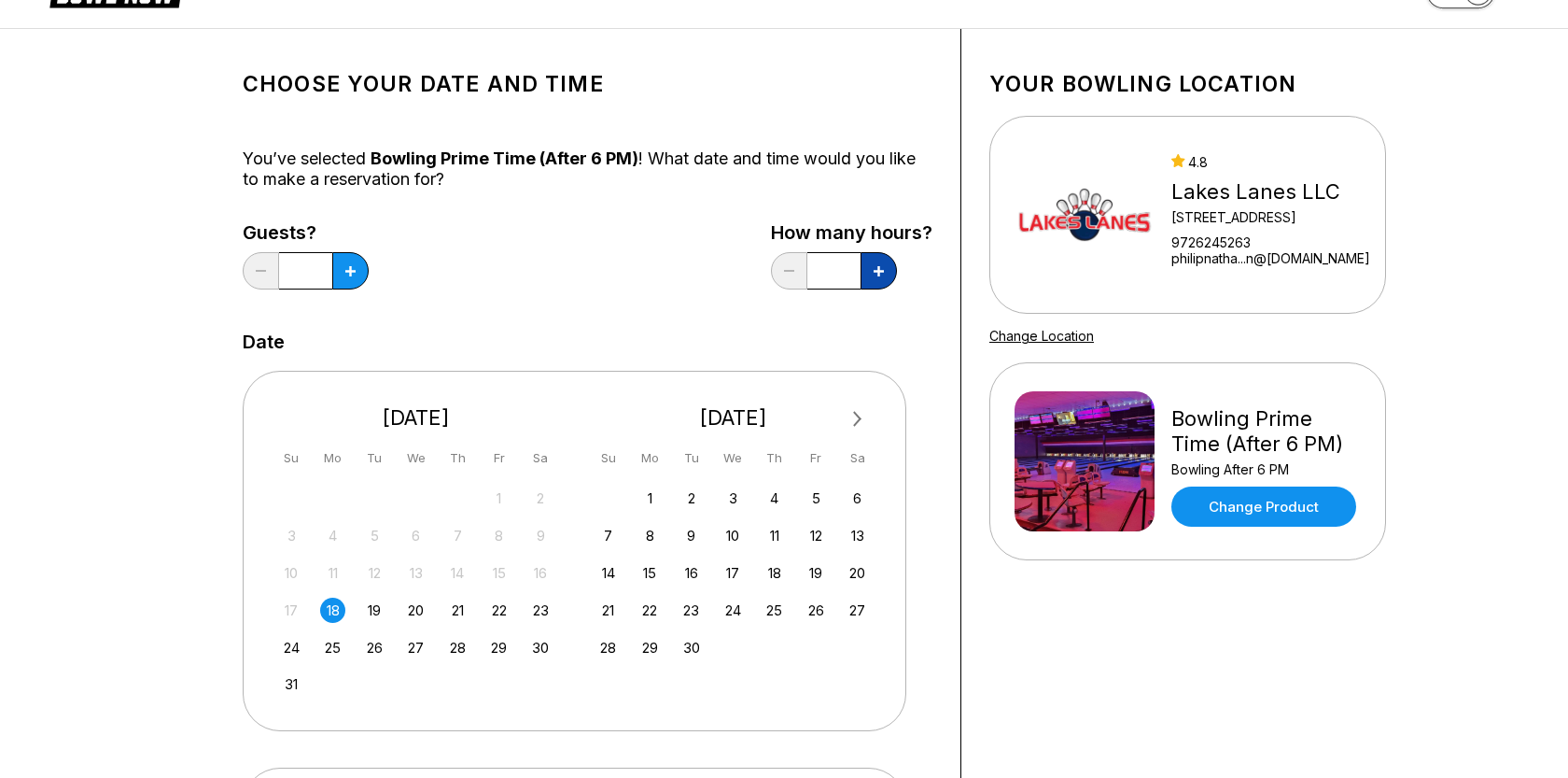
click at [356, 271] on icon at bounding box center [350, 271] width 10 height 10
type input "*"
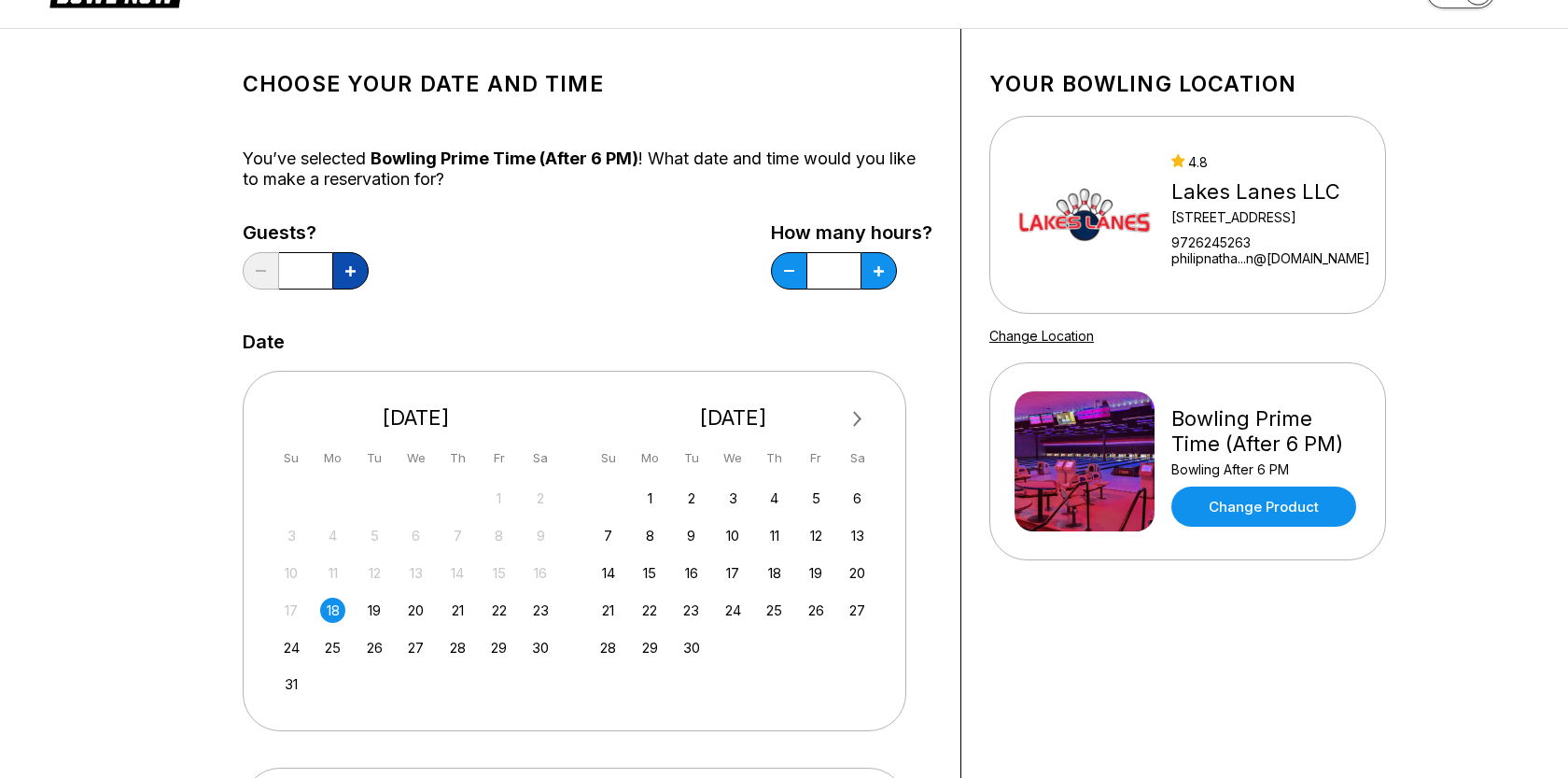
click at [346, 274] on icon at bounding box center [350, 271] width 10 height 10
click at [257, 265] on button at bounding box center [260, 271] width 36 height 37
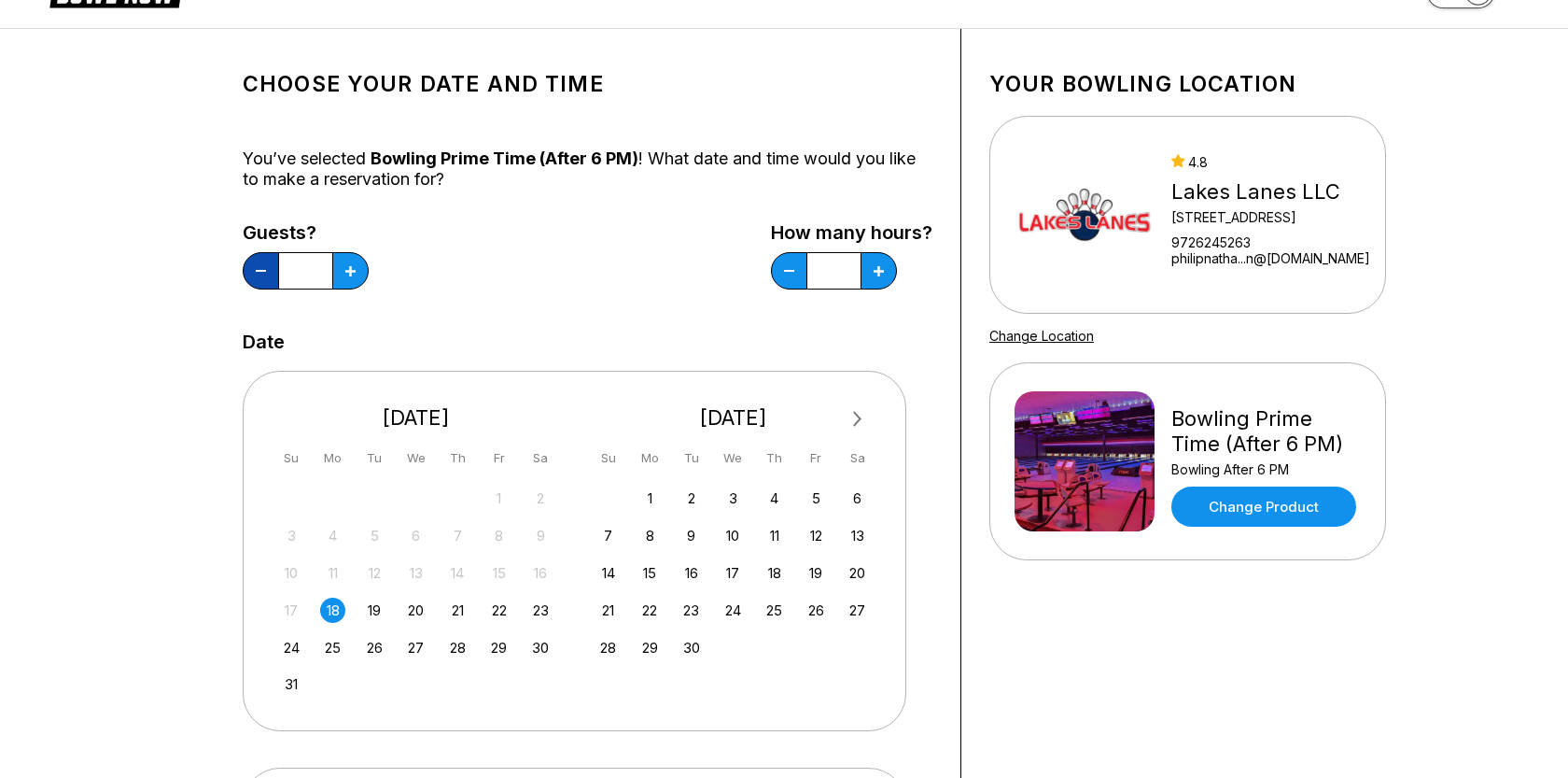
type input "*"
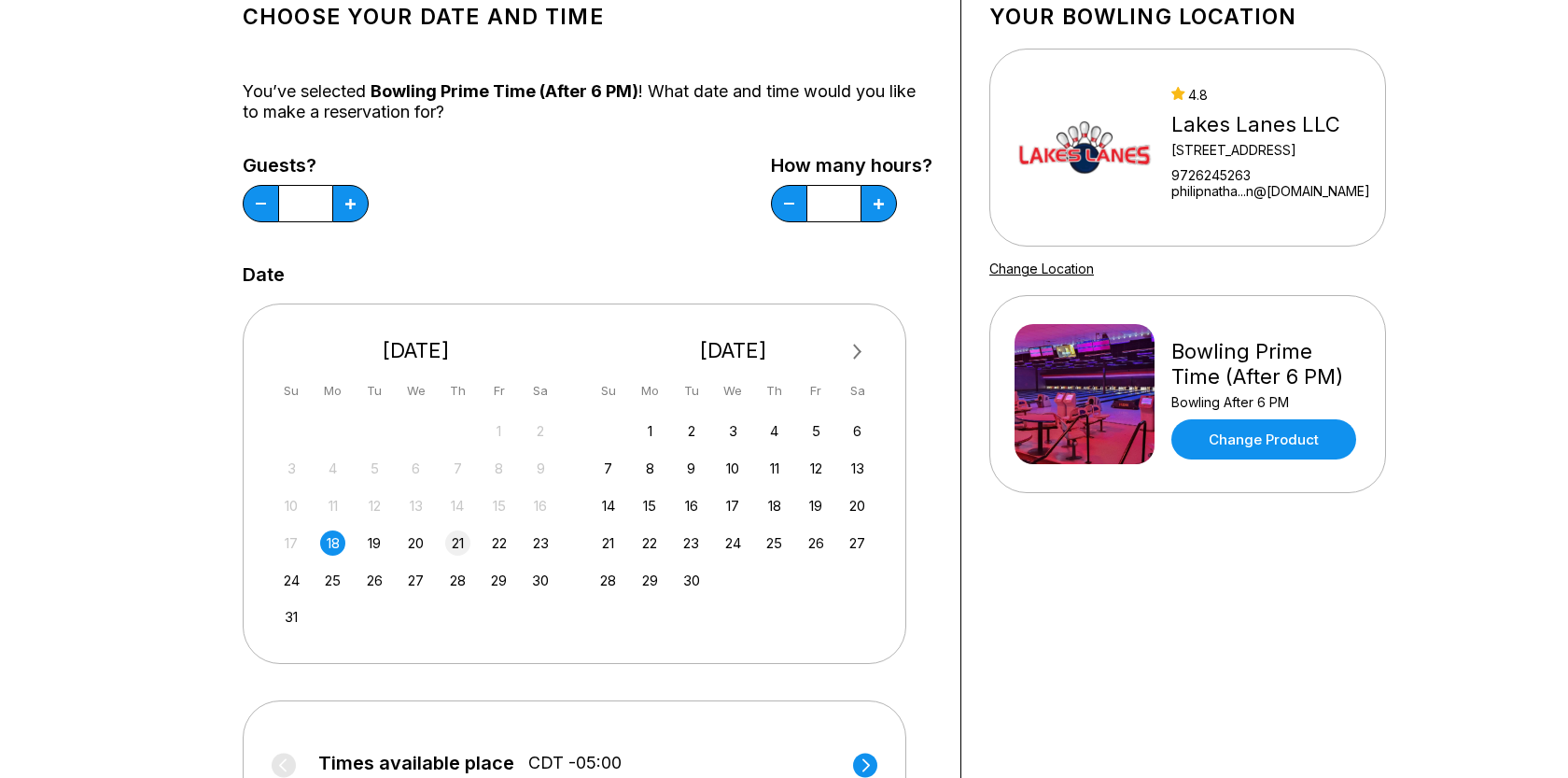
click at [463, 543] on div "21" at bounding box center [458, 543] width 25 height 25
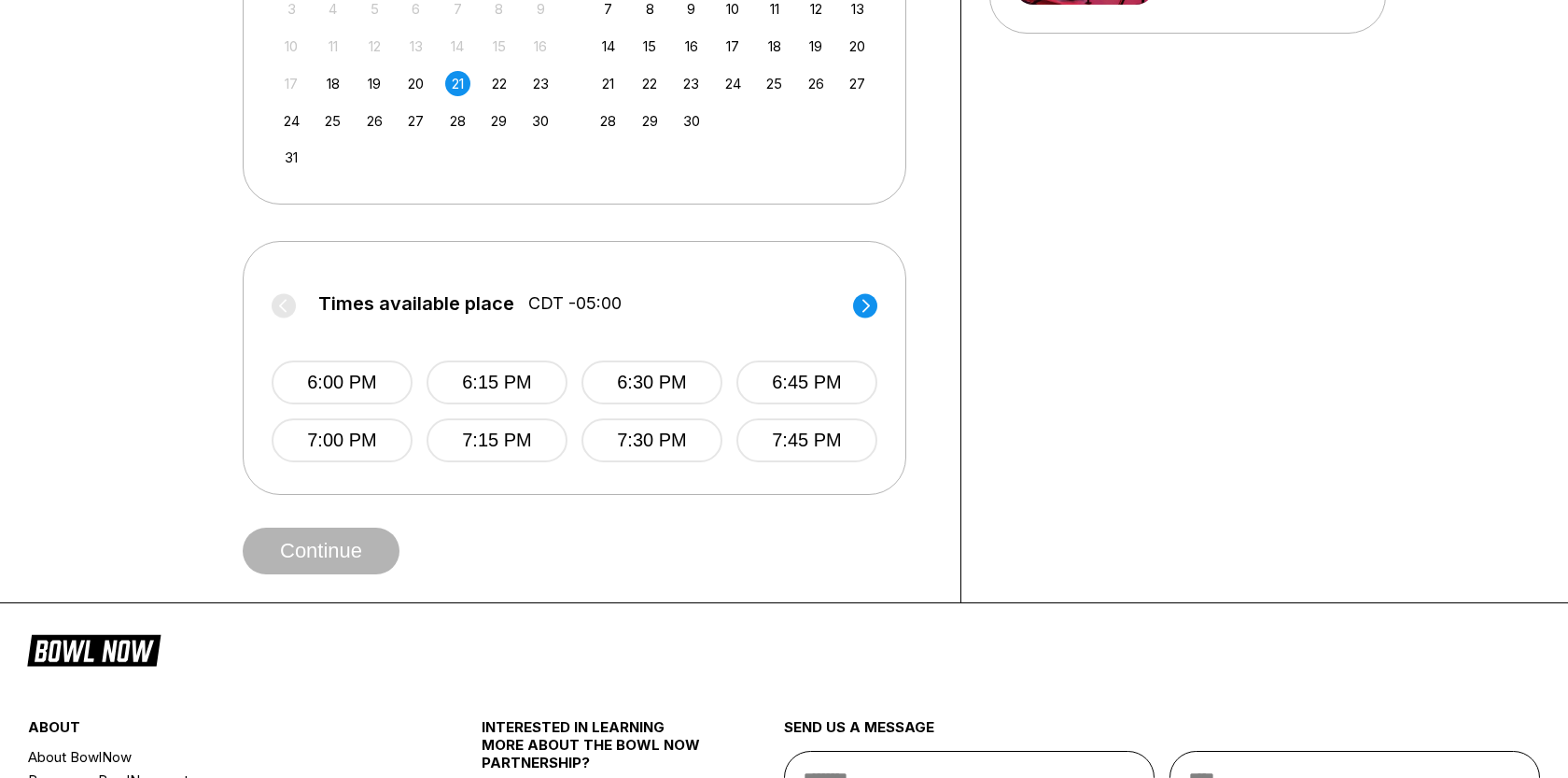
scroll to position [582, 0]
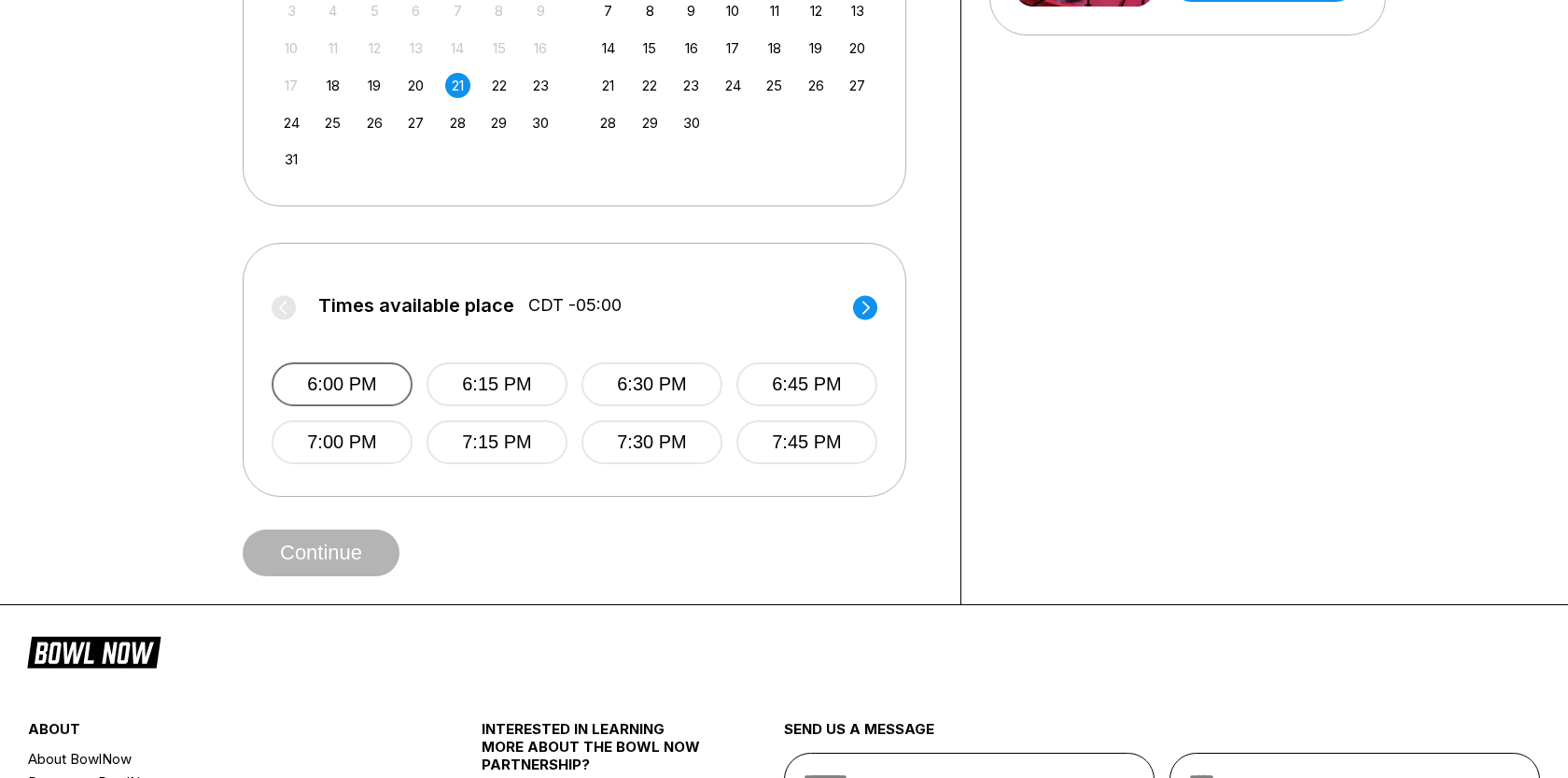
click at [361, 385] on button "6:00 PM" at bounding box center [342, 384] width 141 height 44
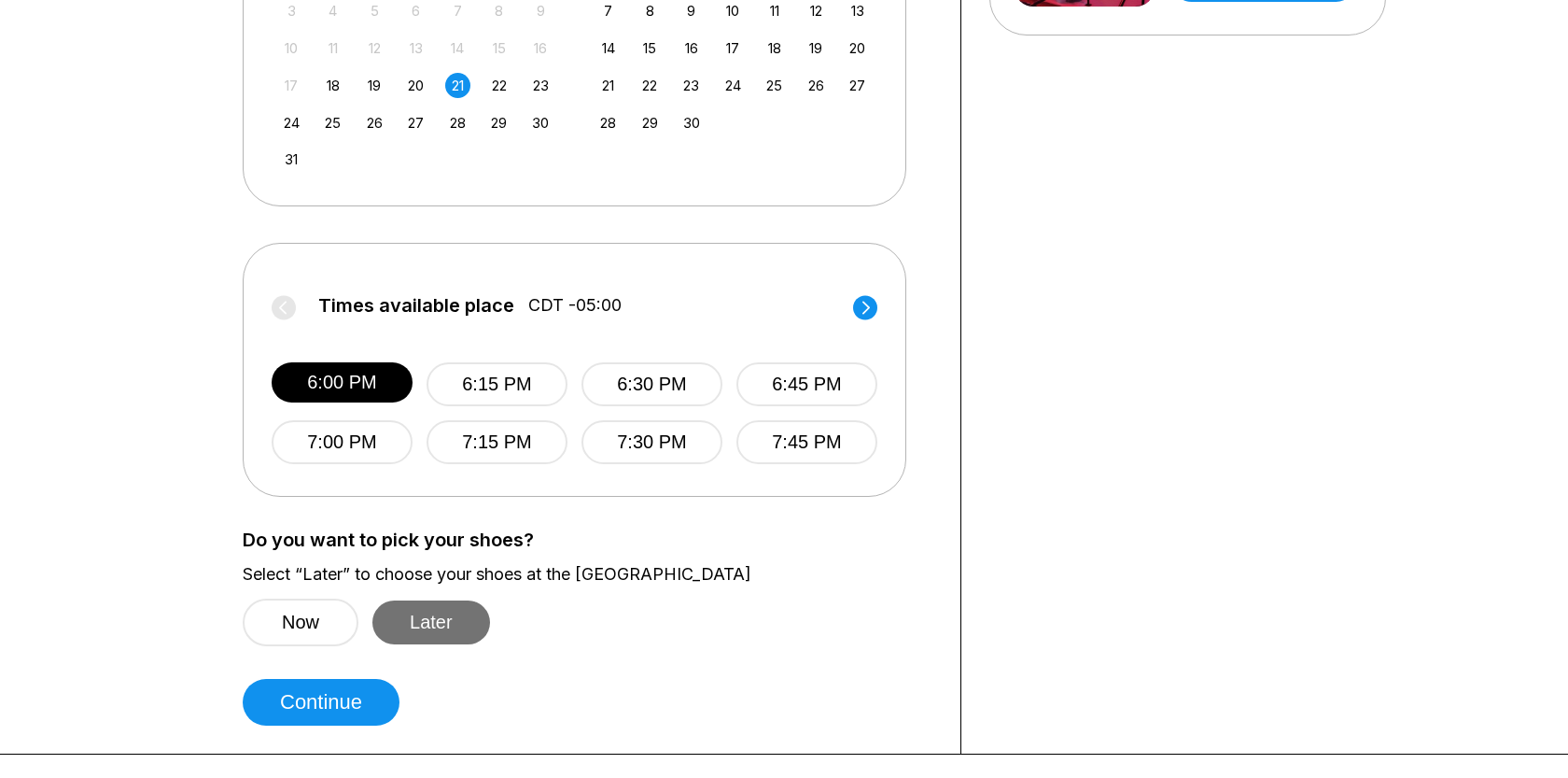
click at [453, 635] on button "Later" at bounding box center [431, 622] width 117 height 44
click at [337, 694] on button "Continue" at bounding box center [321, 703] width 157 height 47
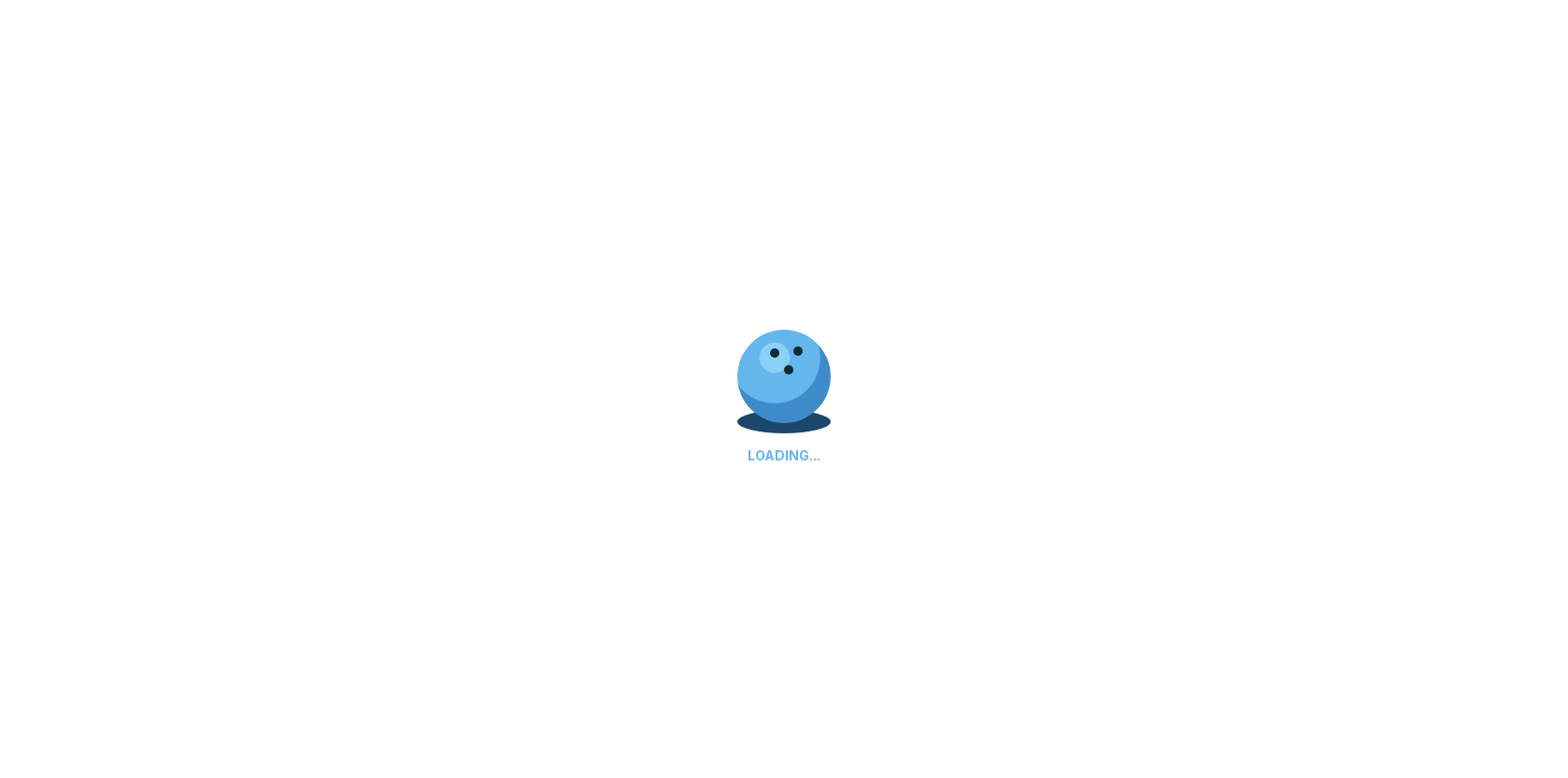
select select "**"
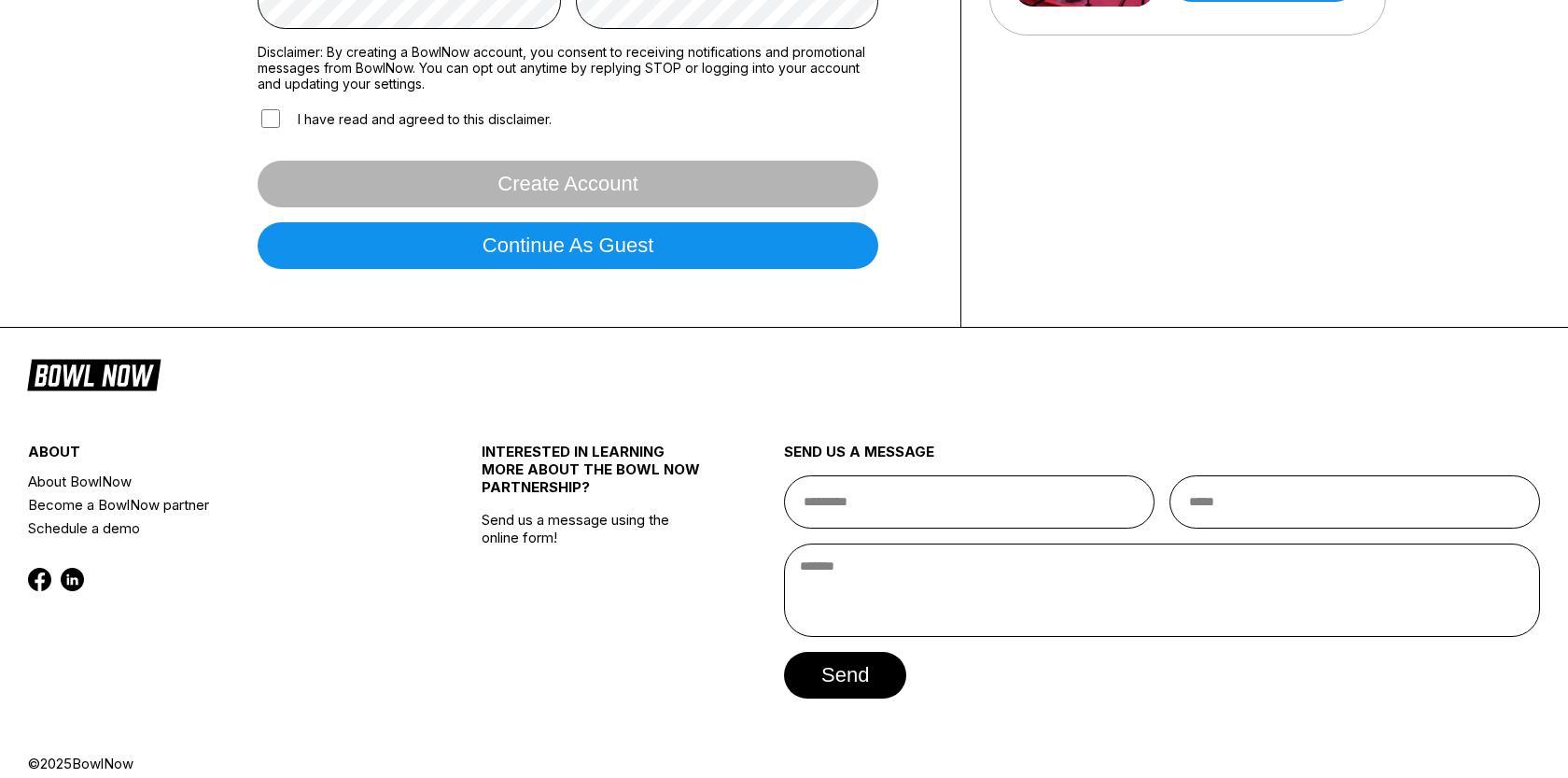
scroll to position [0, 0]
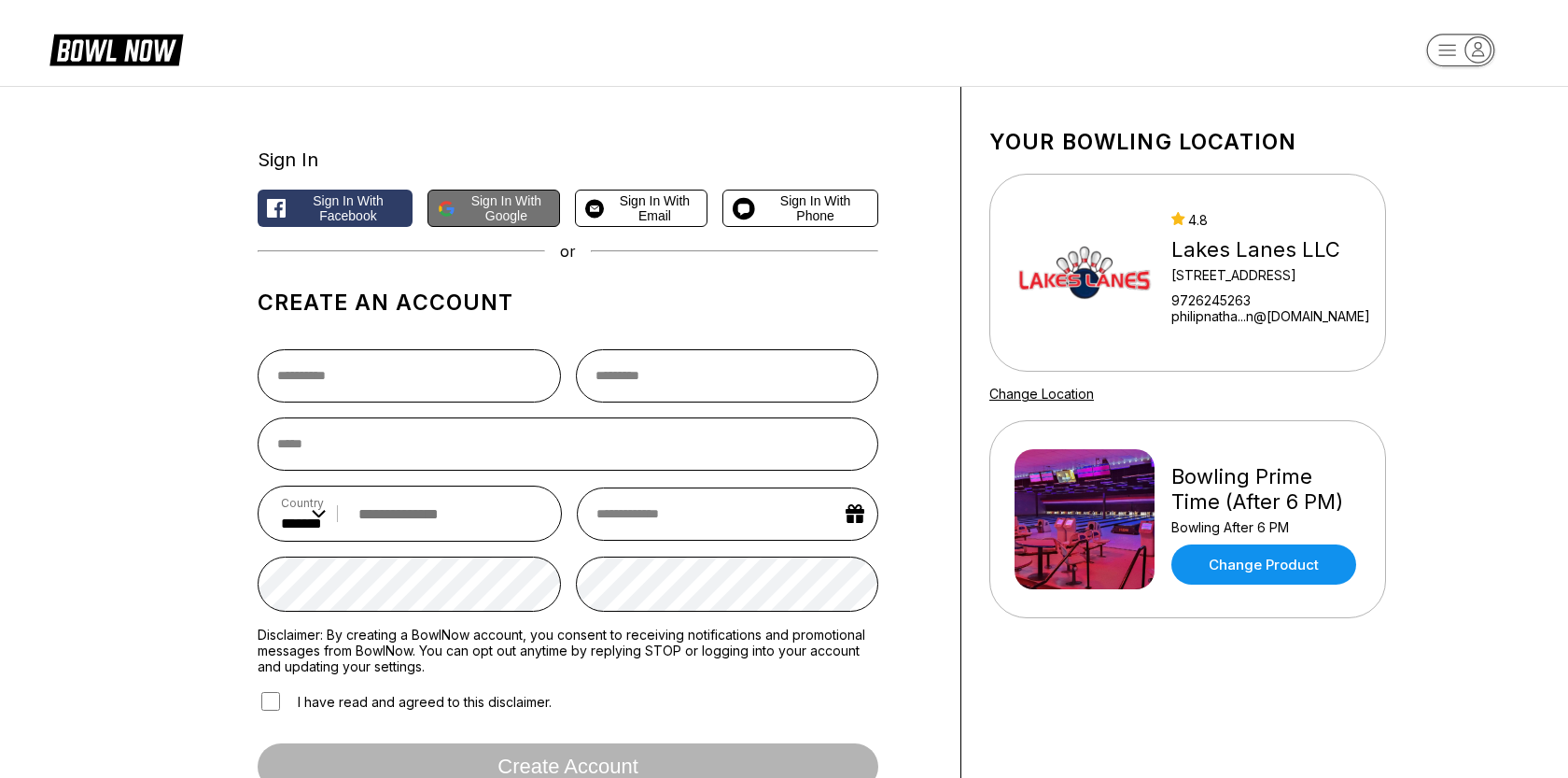
click at [475, 219] on span "Sign in with Google" at bounding box center [507, 208] width 88 height 30
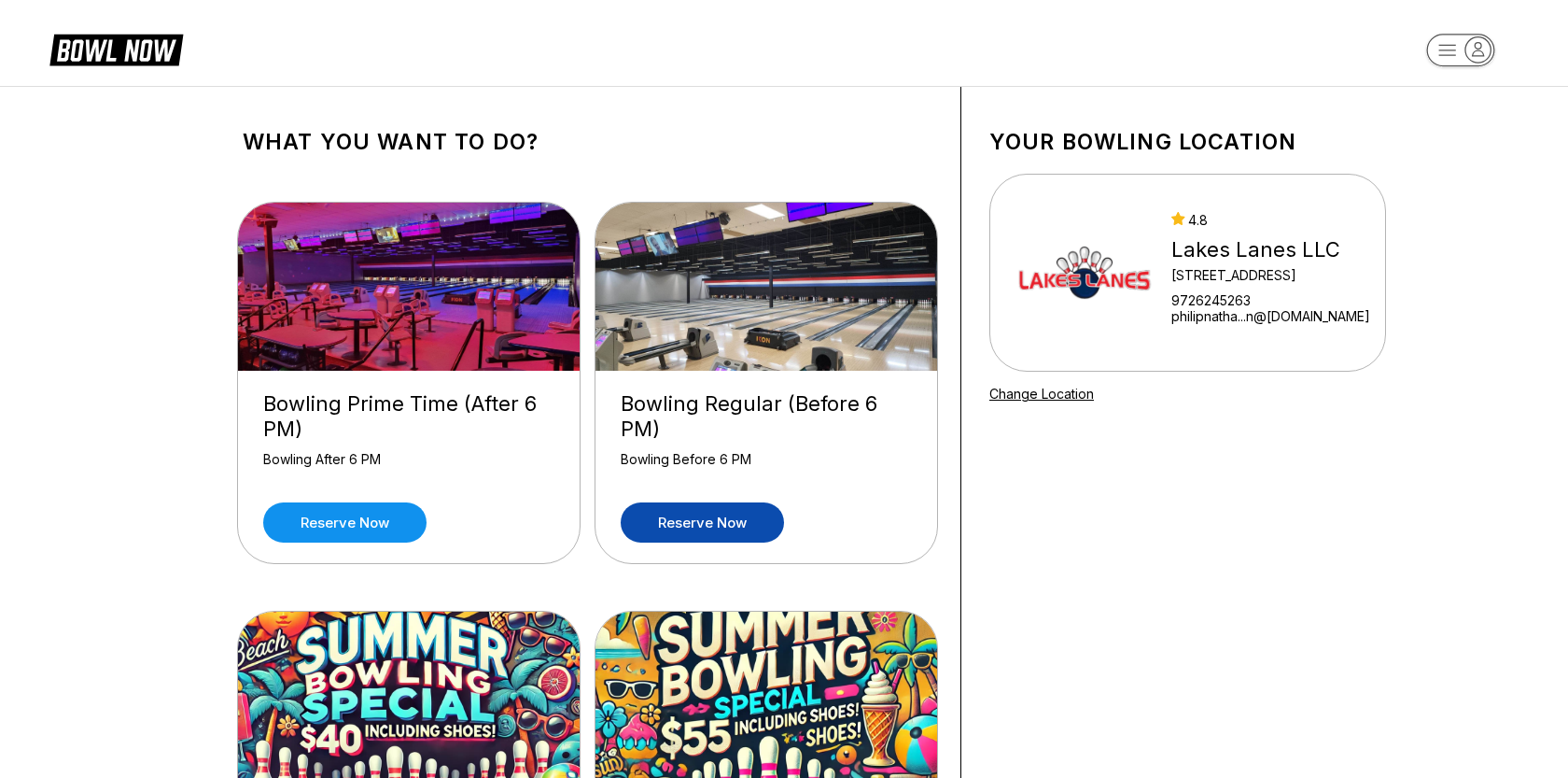
click at [697, 512] on link "Reserve now" at bounding box center [702, 522] width 163 height 40
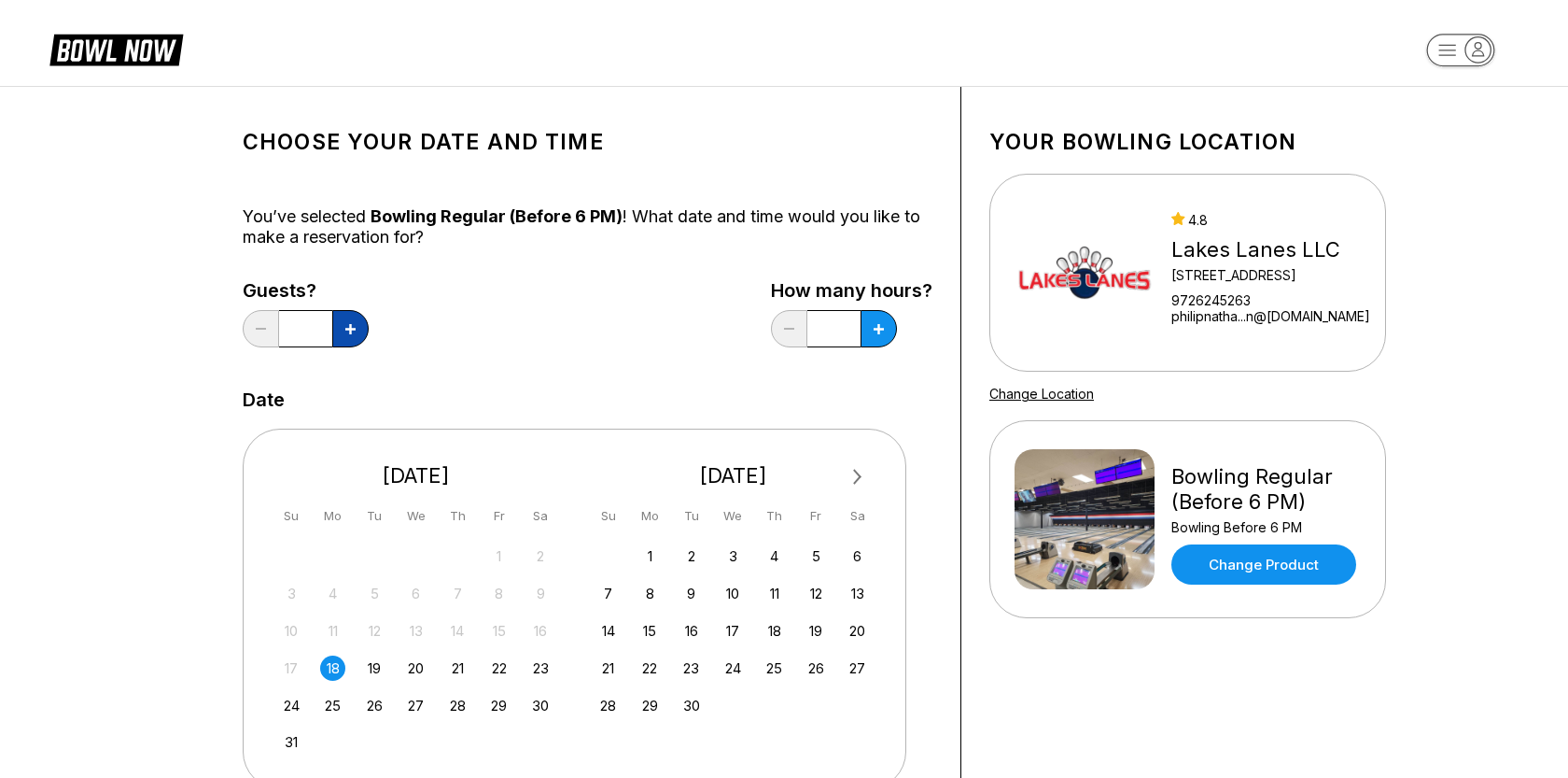
click at [350, 322] on button at bounding box center [350, 329] width 36 height 37
type input "*"
click at [501, 668] on div "22" at bounding box center [499, 668] width 25 height 25
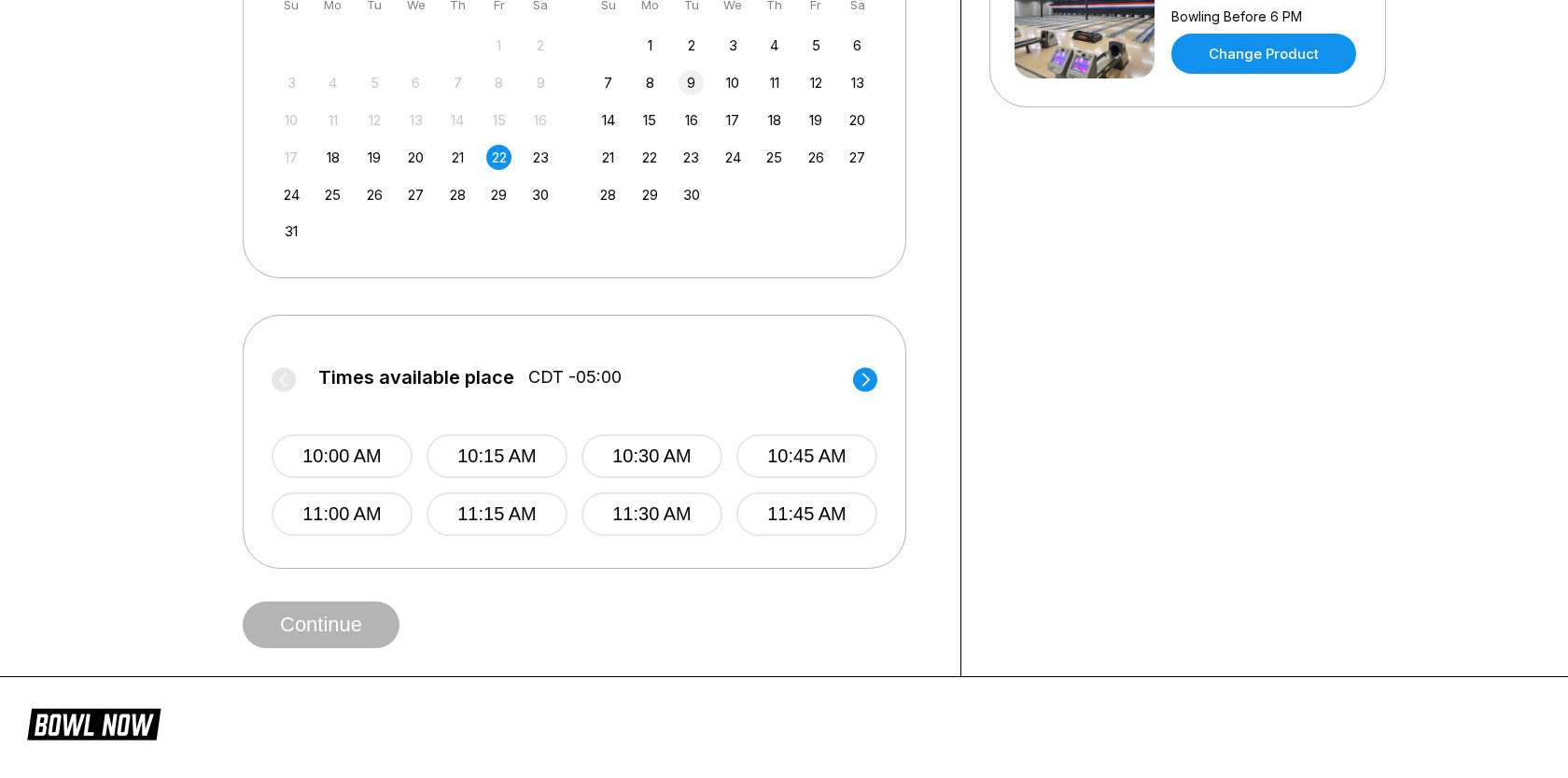
scroll to position [516, 0]
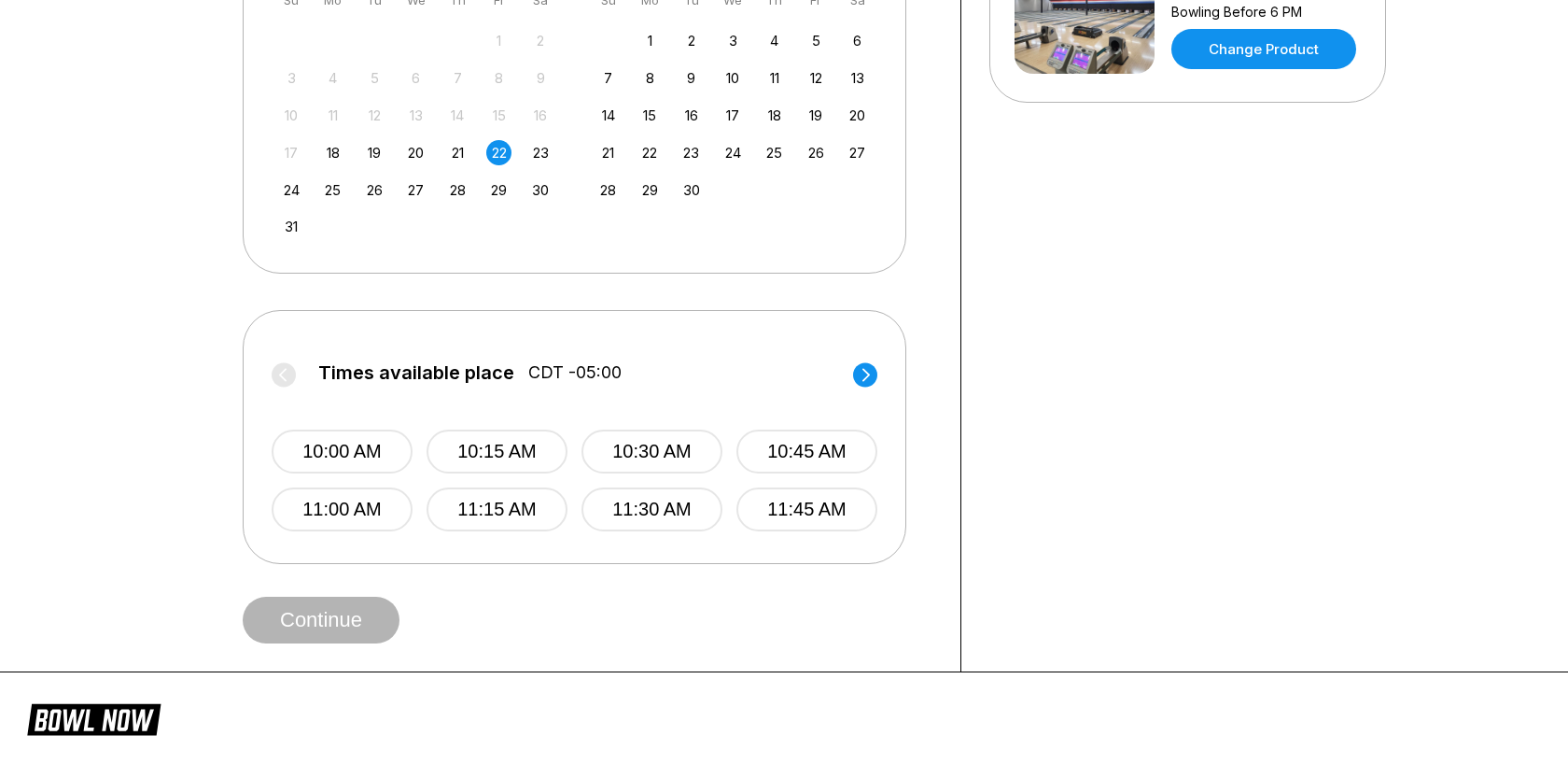
click at [855, 373] on circle at bounding box center [865, 374] width 24 height 24
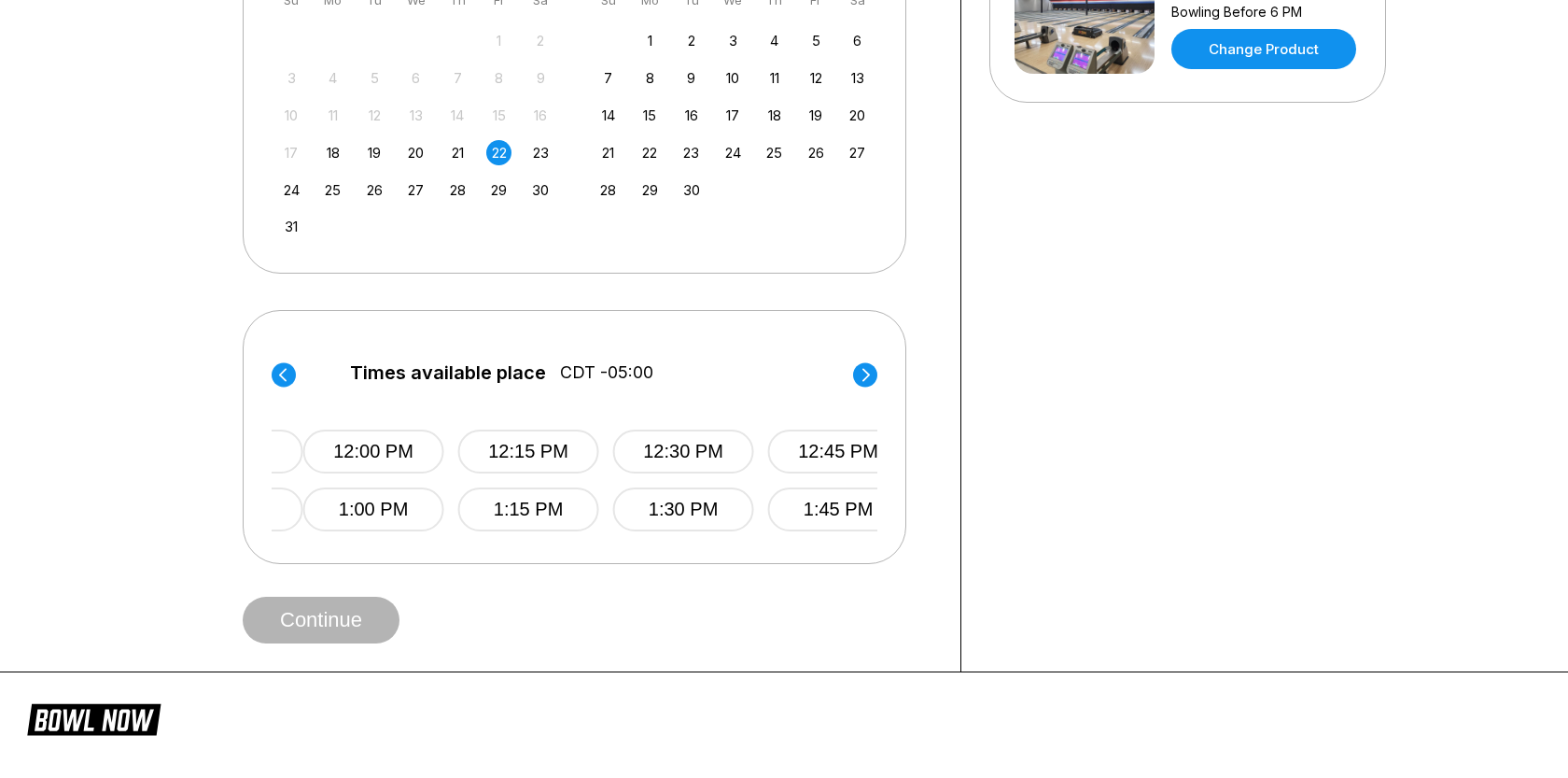
click at [855, 373] on circle at bounding box center [865, 374] width 24 height 24
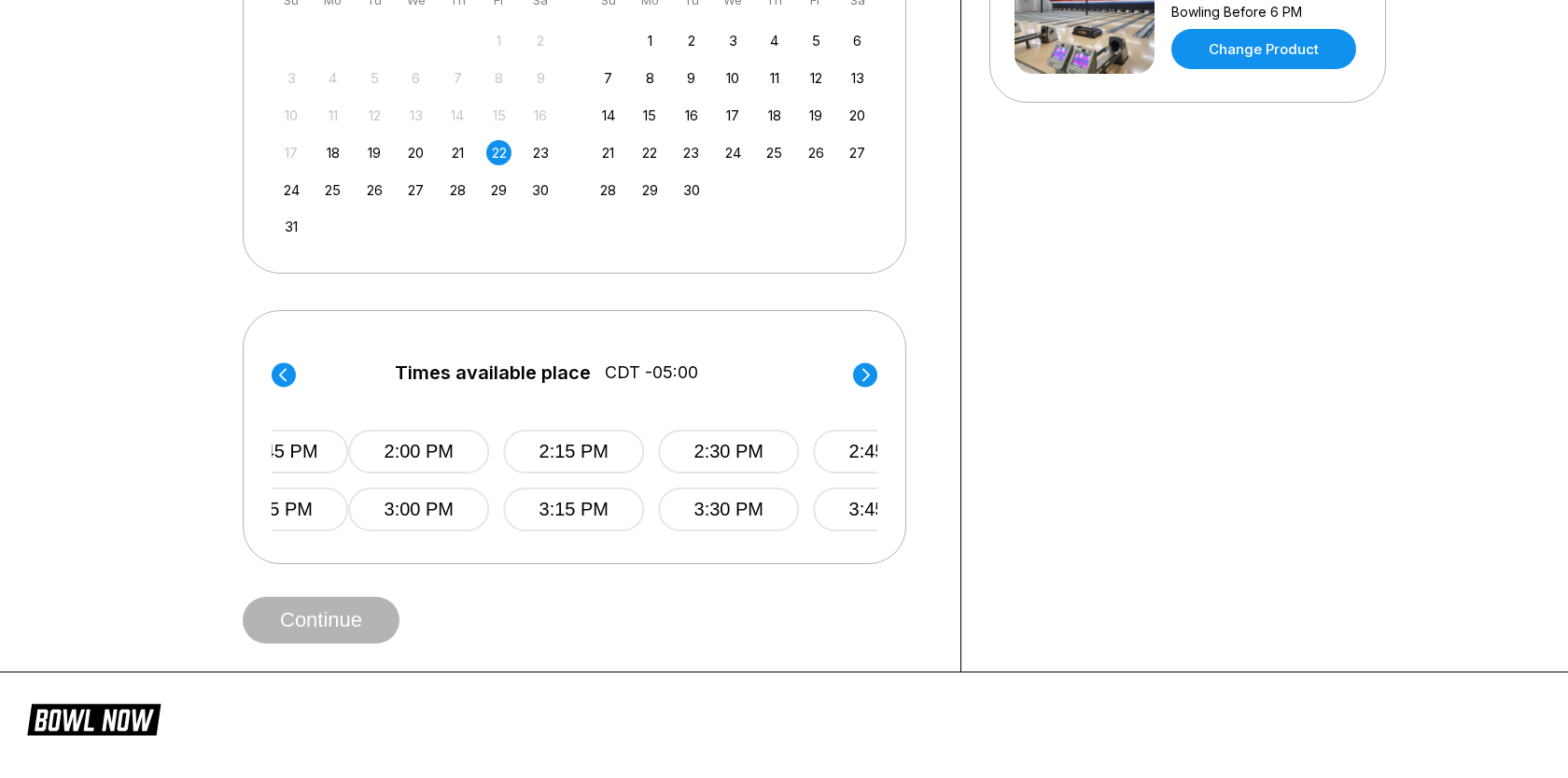
click at [855, 373] on circle at bounding box center [865, 374] width 24 height 24
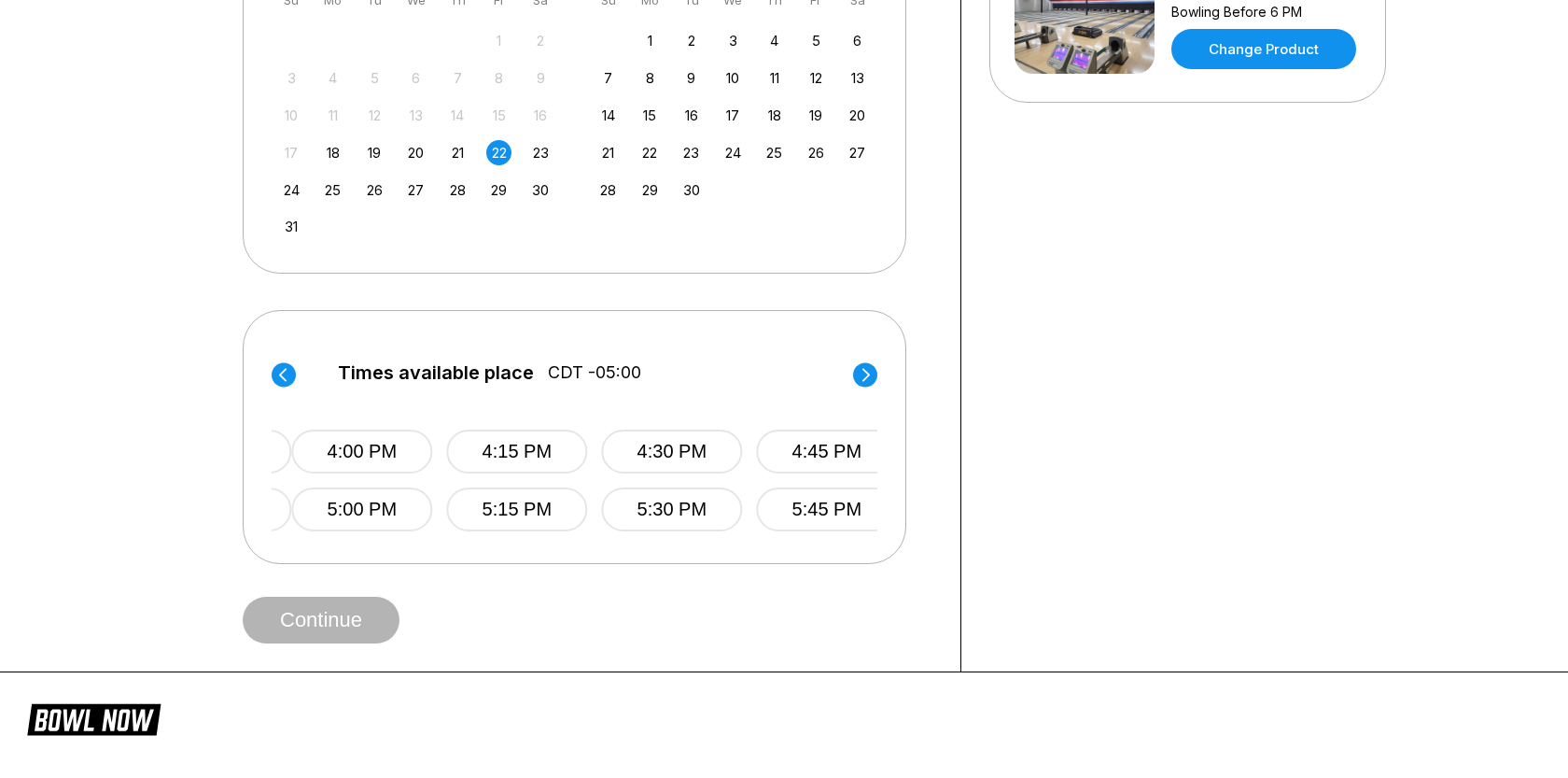
click at [855, 373] on circle at bounding box center [865, 374] width 24 height 24
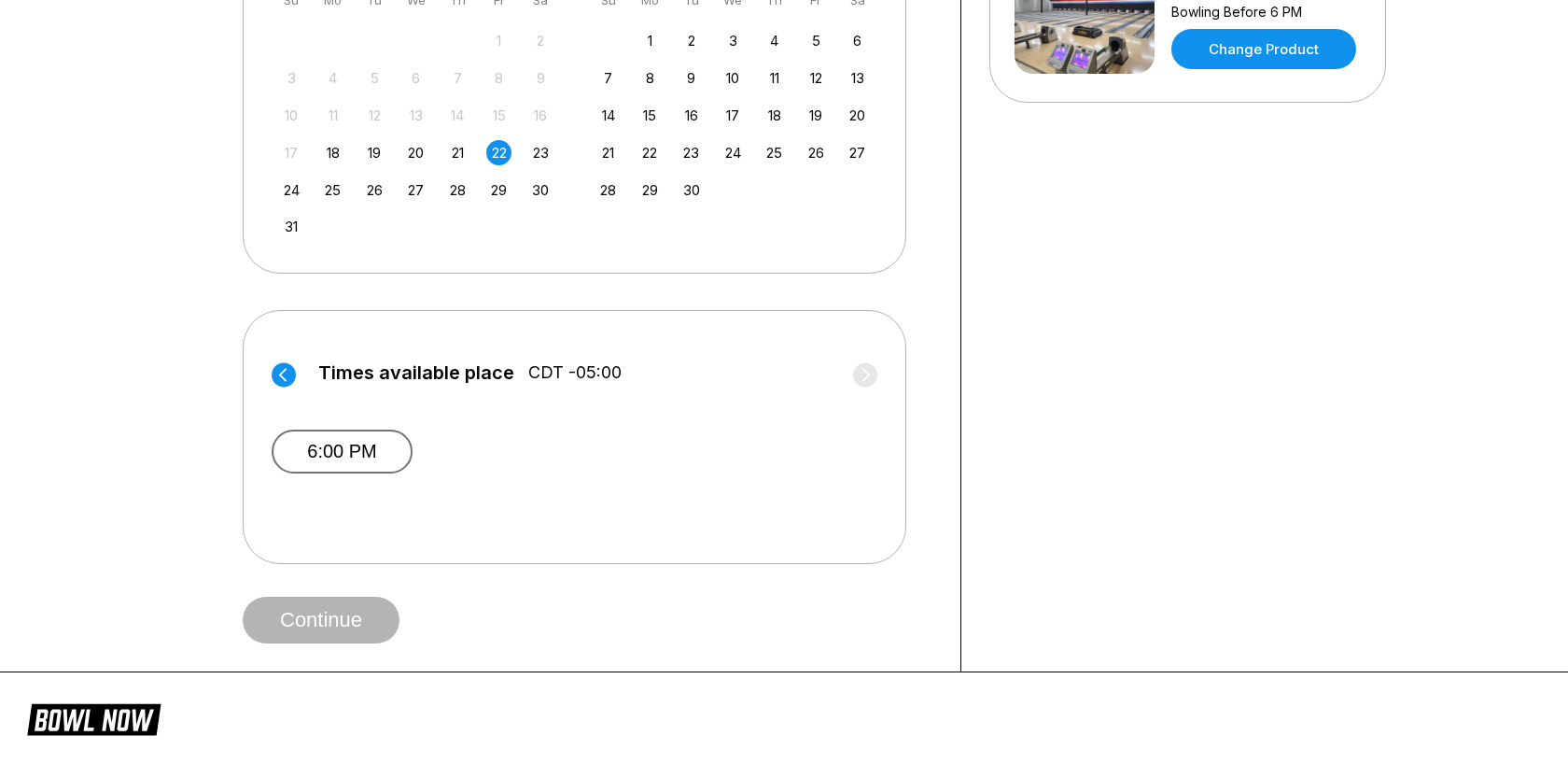
click at [331, 445] on button "6:00 PM" at bounding box center [342, 451] width 141 height 44
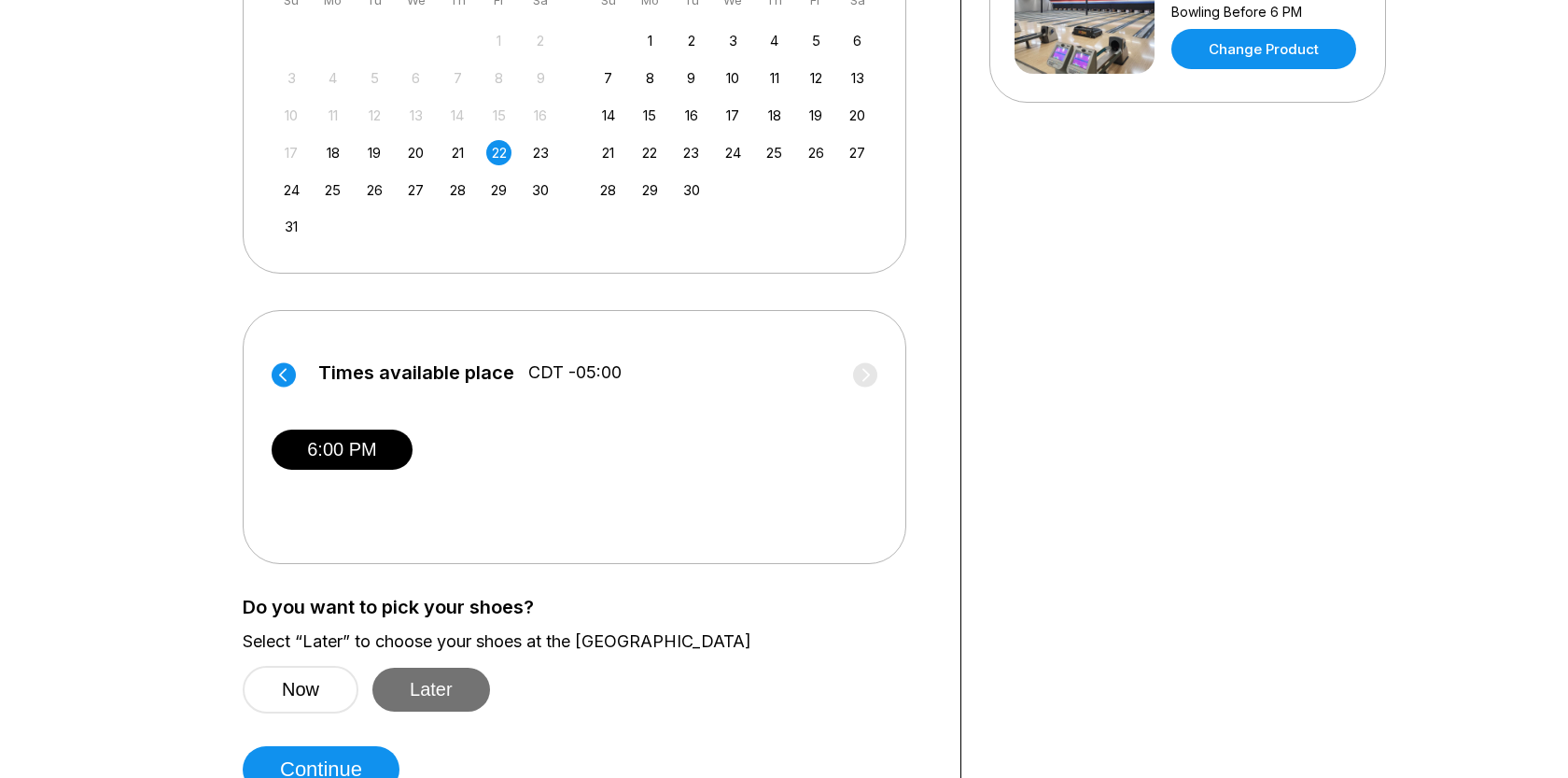
click at [442, 691] on button "Later" at bounding box center [431, 689] width 117 height 44
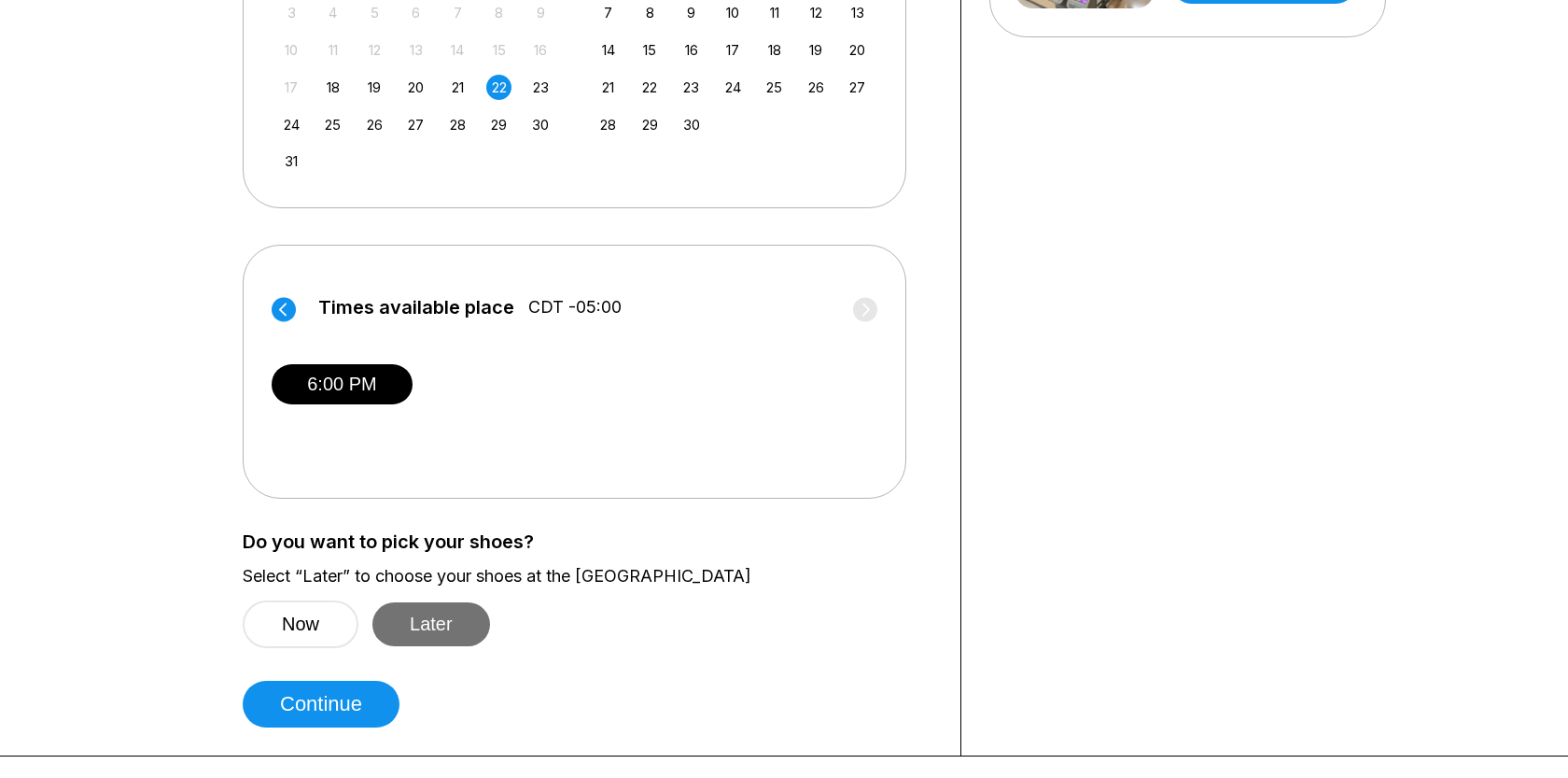
scroll to position [586, 0]
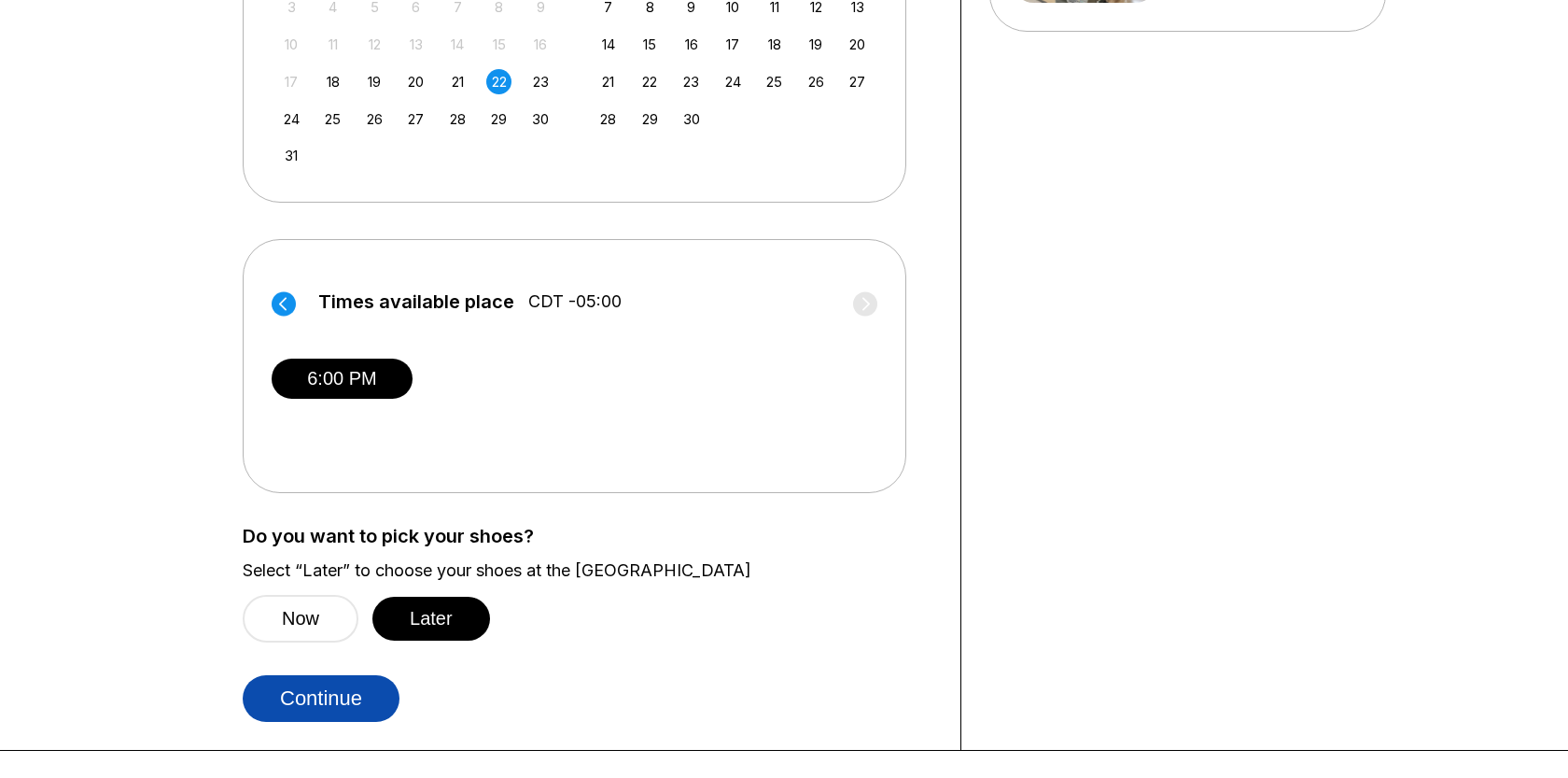
click at [349, 684] on button "Continue" at bounding box center [321, 699] width 157 height 47
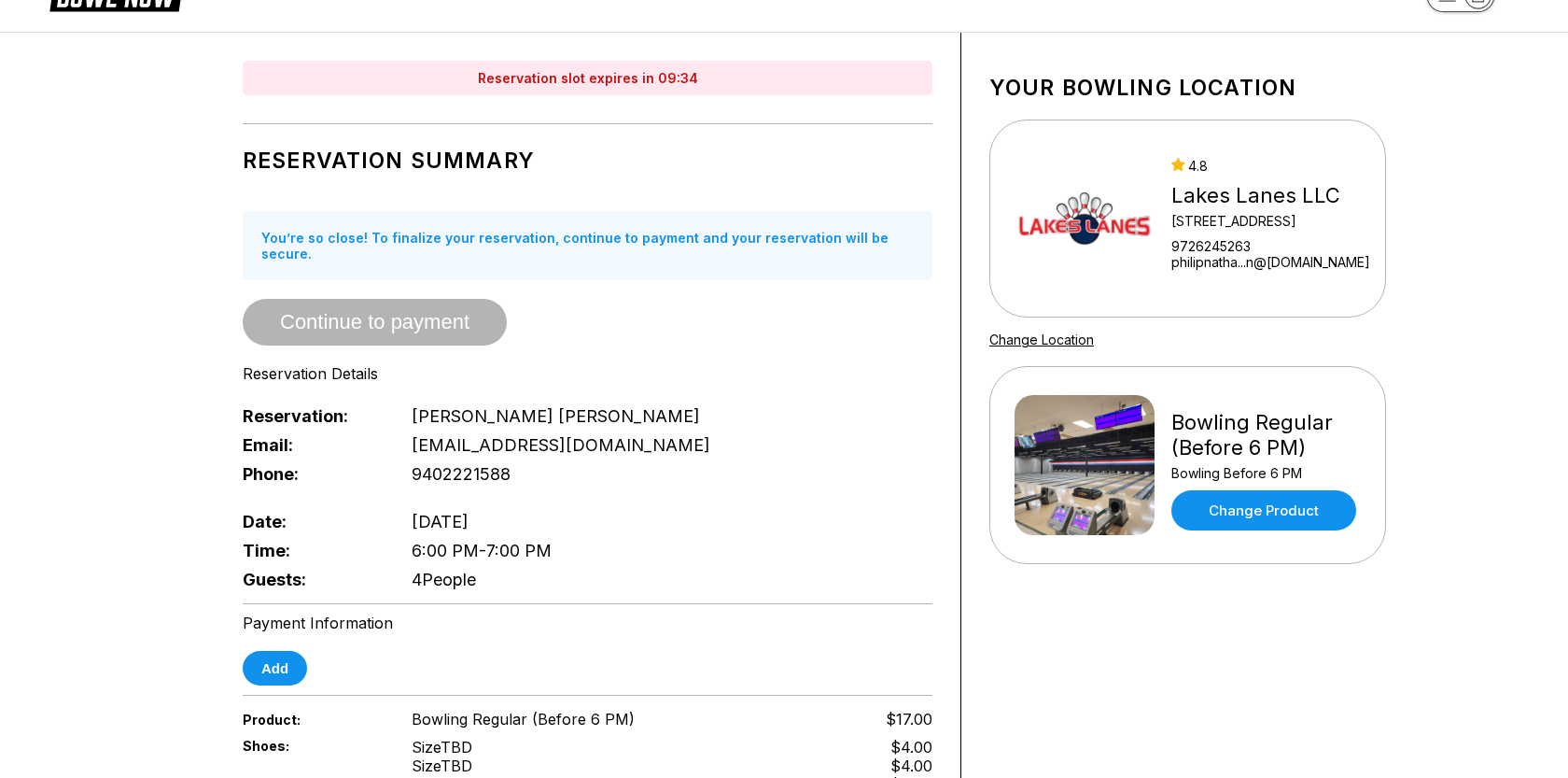
scroll to position [0, 0]
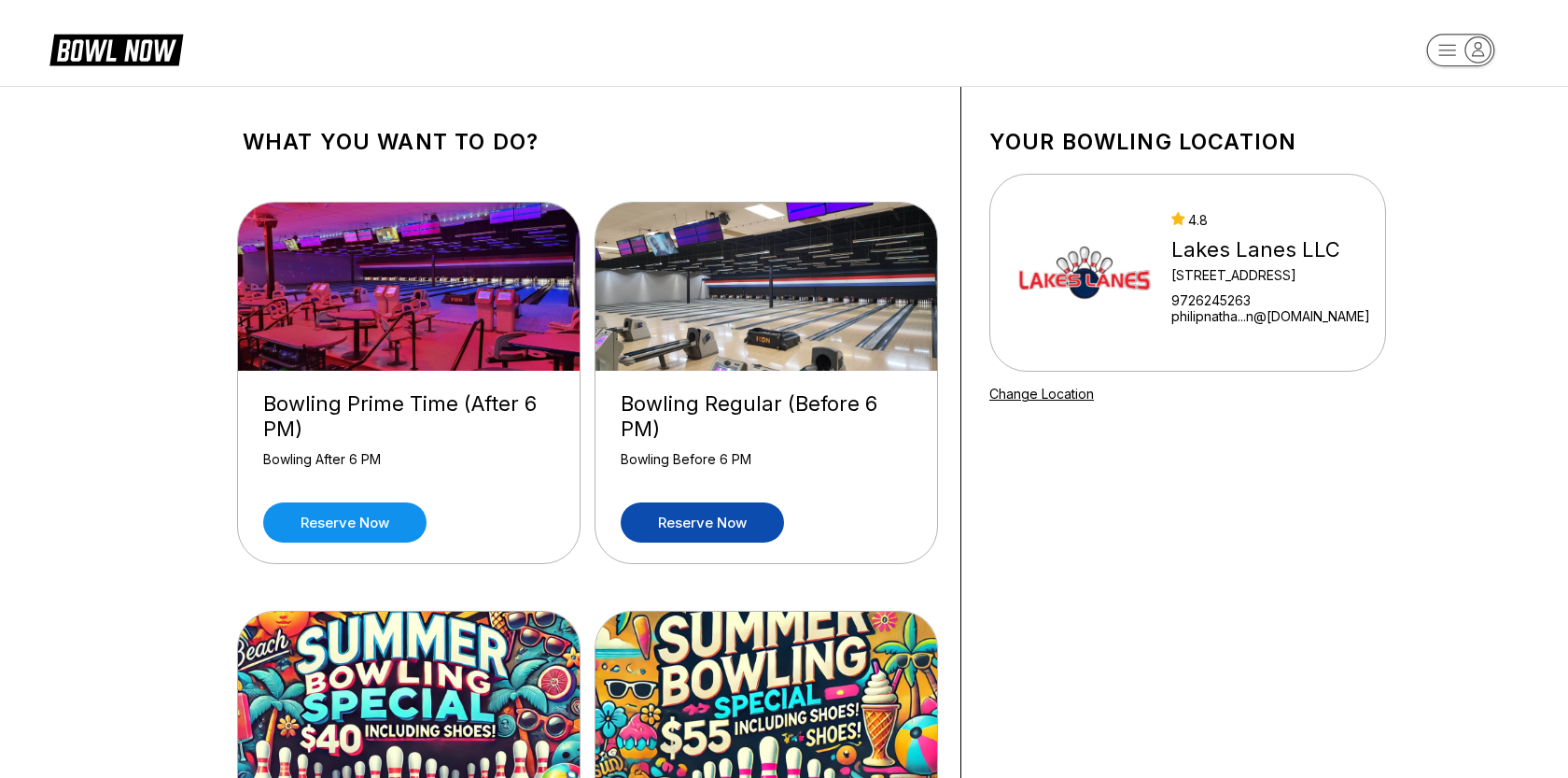
click at [715, 524] on link "Reserve now" at bounding box center [702, 522] width 163 height 40
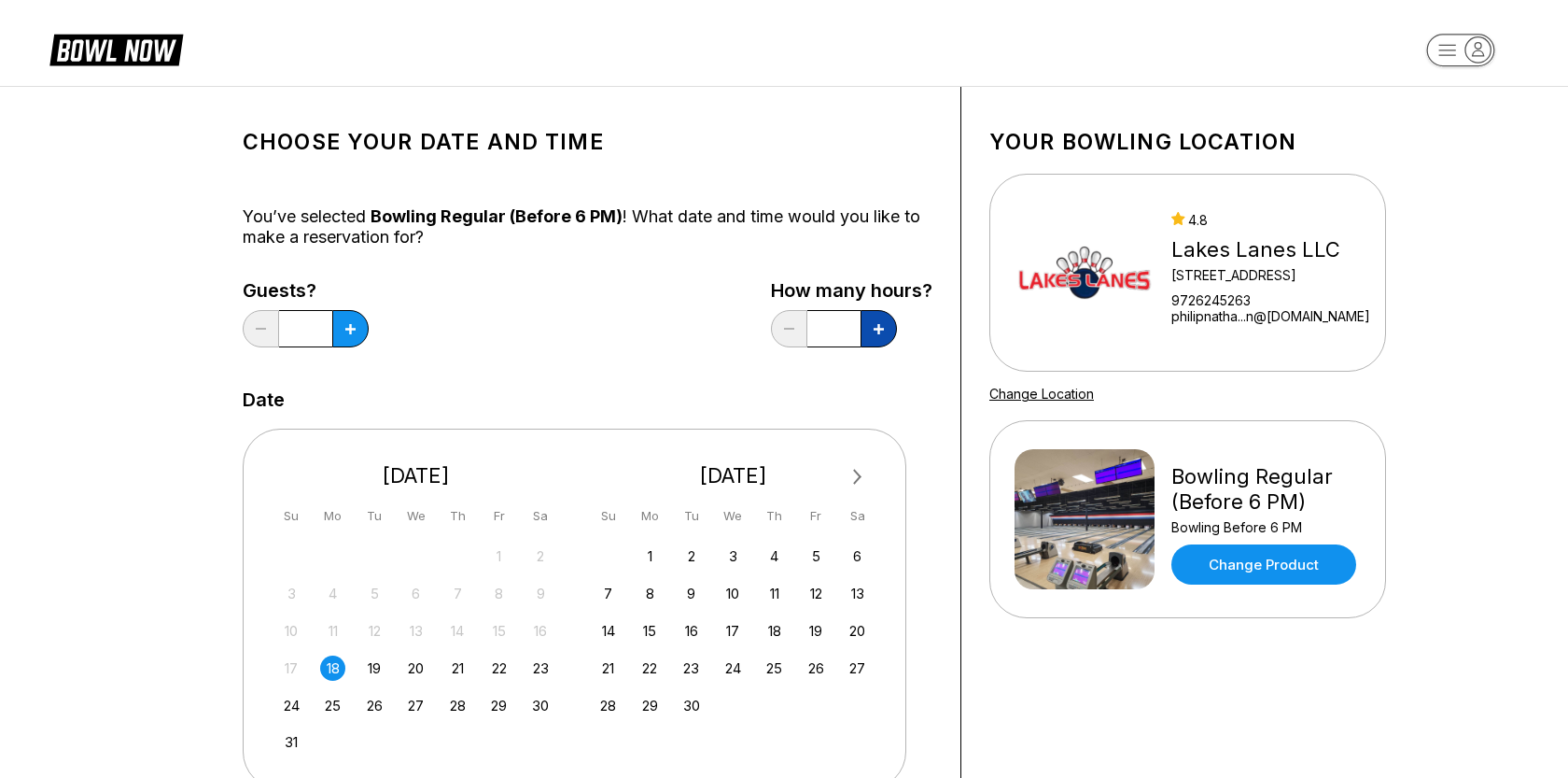
click at [356, 329] on icon at bounding box center [350, 329] width 10 height 10
type input "***"
click at [356, 337] on button at bounding box center [350, 329] width 36 height 37
click at [355, 337] on button at bounding box center [350, 329] width 36 height 37
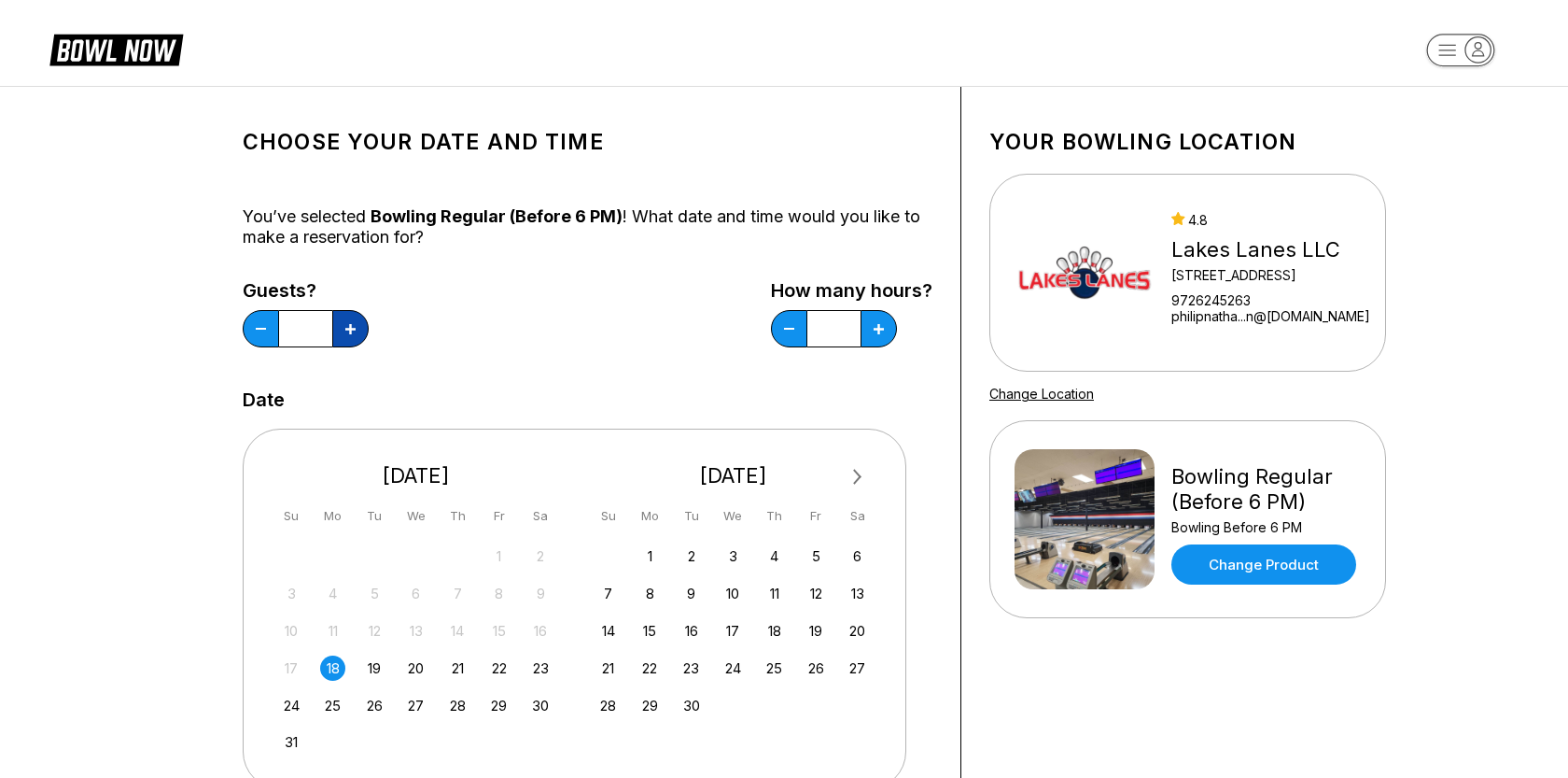
click at [355, 337] on button at bounding box center [350, 329] width 36 height 37
type input "*"
click at [506, 676] on div "22" at bounding box center [499, 668] width 25 height 25
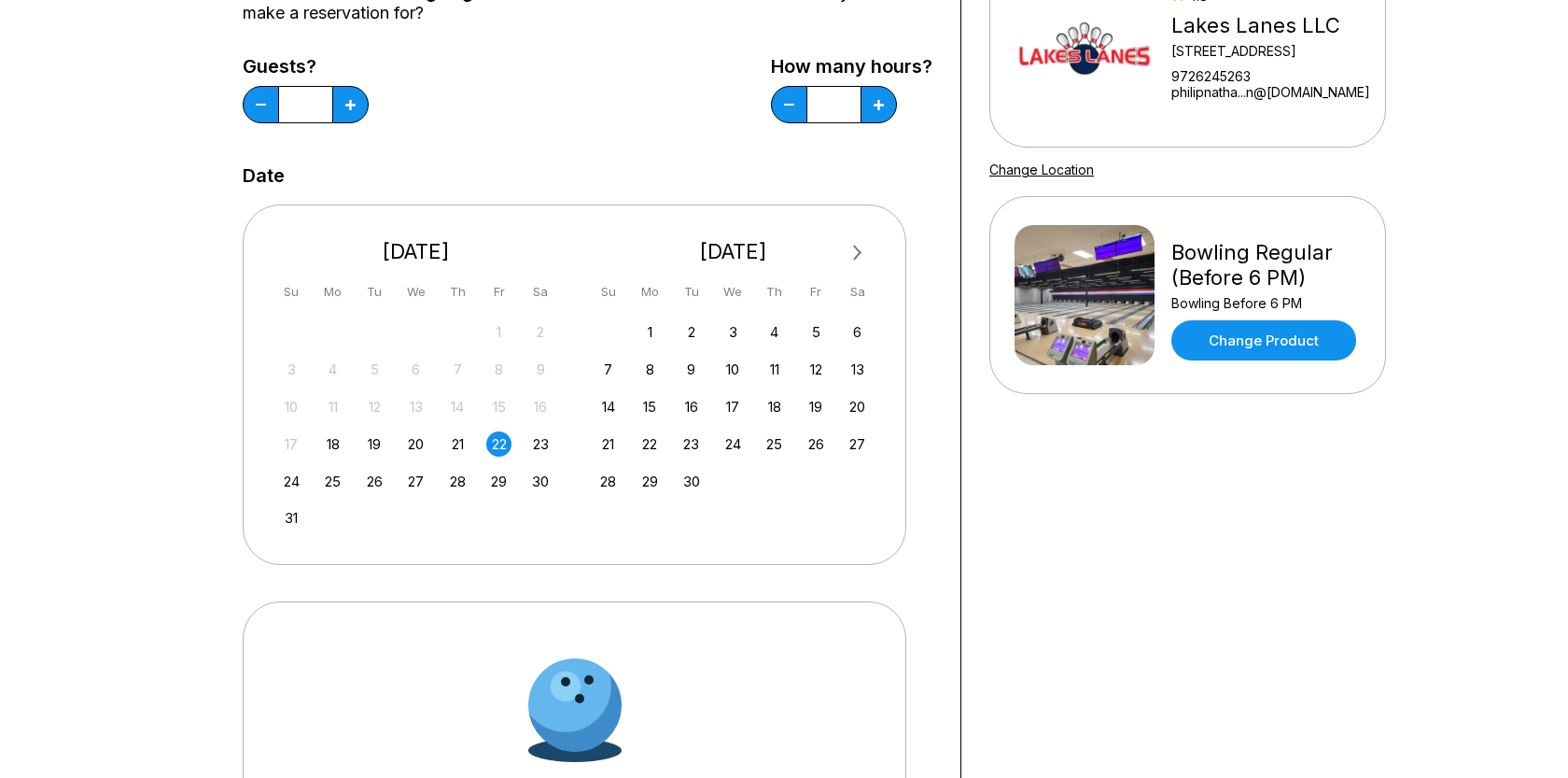
scroll to position [517, 0]
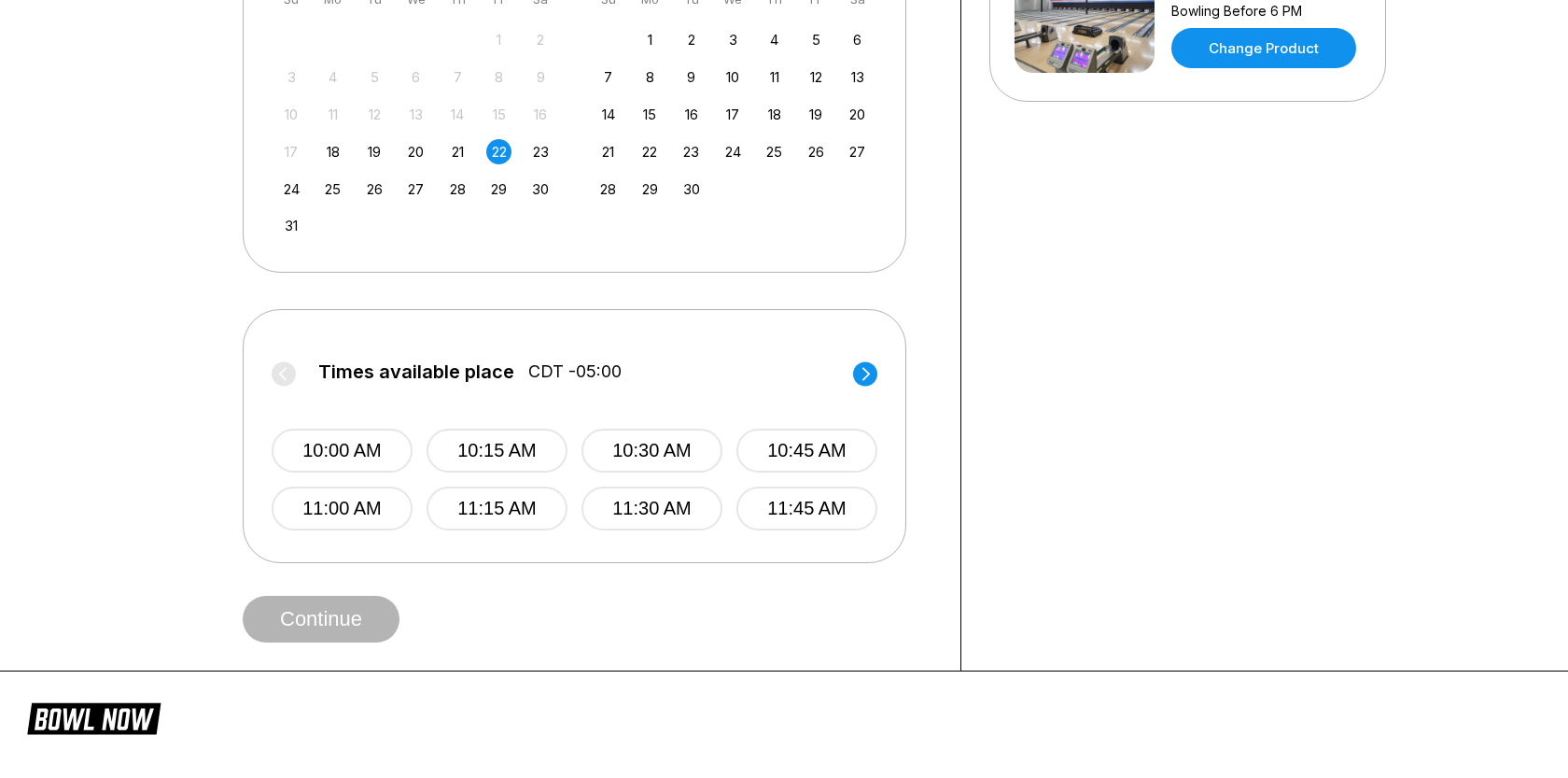
click at [873, 372] on circle at bounding box center [865, 373] width 24 height 24
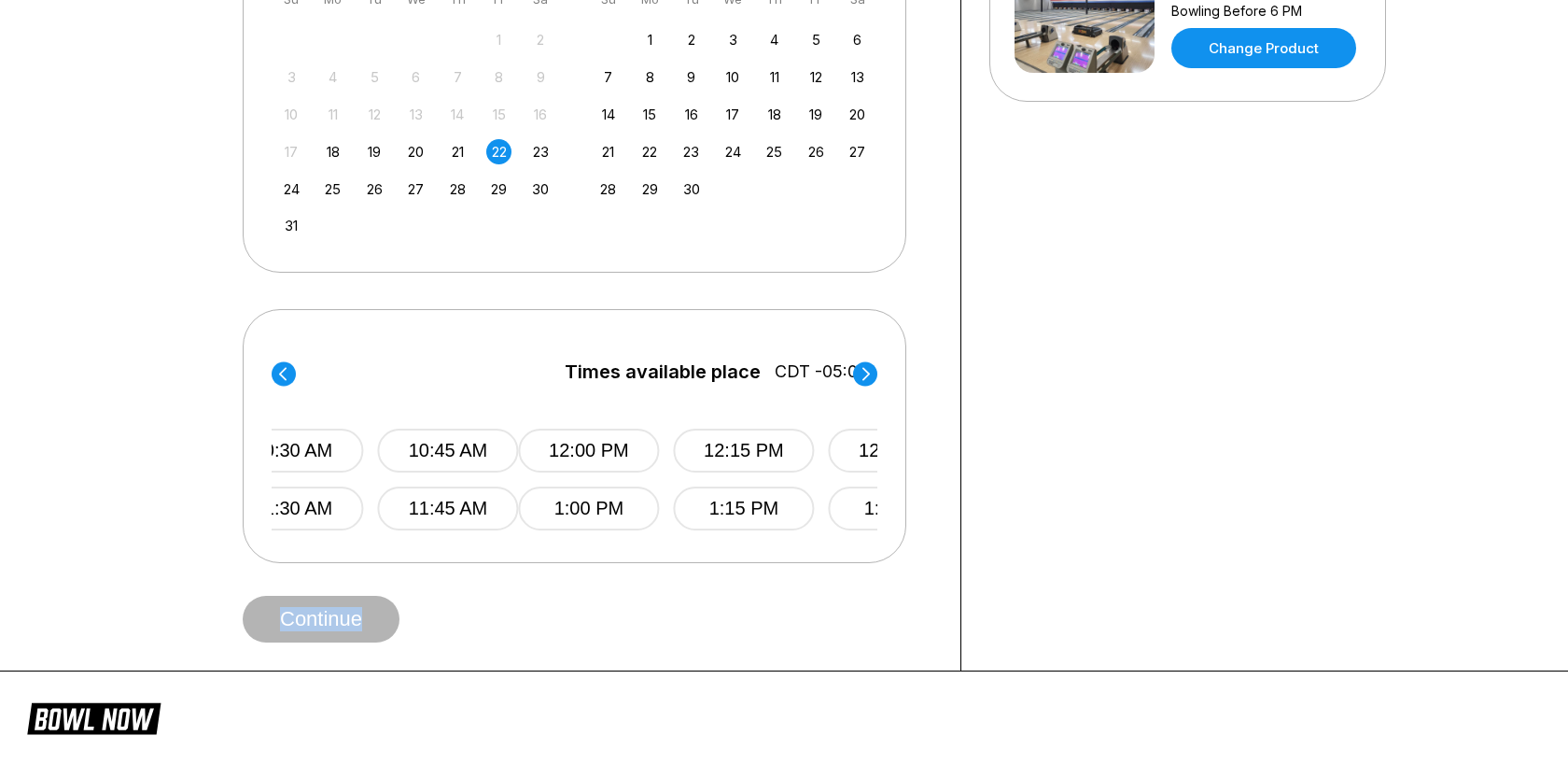
click at [873, 372] on circle at bounding box center [865, 373] width 24 height 24
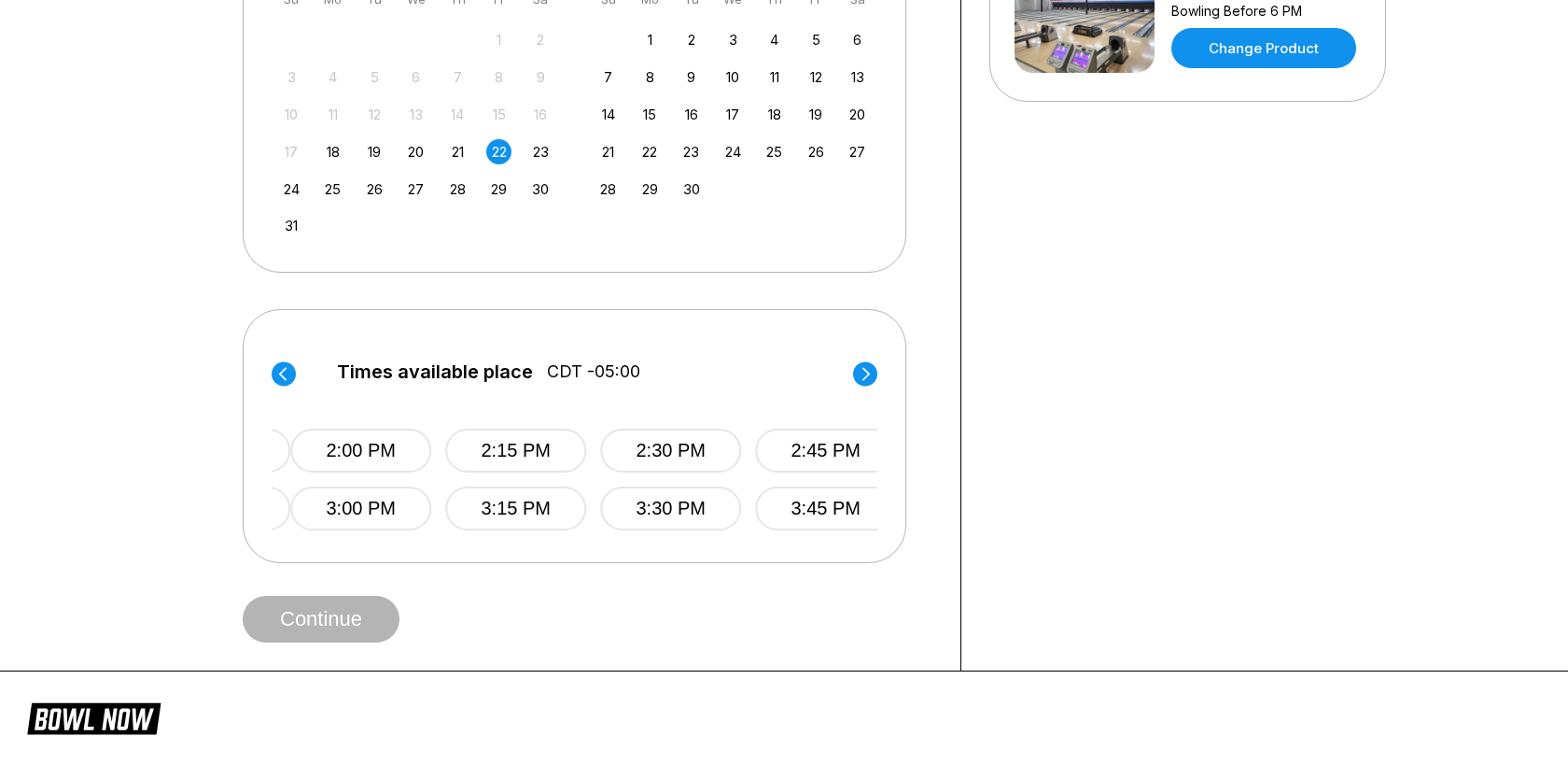
click at [873, 372] on circle at bounding box center [865, 373] width 24 height 24
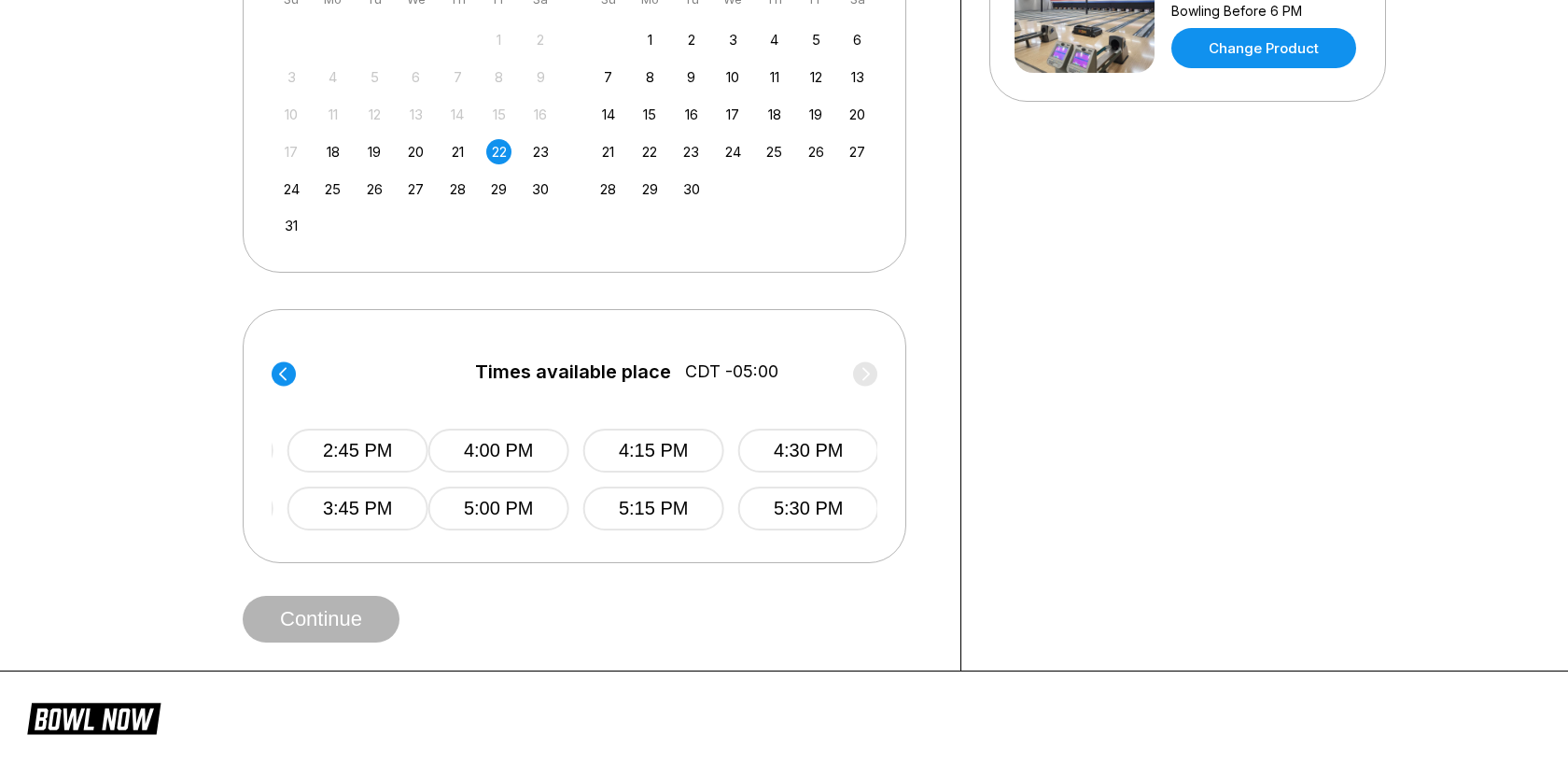
click at [873, 372] on label "Times available place CDT -05:00" at bounding box center [731, 376] width 605 height 30
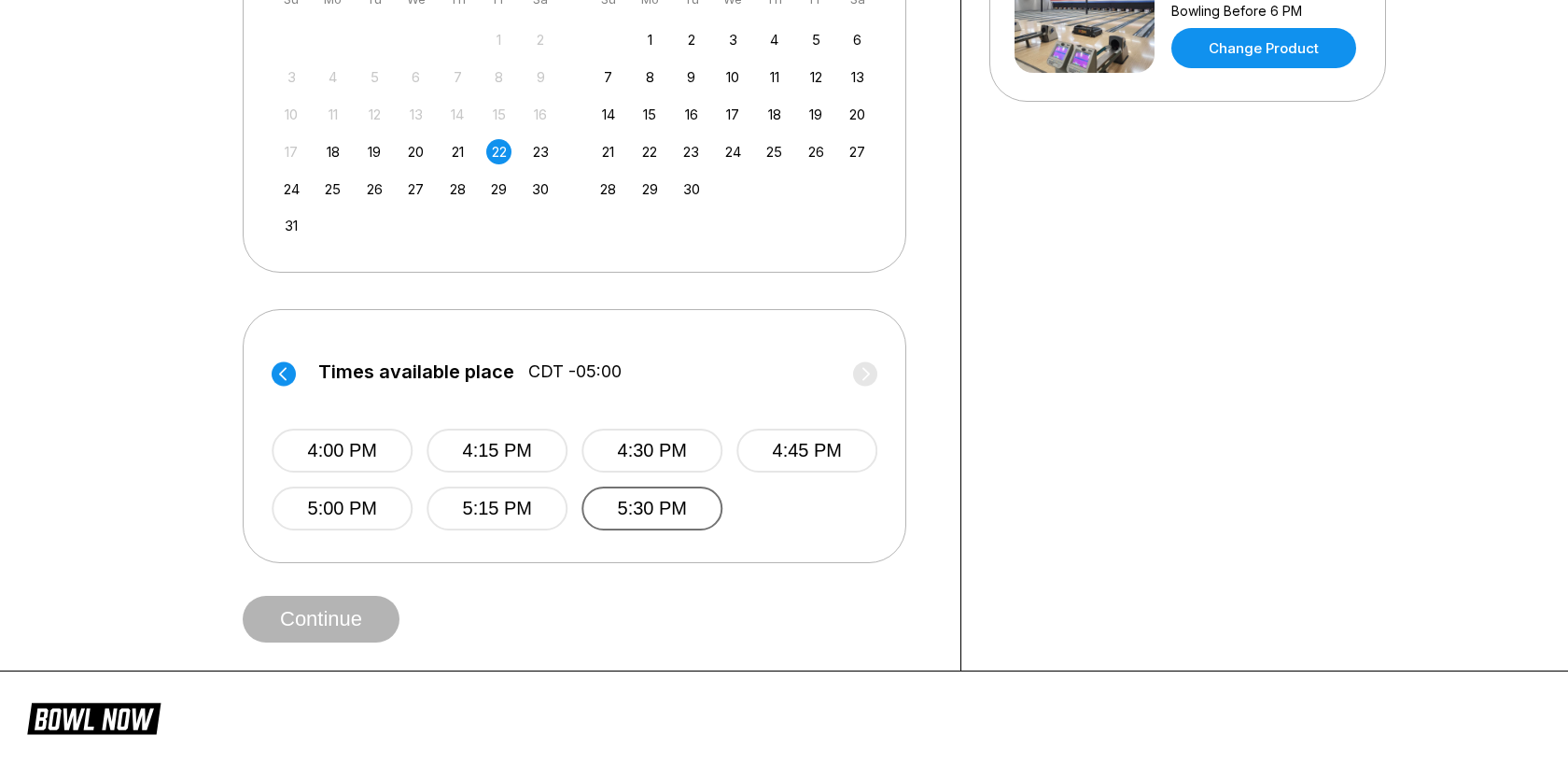
click at [672, 515] on button "5:30 PM" at bounding box center [652, 508] width 141 height 44
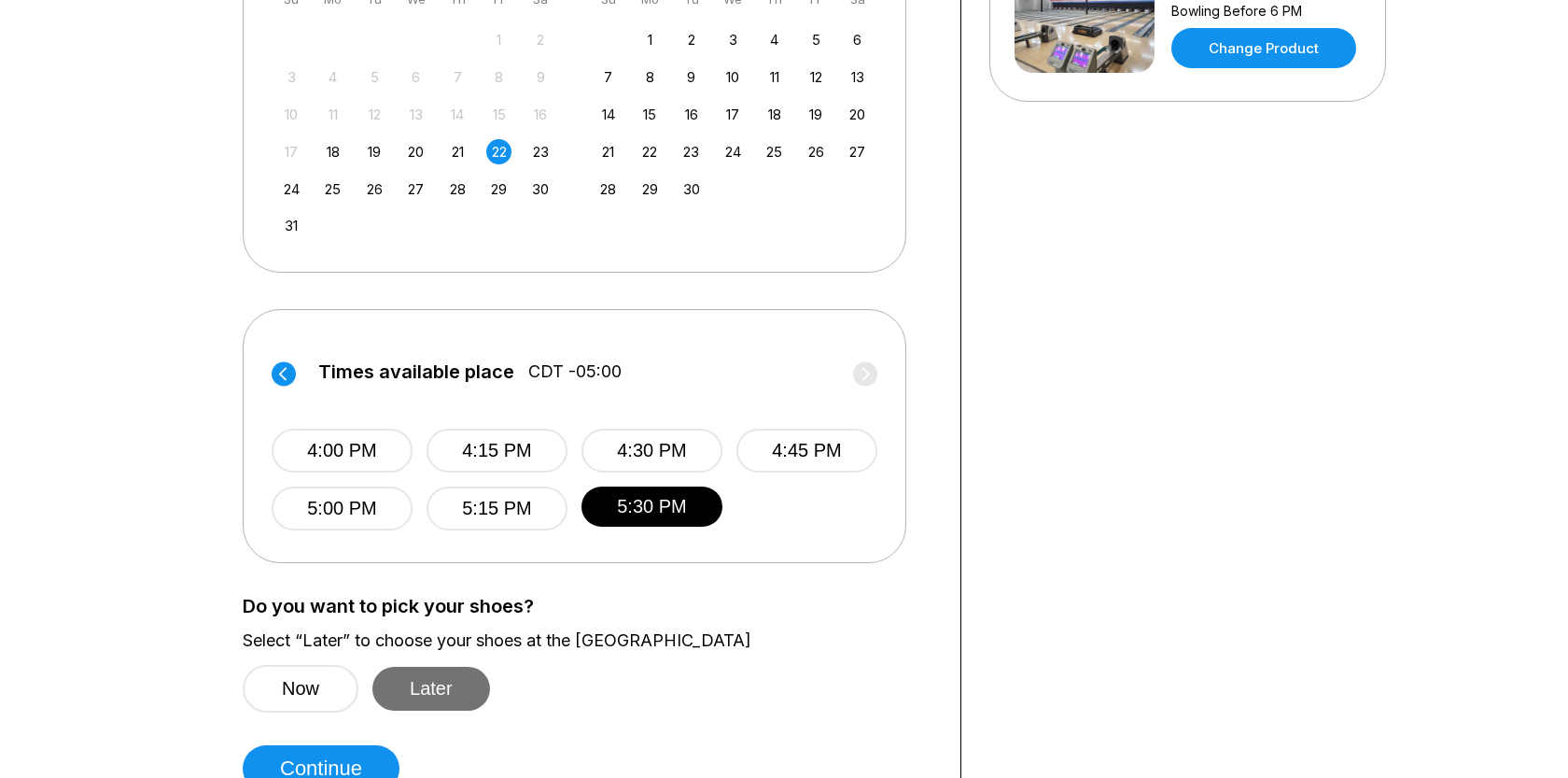
click at [439, 673] on button "Later" at bounding box center [431, 688] width 117 height 44
click at [339, 761] on button "Continue" at bounding box center [321, 769] width 157 height 47
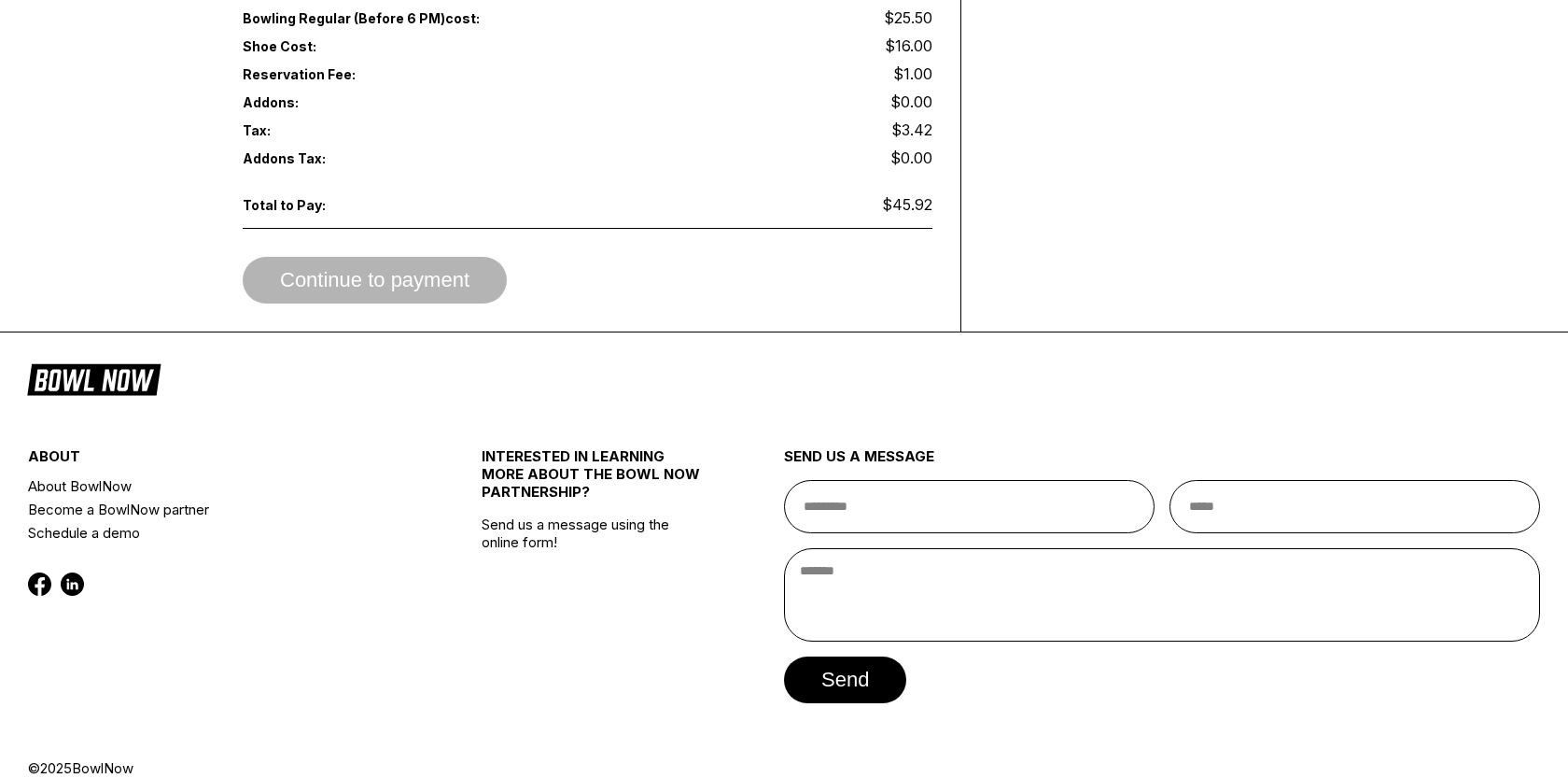
scroll to position [0, 0]
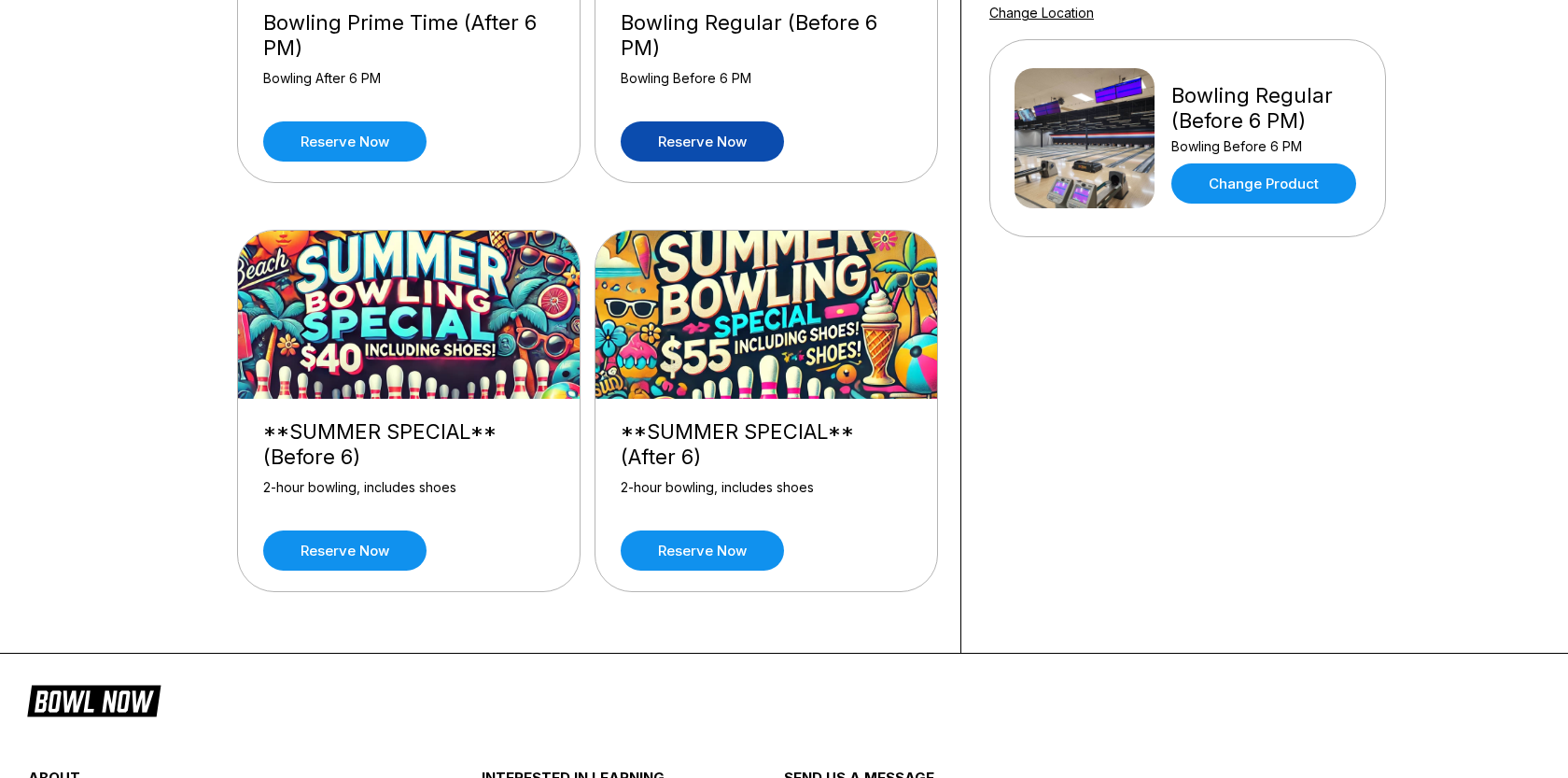
scroll to position [393, 0]
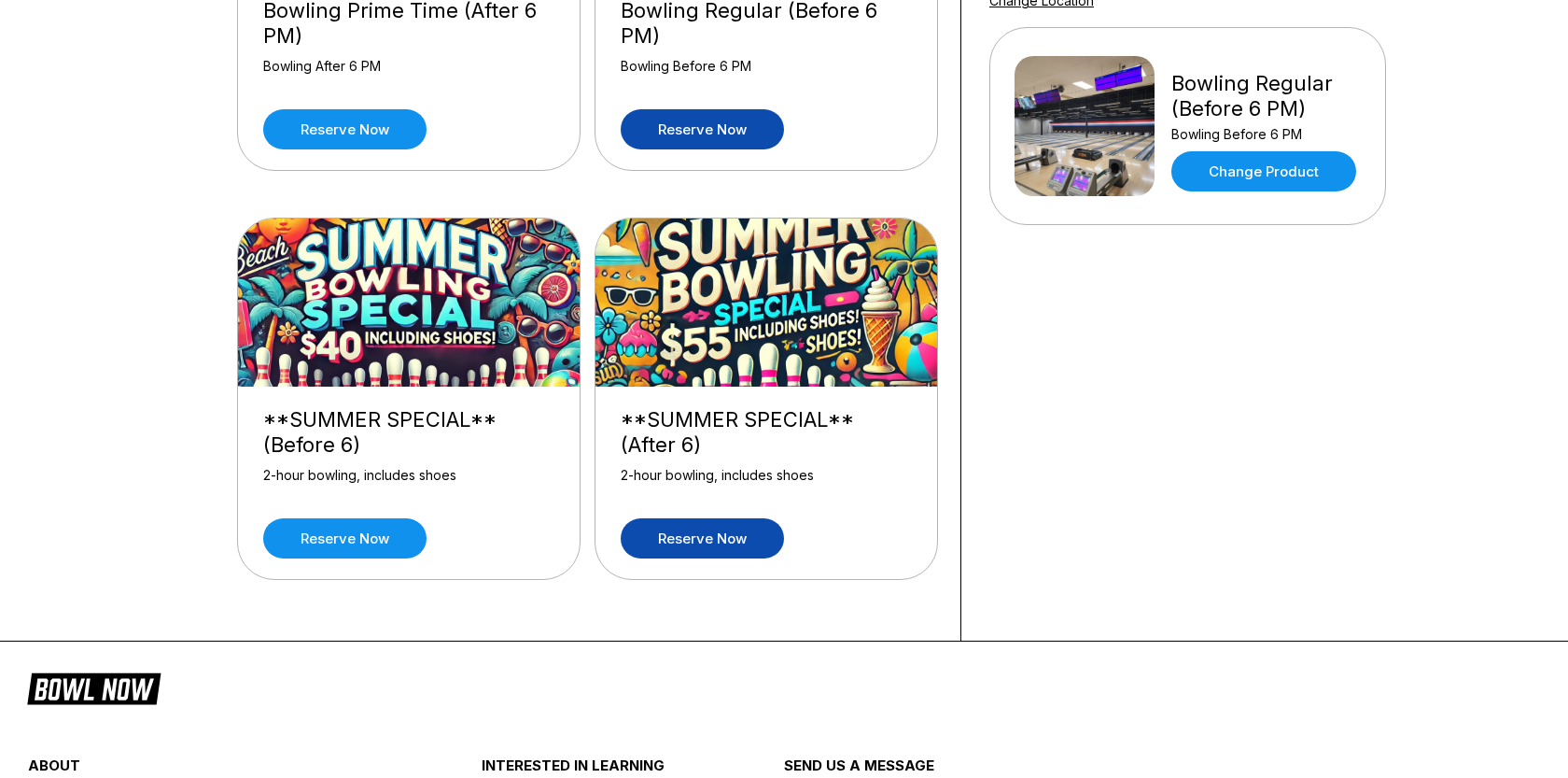
click at [697, 544] on link "Reserve now" at bounding box center [702, 538] width 163 height 40
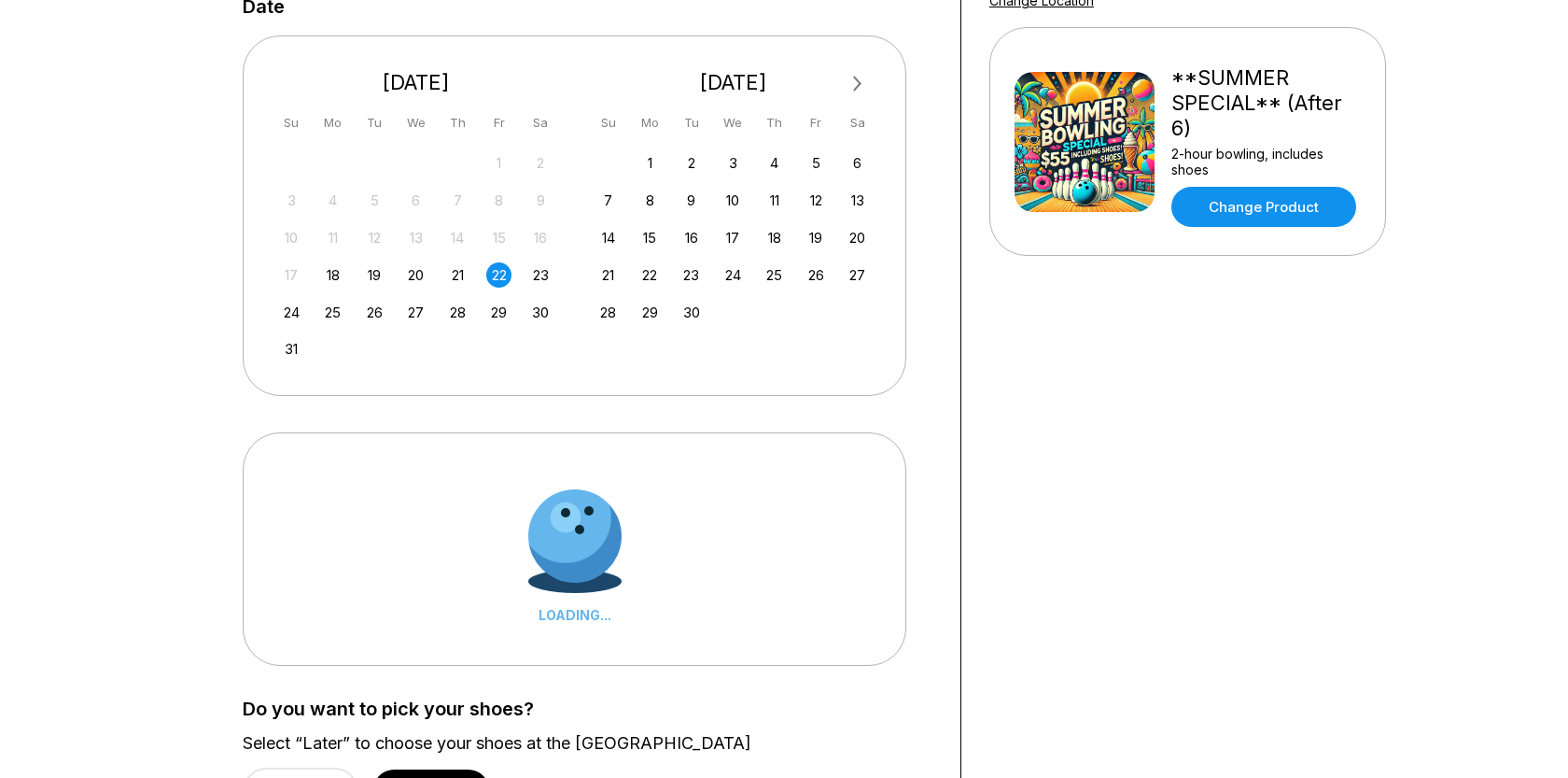
scroll to position [0, 0]
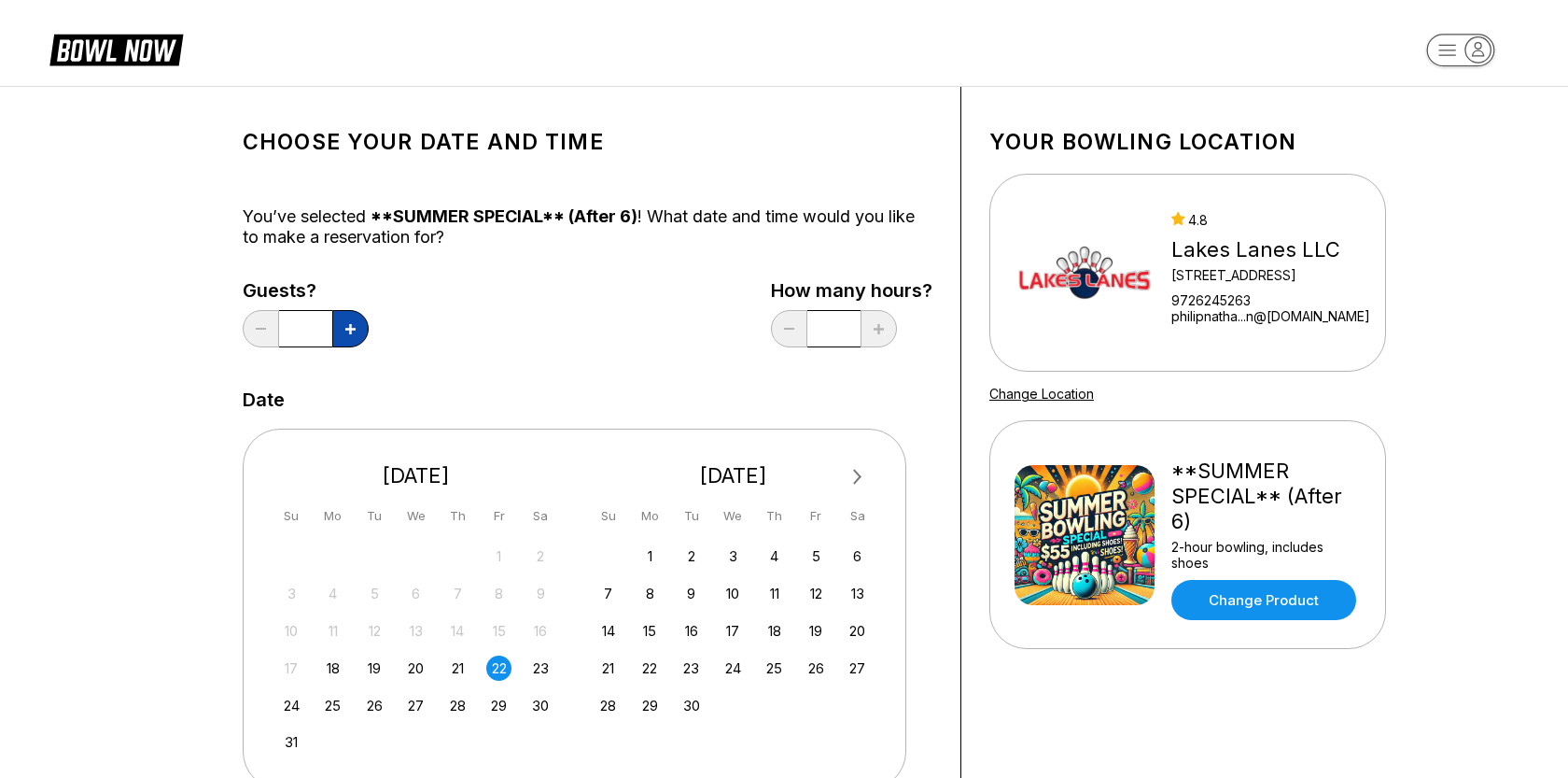
click at [334, 328] on button at bounding box center [350, 329] width 36 height 37
click at [337, 328] on button at bounding box center [350, 329] width 36 height 37
click at [338, 328] on button at bounding box center [350, 329] width 36 height 37
type input "*"
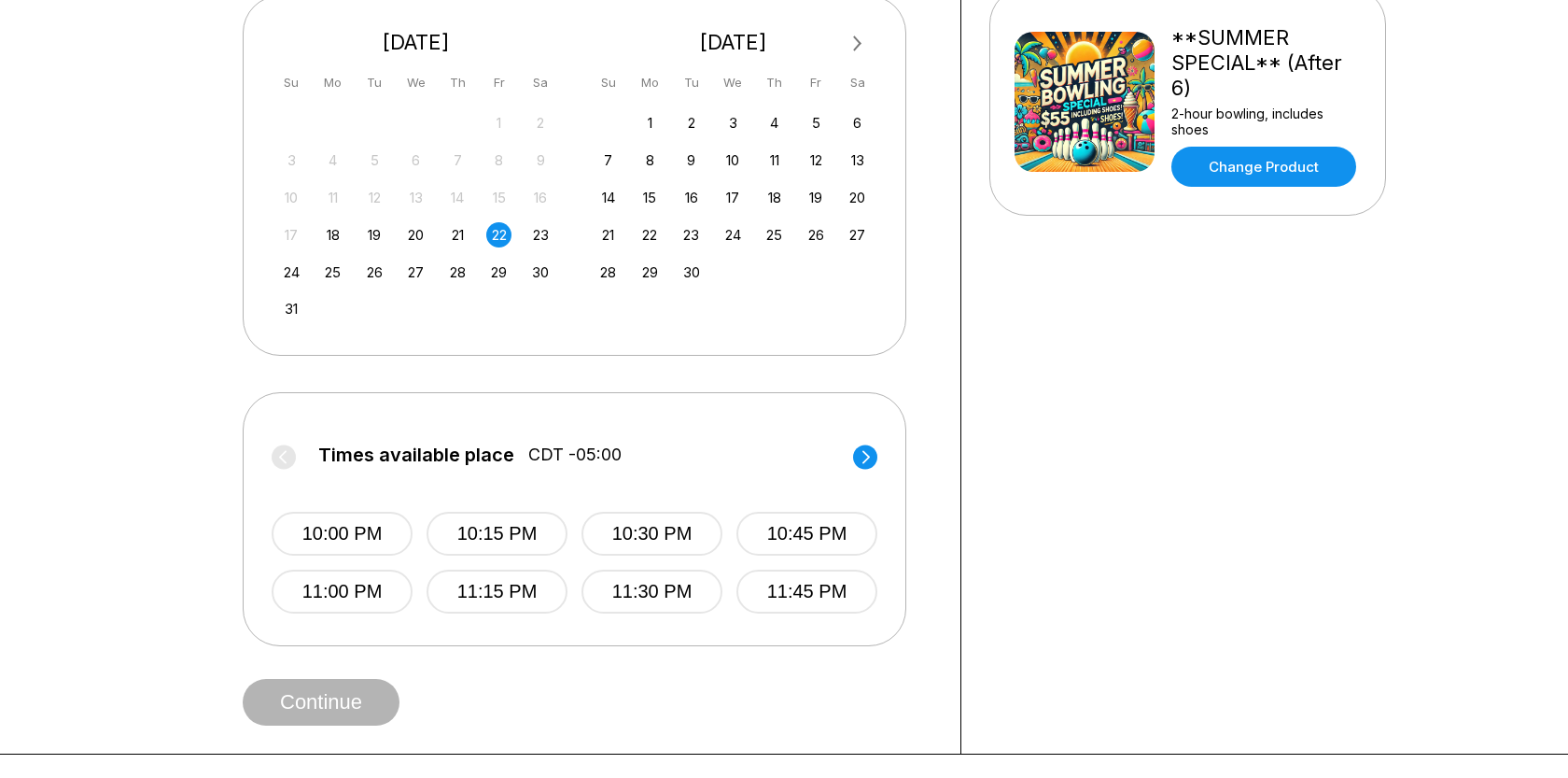
scroll to position [436, 0]
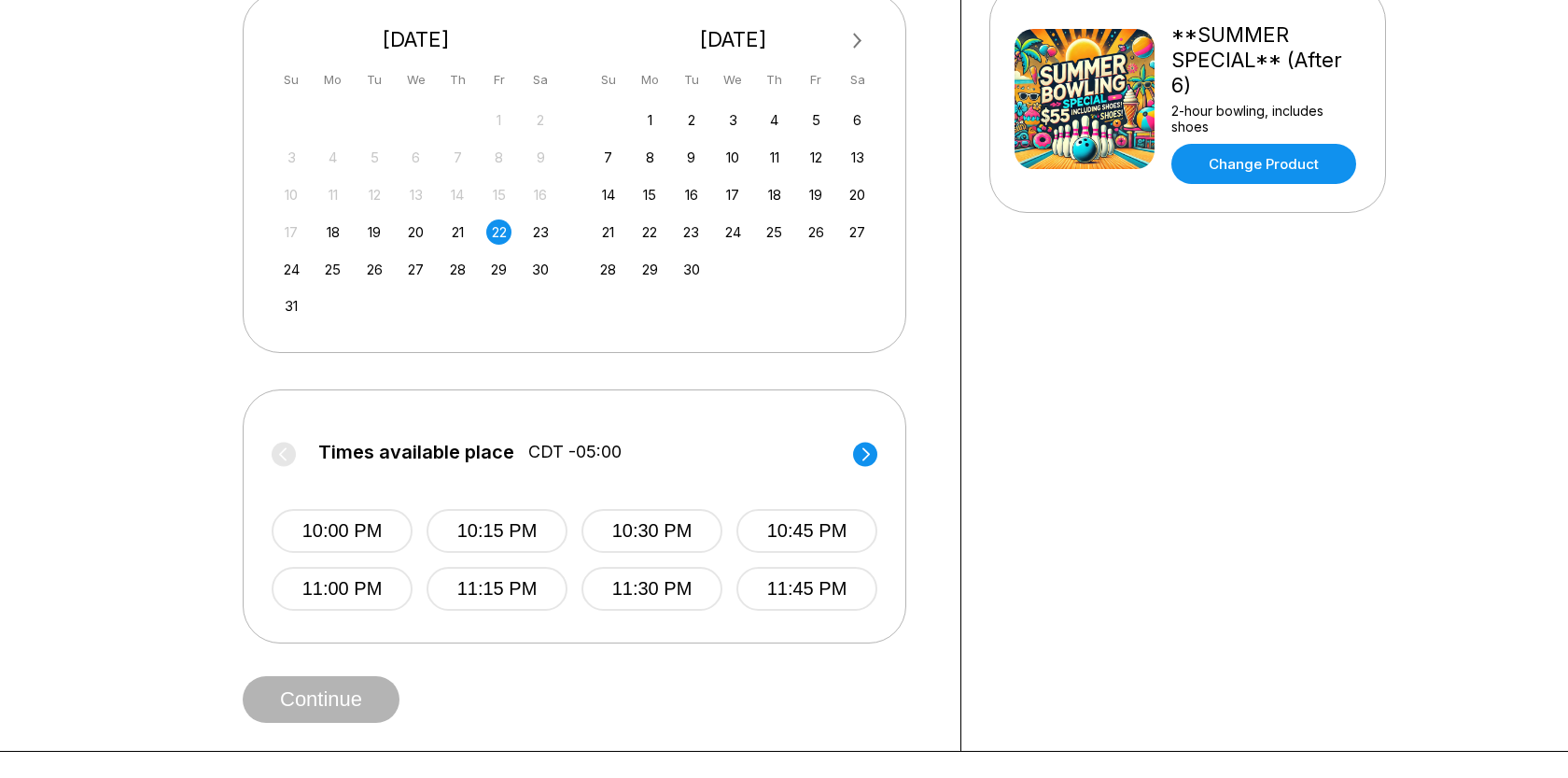
click at [870, 451] on circle at bounding box center [865, 453] width 24 height 24
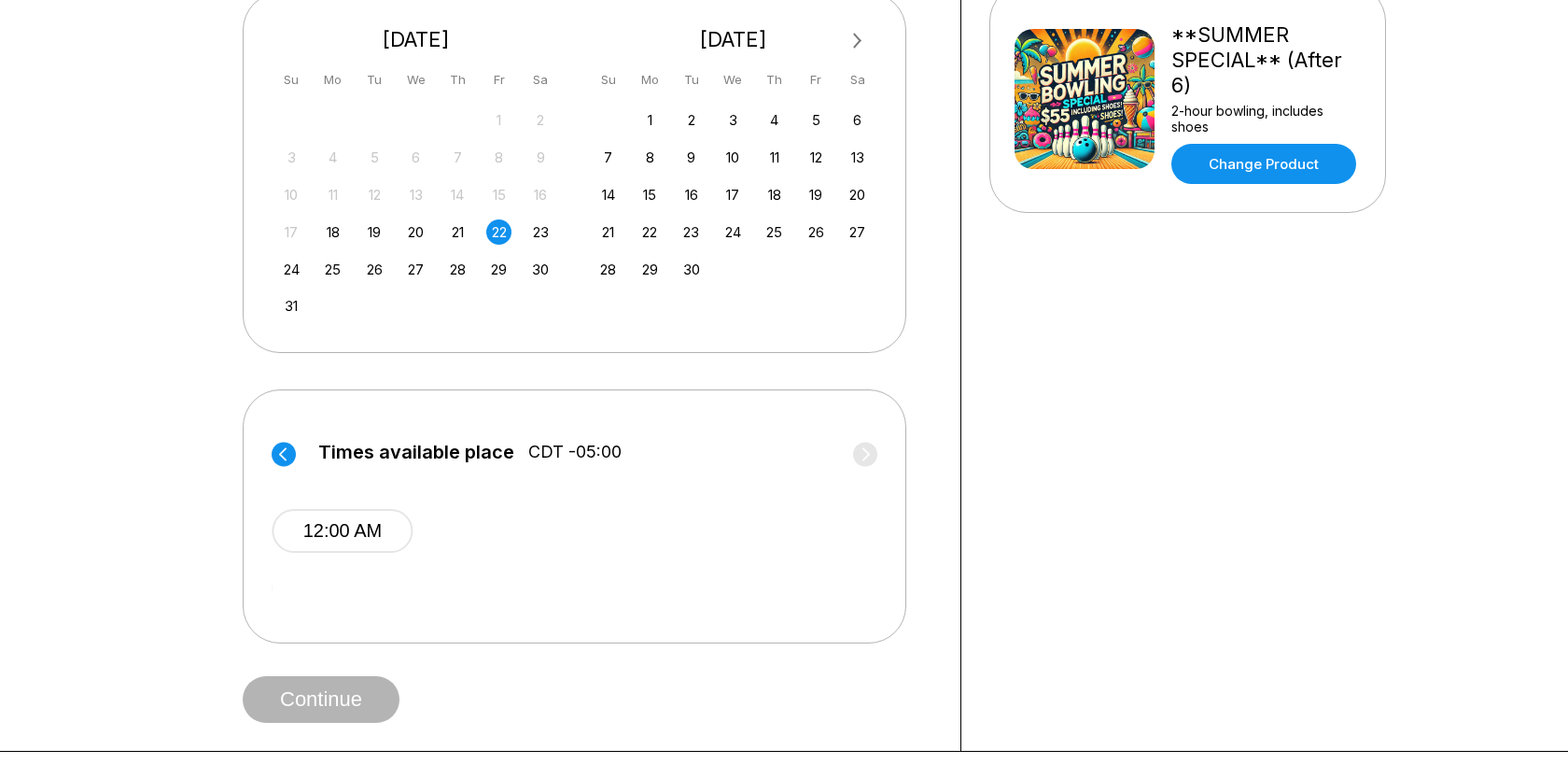
click at [284, 448] on icon at bounding box center [283, 453] width 8 height 13
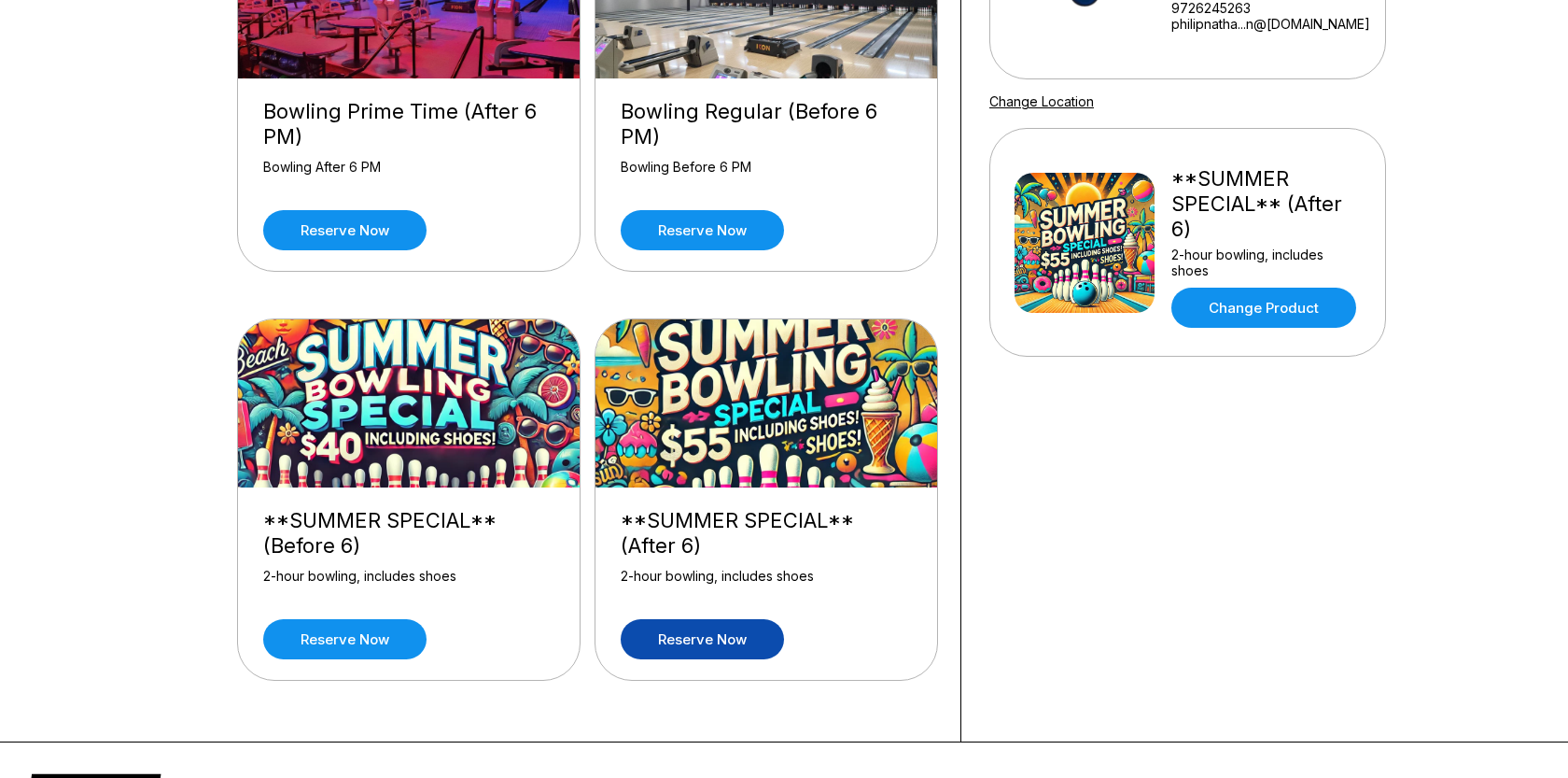
scroll to position [301, 0]
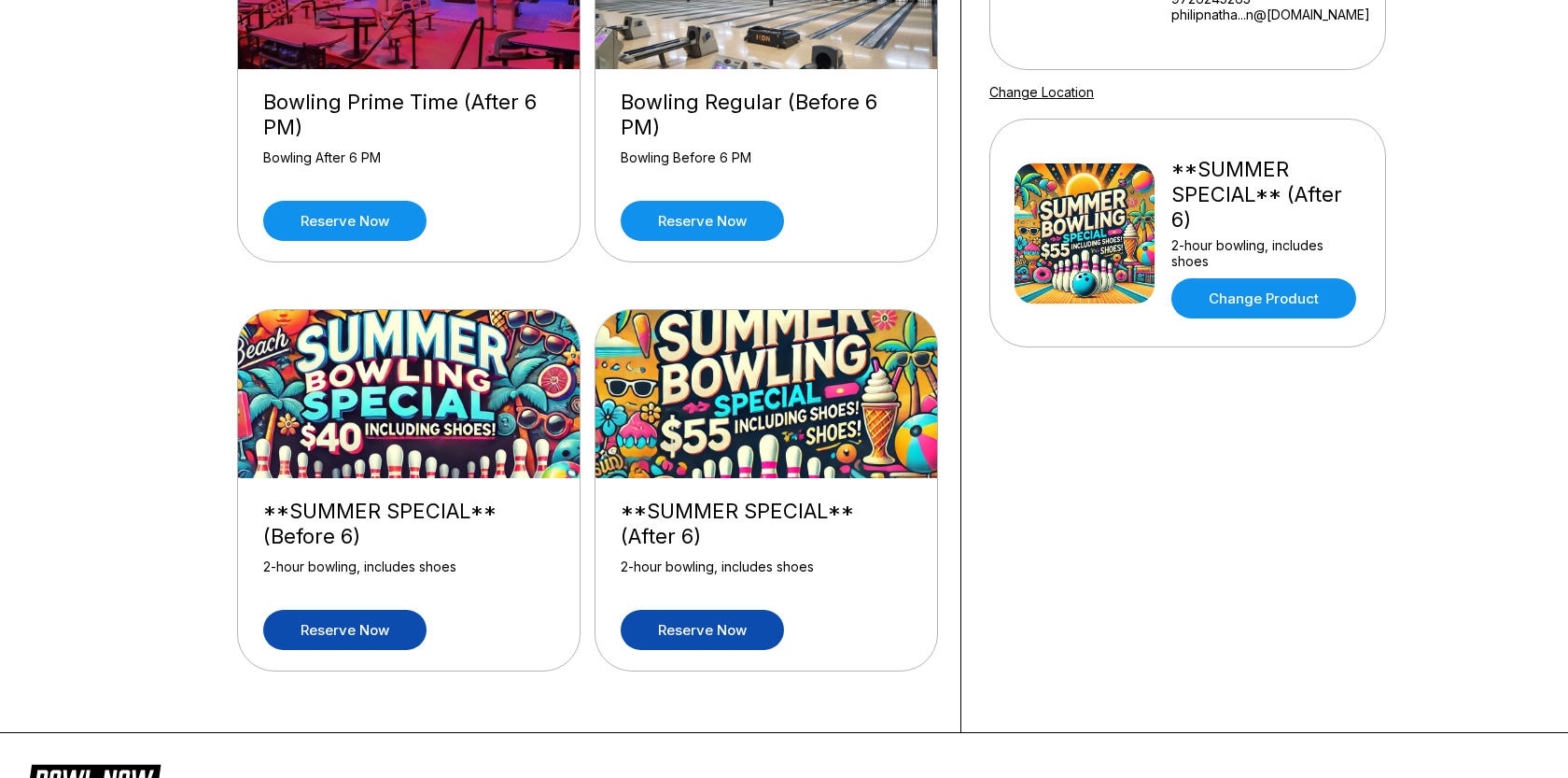
click at [336, 627] on link "Reserve now" at bounding box center [344, 629] width 163 height 40
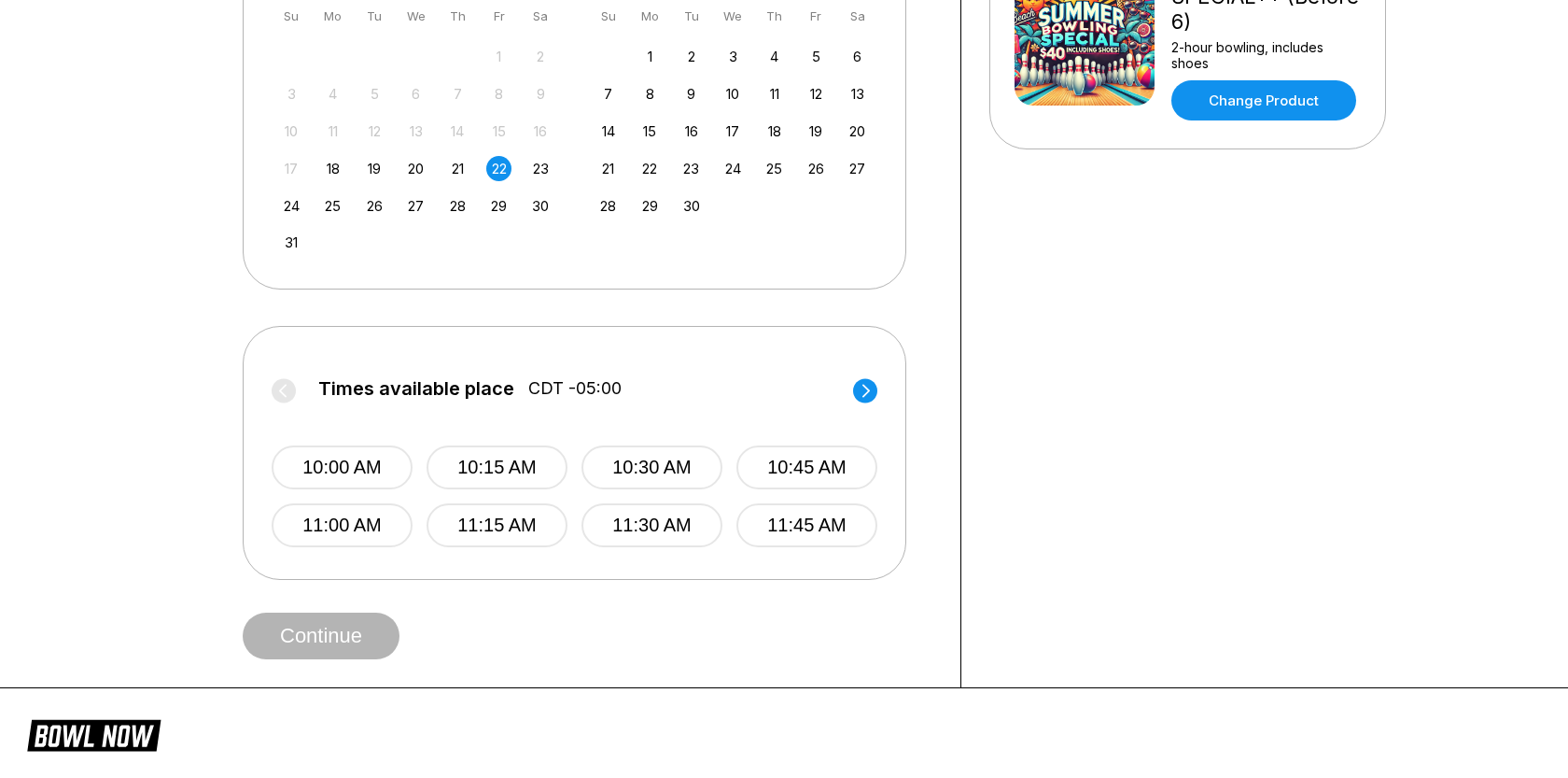
scroll to position [503, 0]
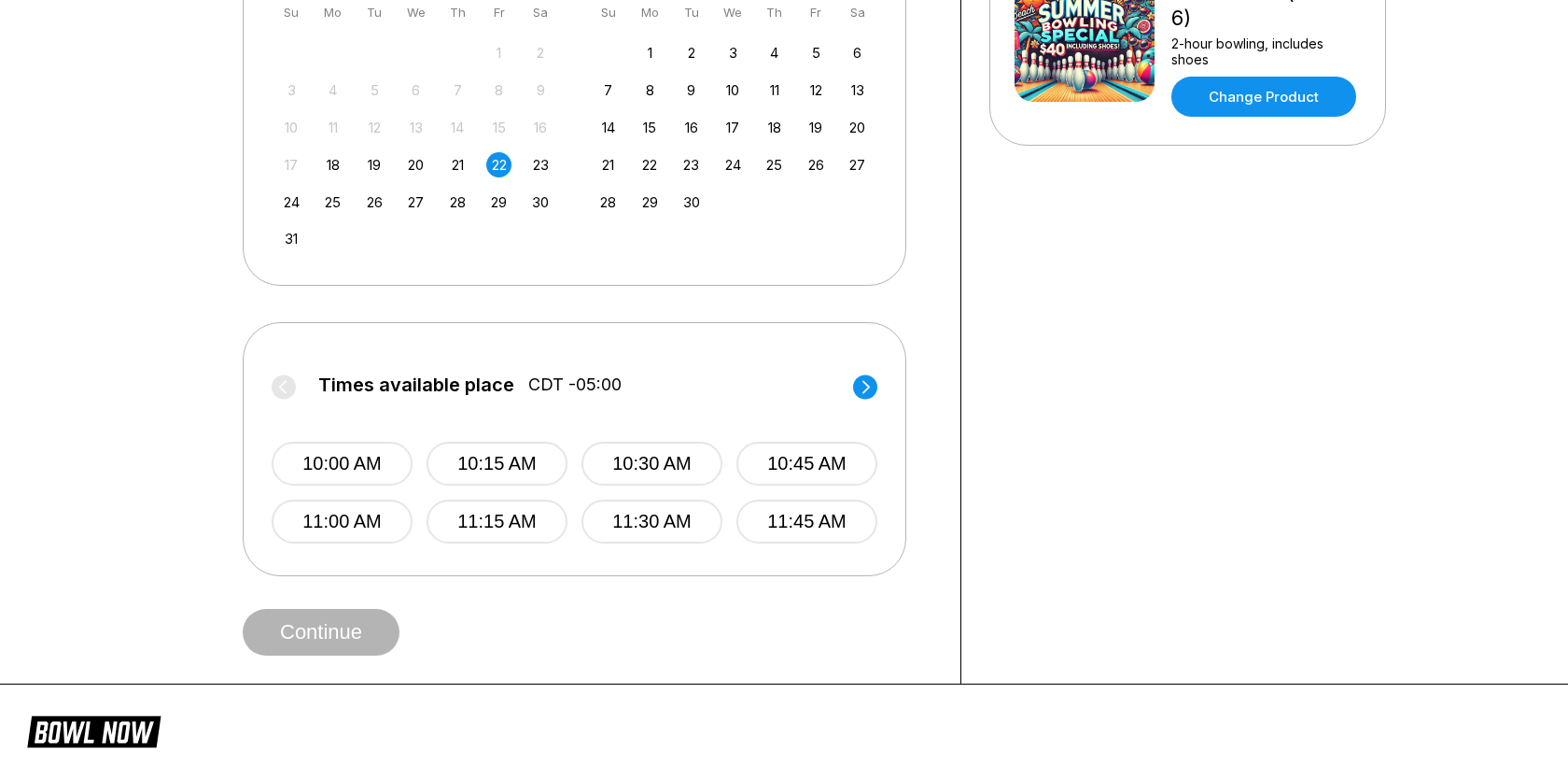
click at [847, 398] on label "Times available place CDT -05:00" at bounding box center [574, 389] width 605 height 30
click at [851, 398] on label "Times available place CDT -05:00" at bounding box center [574, 389] width 605 height 30
click at [860, 362] on div "Times available place CDT -05:00 10:00 AM 10:15 AM 10:30 AM 10:45 AM 11:00 AM 1…" at bounding box center [574, 447] width 605 height 193
click at [860, 389] on circle at bounding box center [865, 387] width 24 height 24
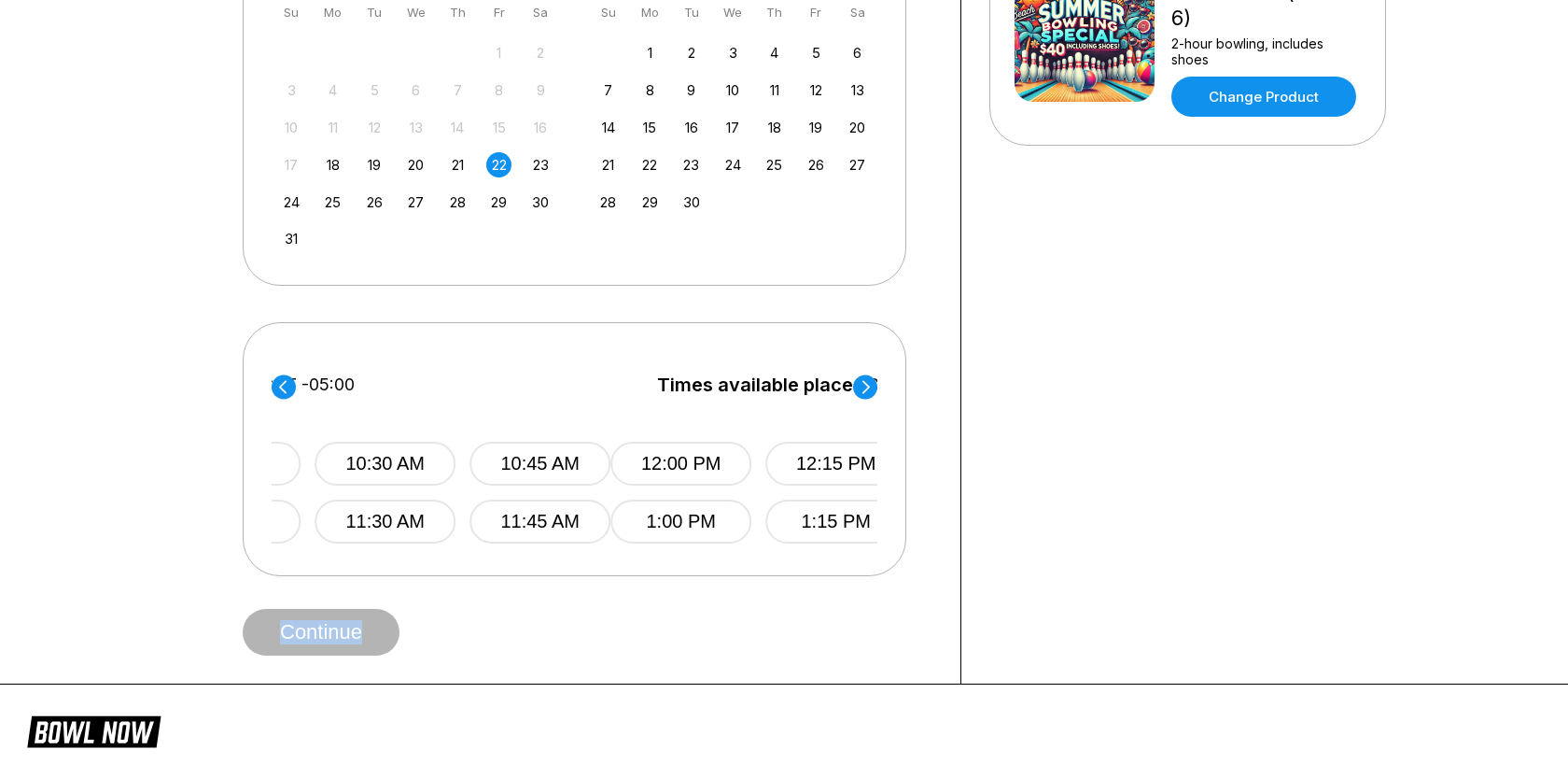
click at [860, 389] on circle at bounding box center [865, 387] width 24 height 24
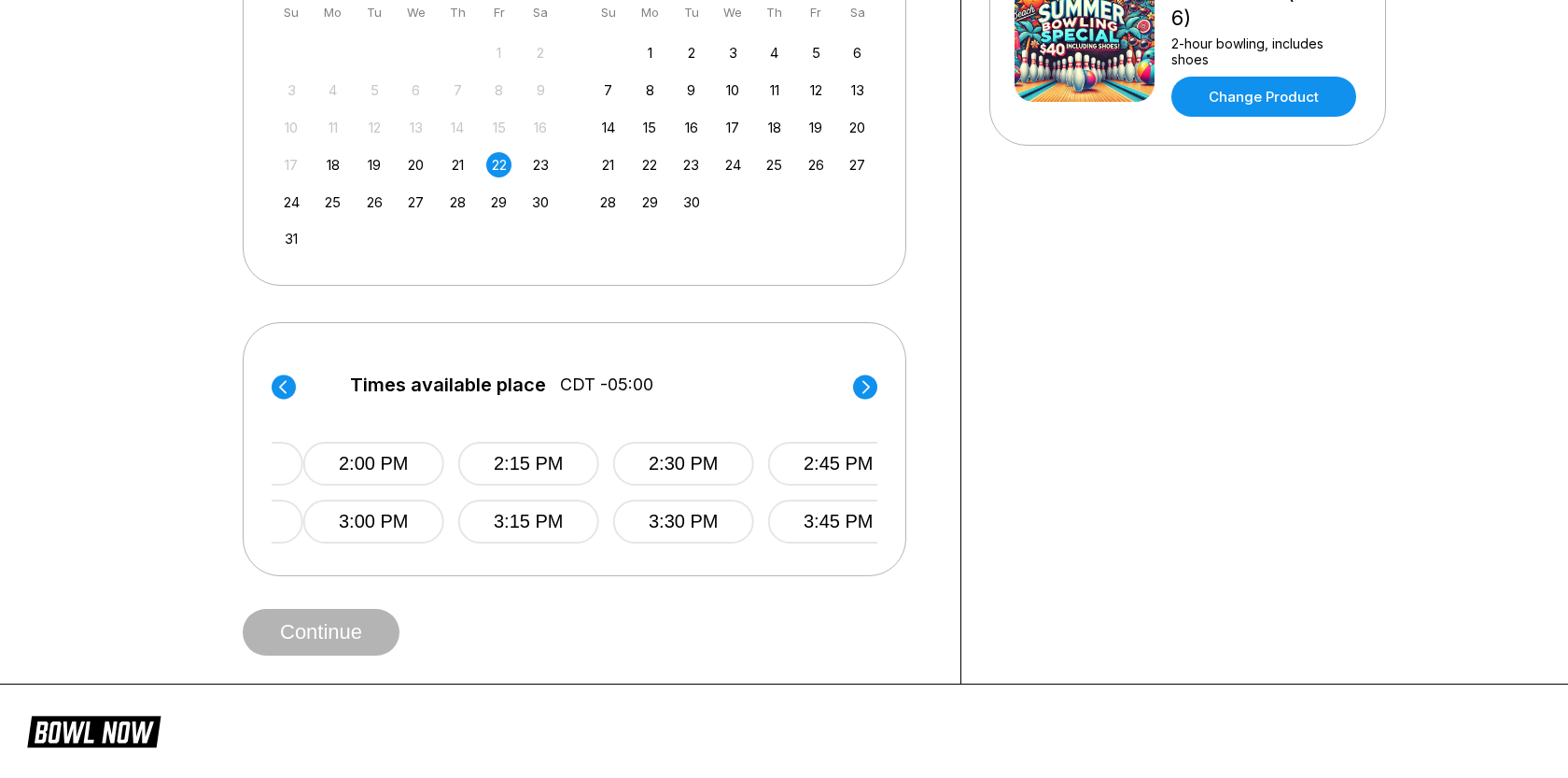
click at [860, 389] on circle at bounding box center [865, 387] width 24 height 24
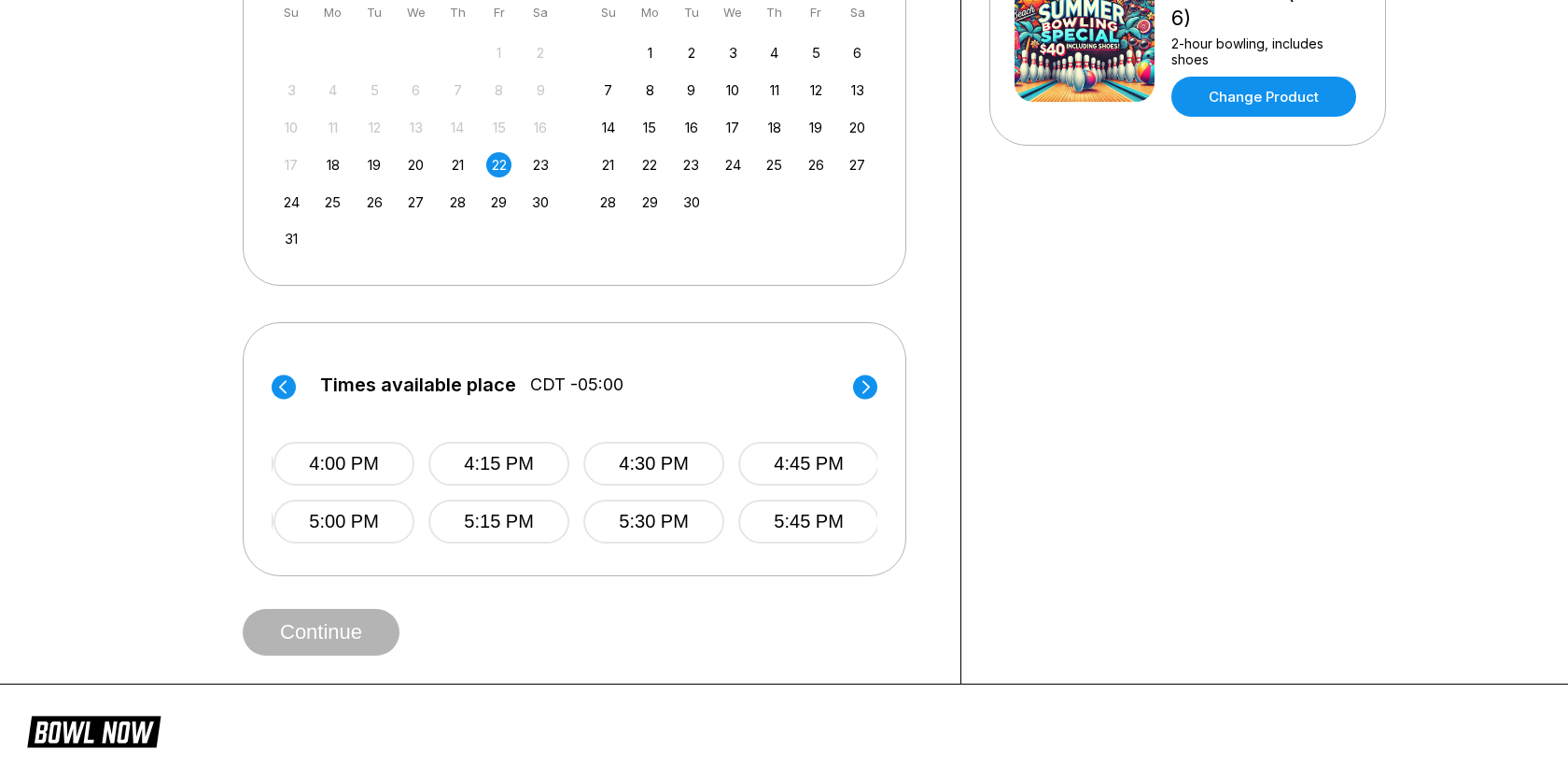
click at [860, 389] on circle at bounding box center [865, 387] width 24 height 24
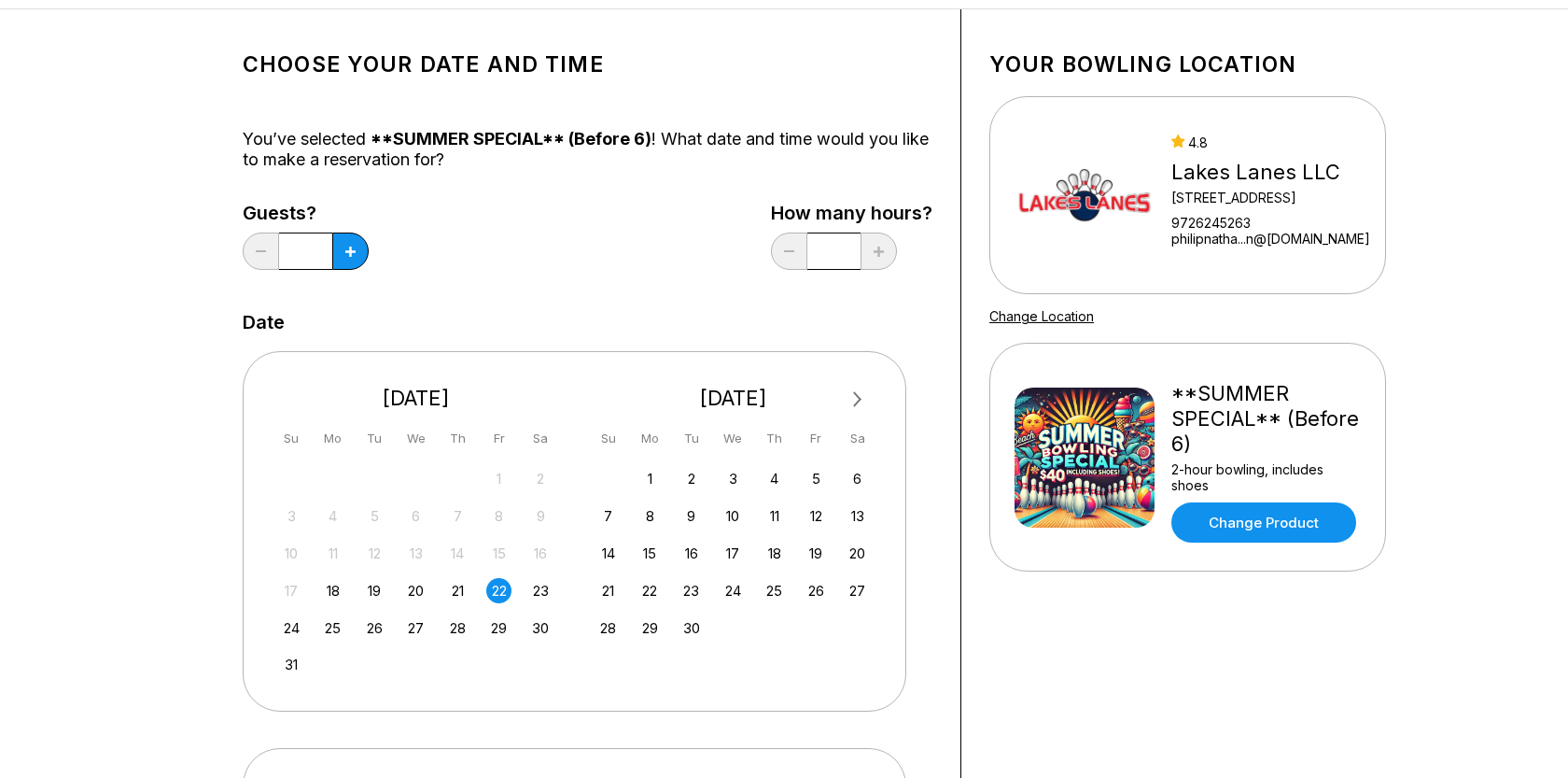
scroll to position [0, 0]
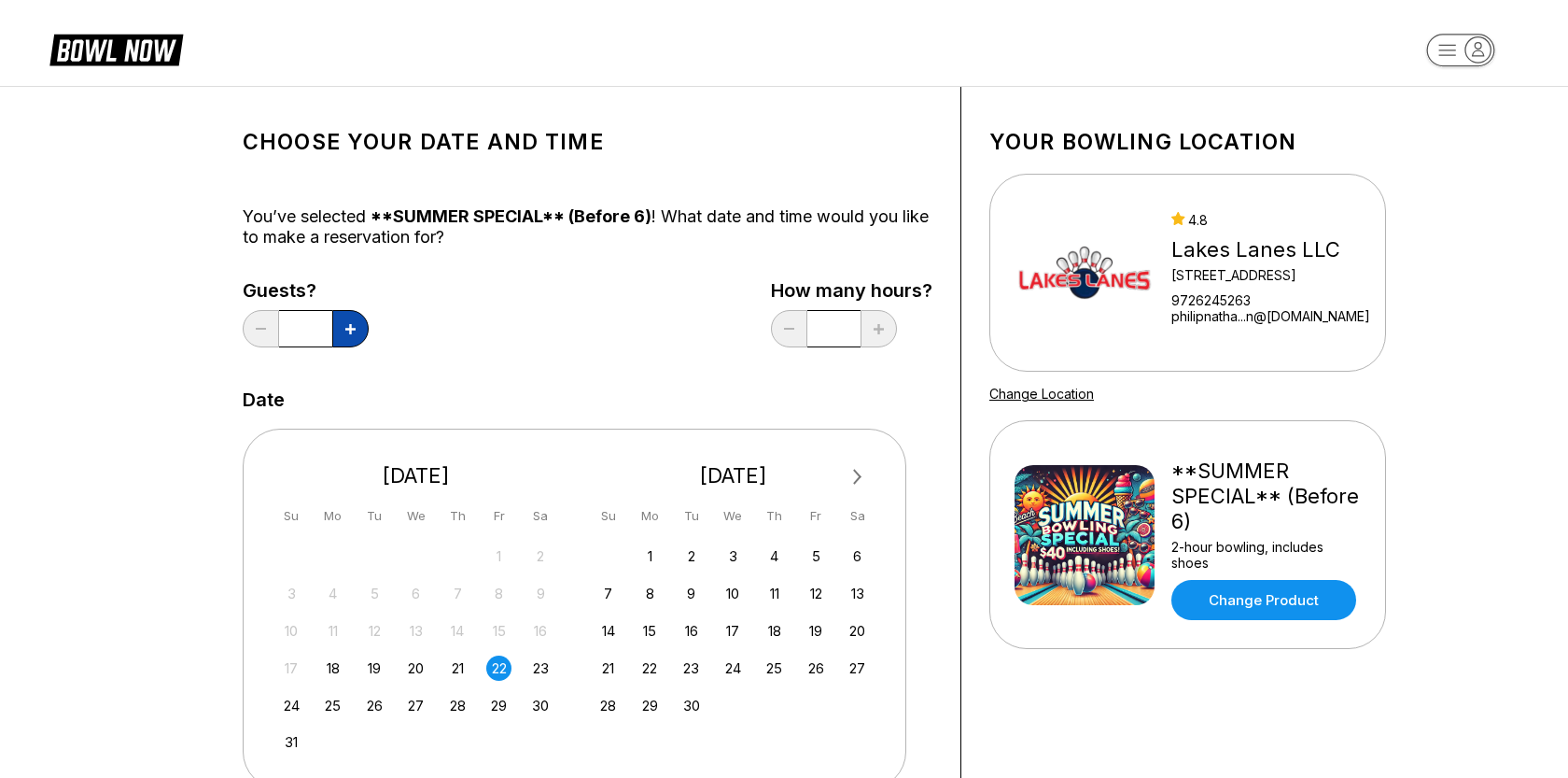
click at [357, 336] on button at bounding box center [350, 329] width 36 height 37
type input "*"
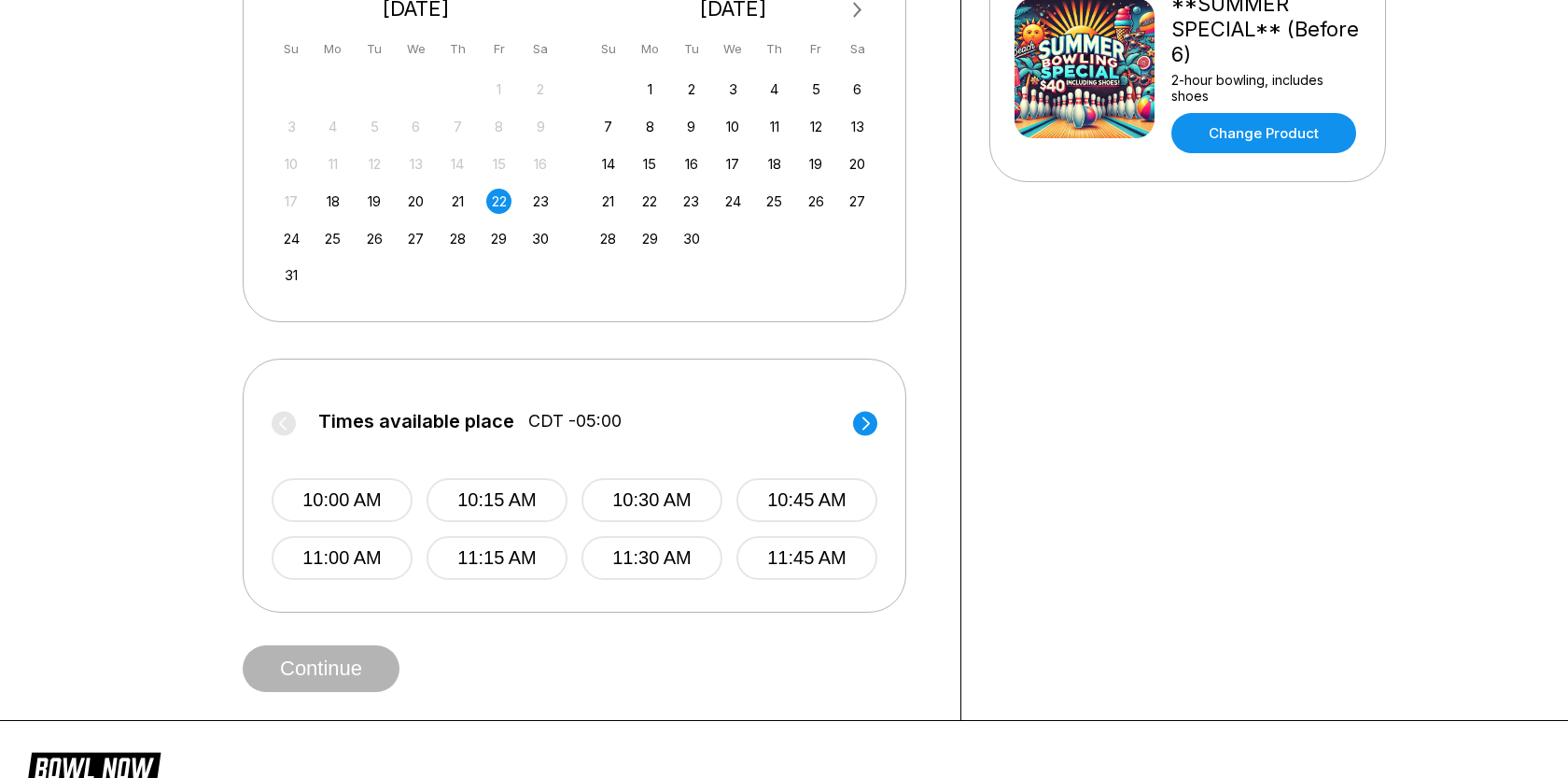
scroll to position [469, 0]
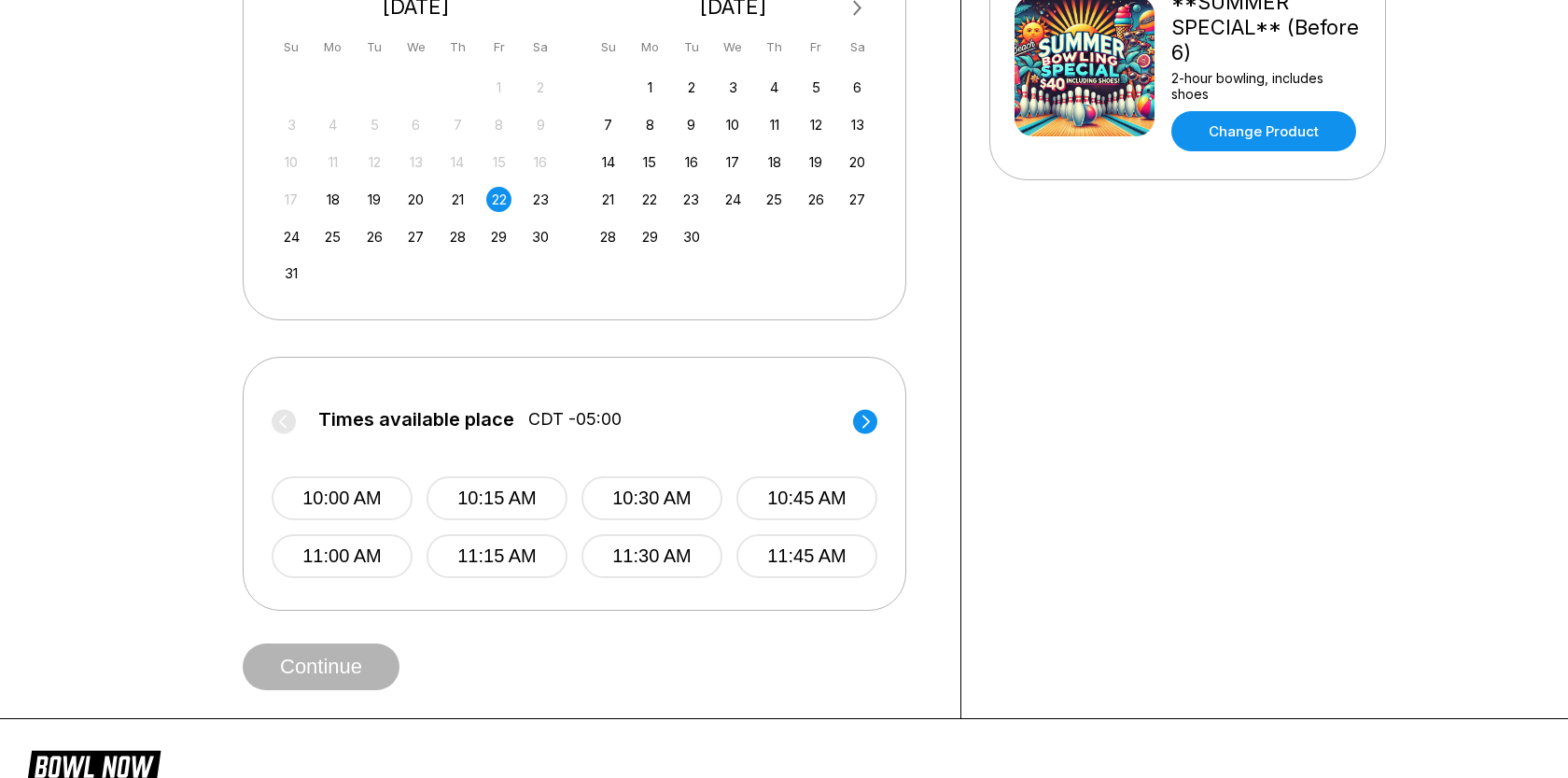
click at [861, 423] on circle at bounding box center [865, 421] width 24 height 24
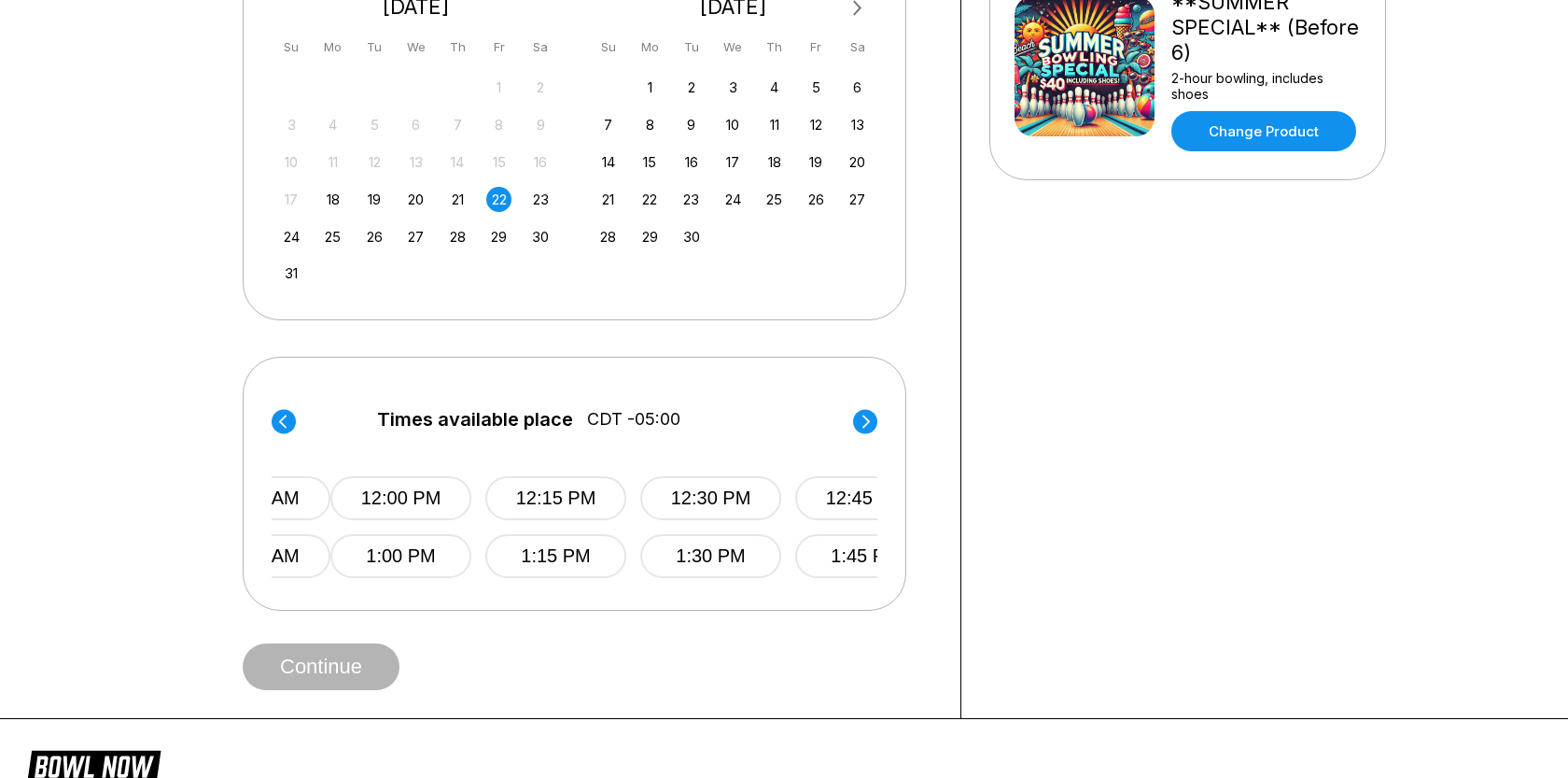
click at [861, 423] on circle at bounding box center [865, 421] width 24 height 24
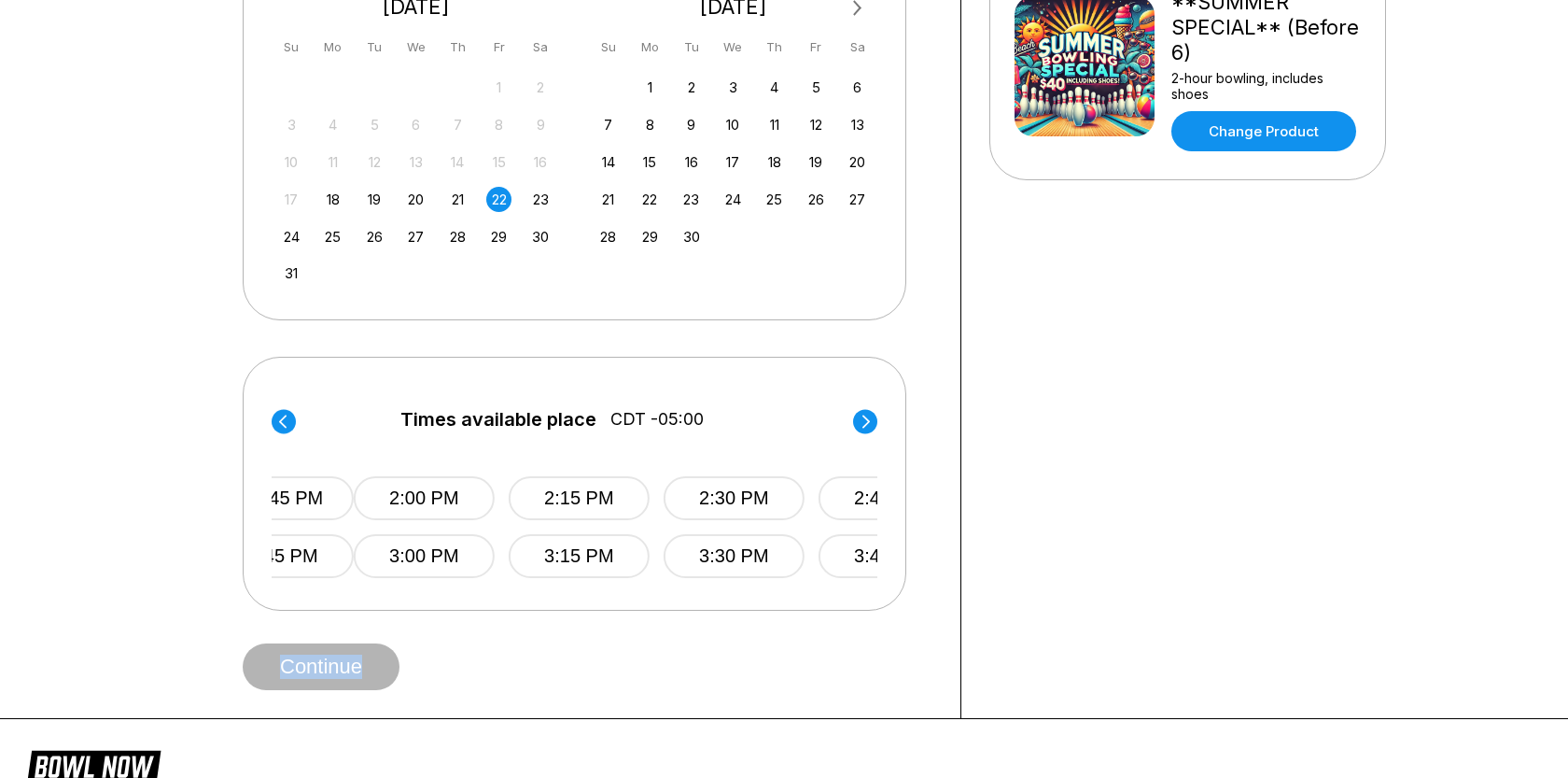
click at [861, 423] on circle at bounding box center [865, 421] width 24 height 24
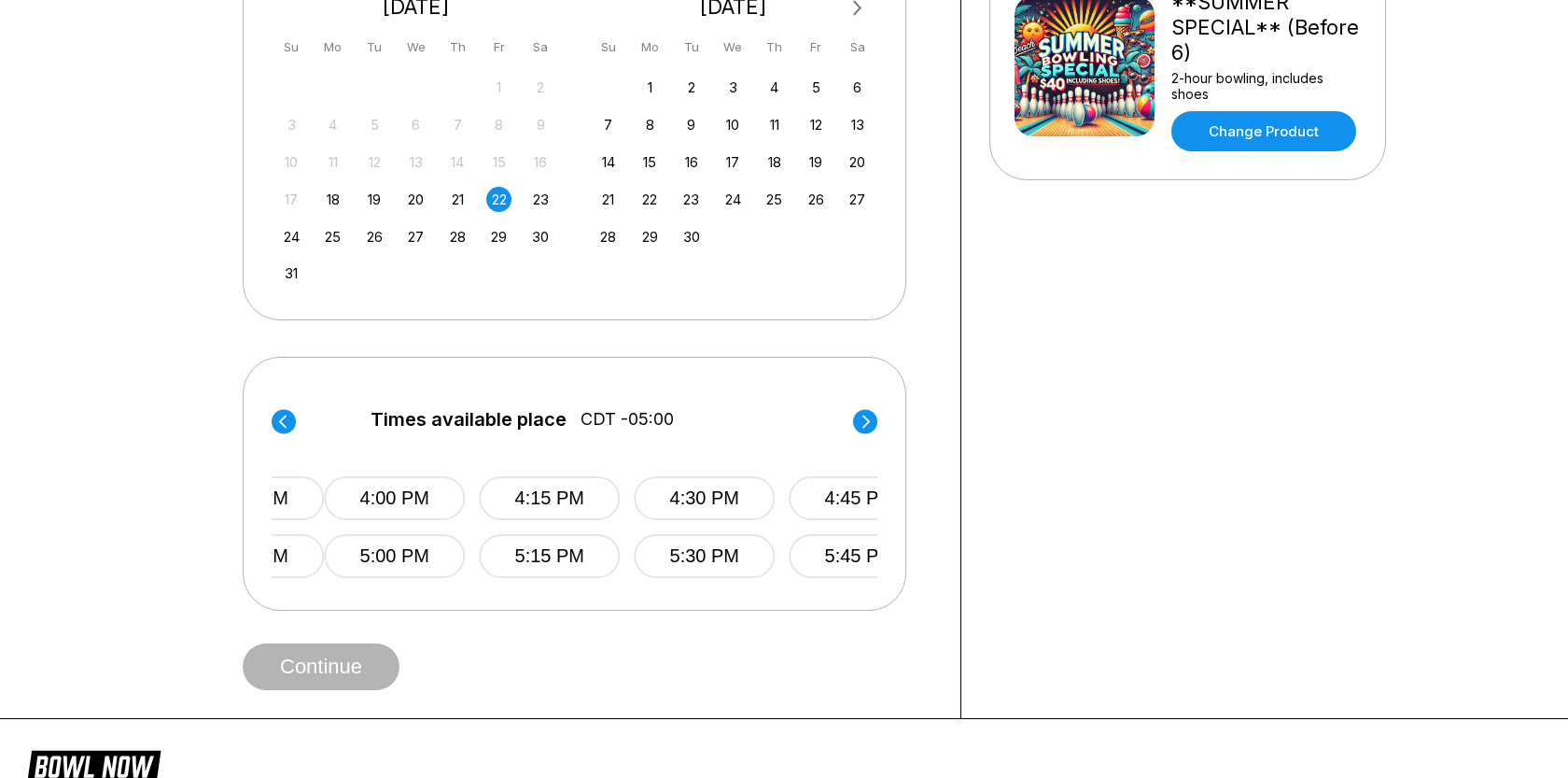
click at [860, 422] on circle at bounding box center [865, 421] width 24 height 24
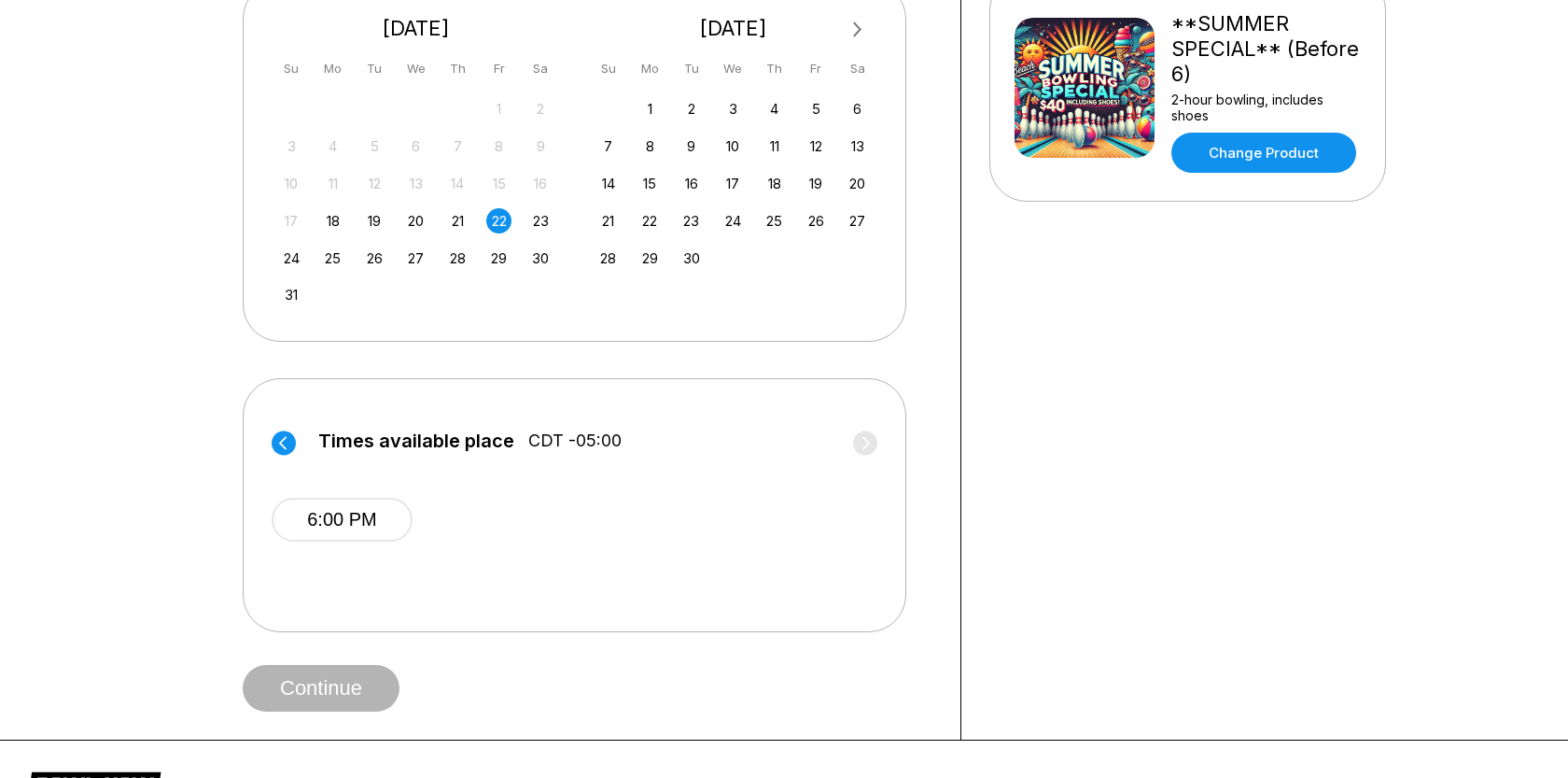
scroll to position [481, 0]
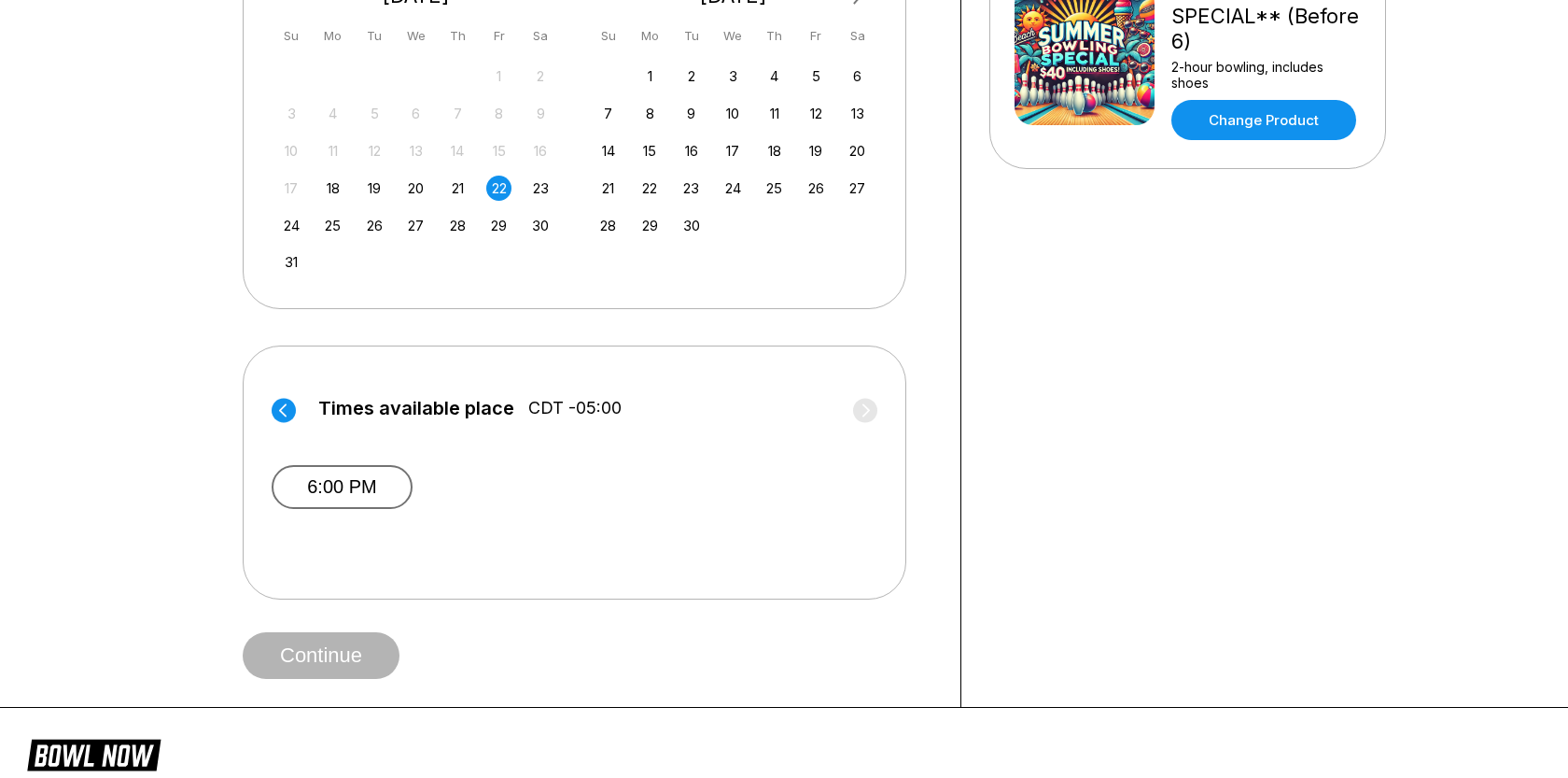
click at [366, 493] on button "6:00 PM" at bounding box center [342, 486] width 141 height 44
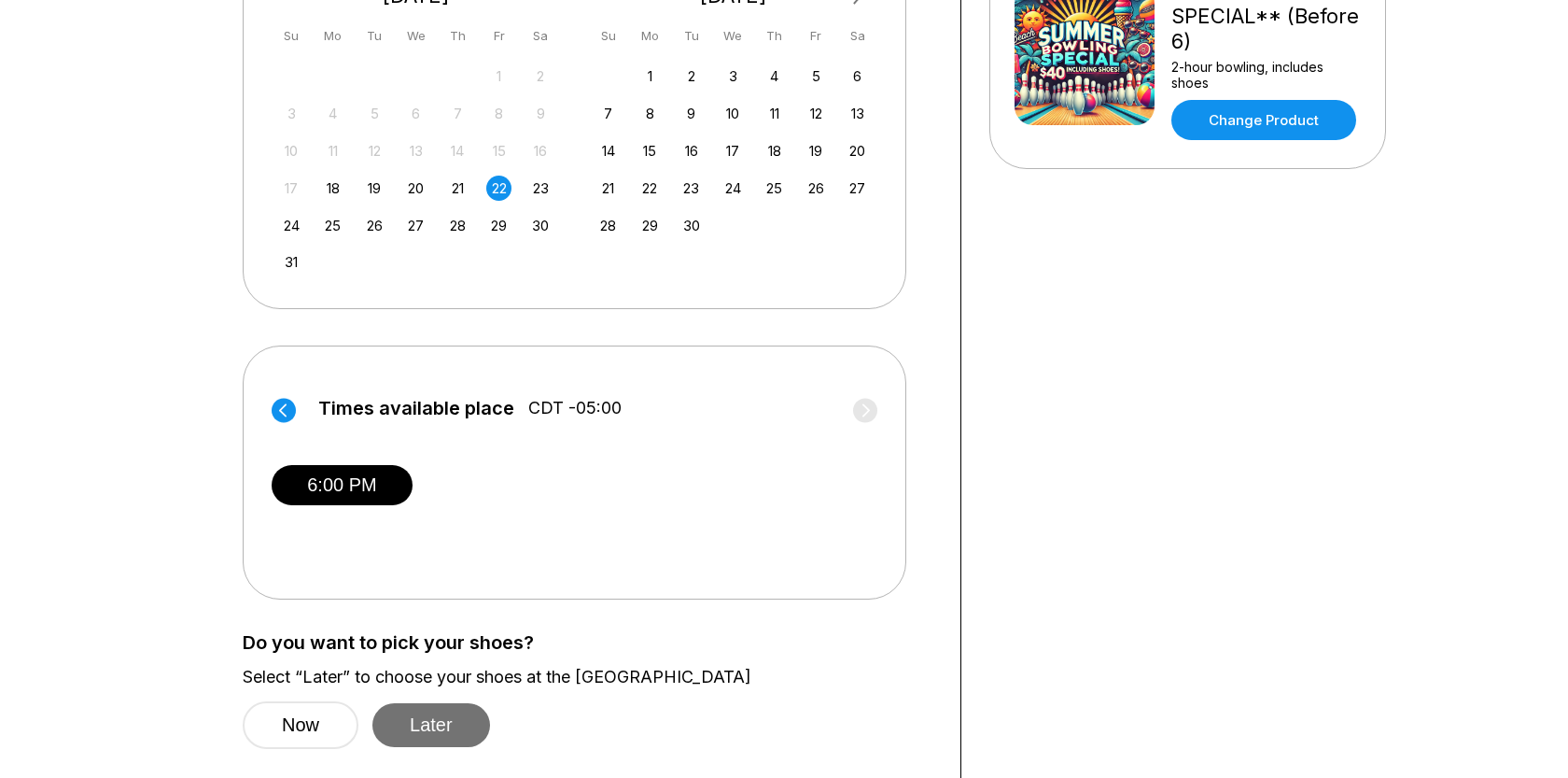
click at [439, 714] on button "Later" at bounding box center [431, 725] width 117 height 44
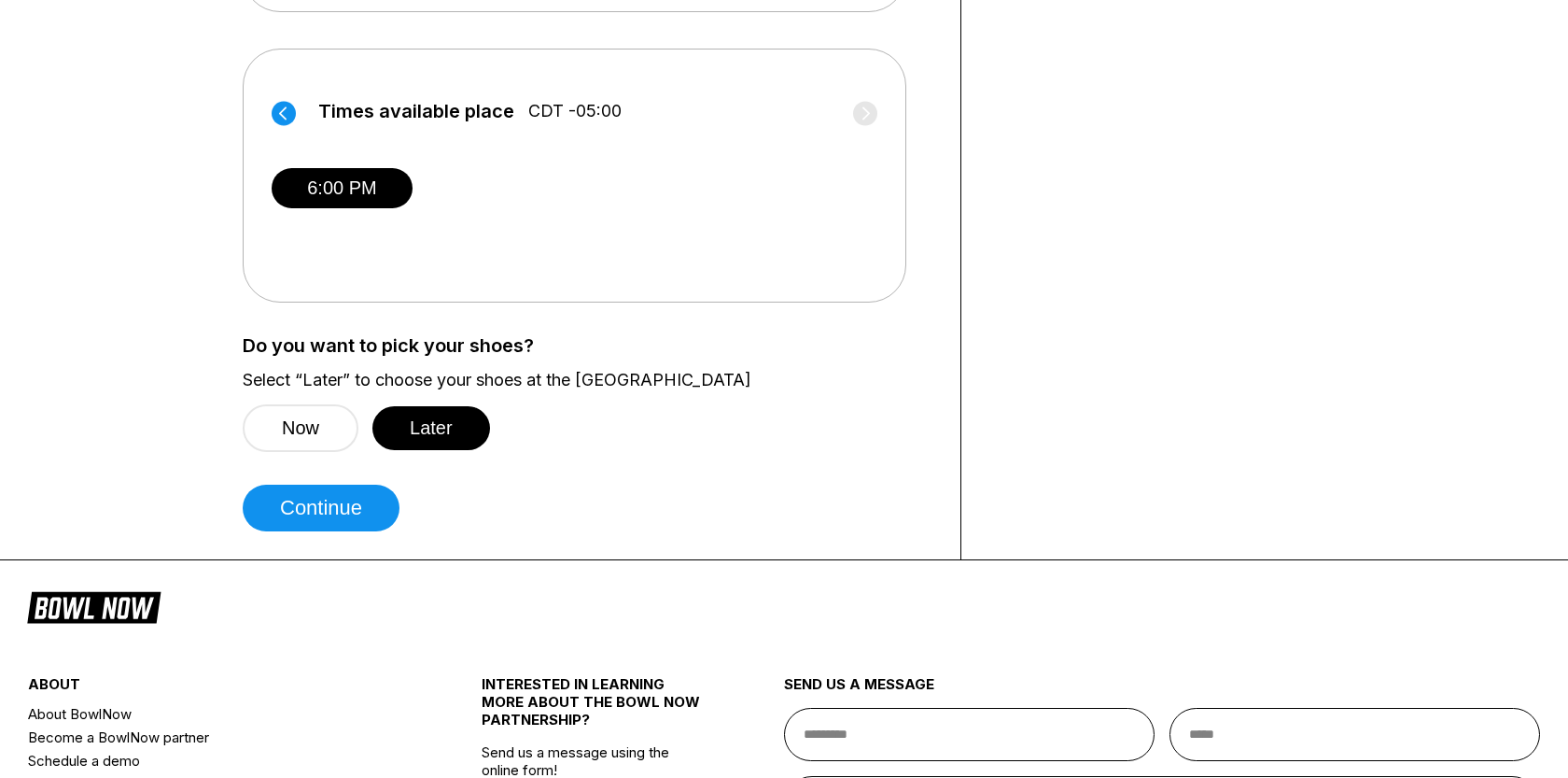
scroll to position [779, 0]
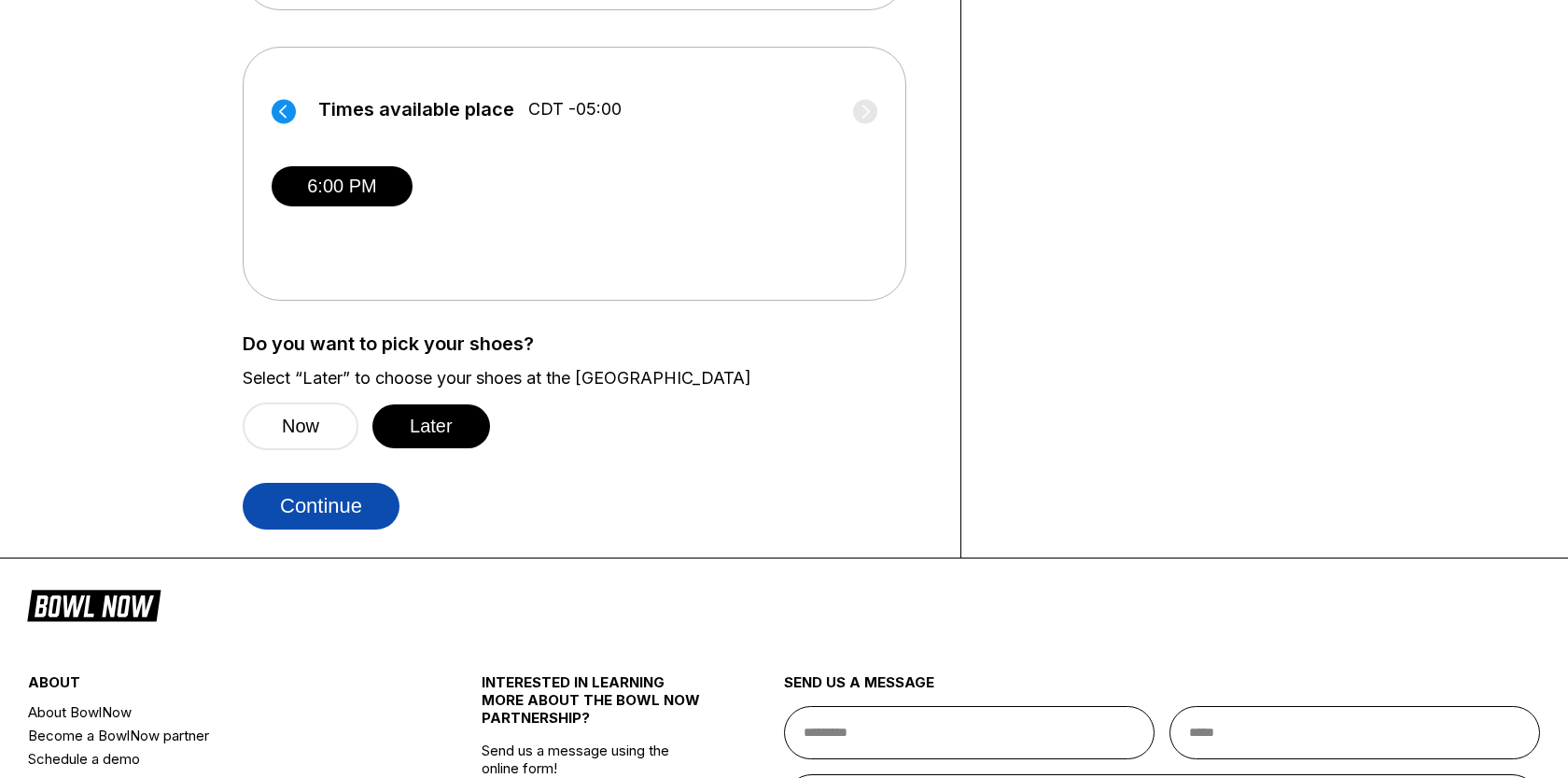
click at [361, 514] on button "Continue" at bounding box center [321, 506] width 157 height 47
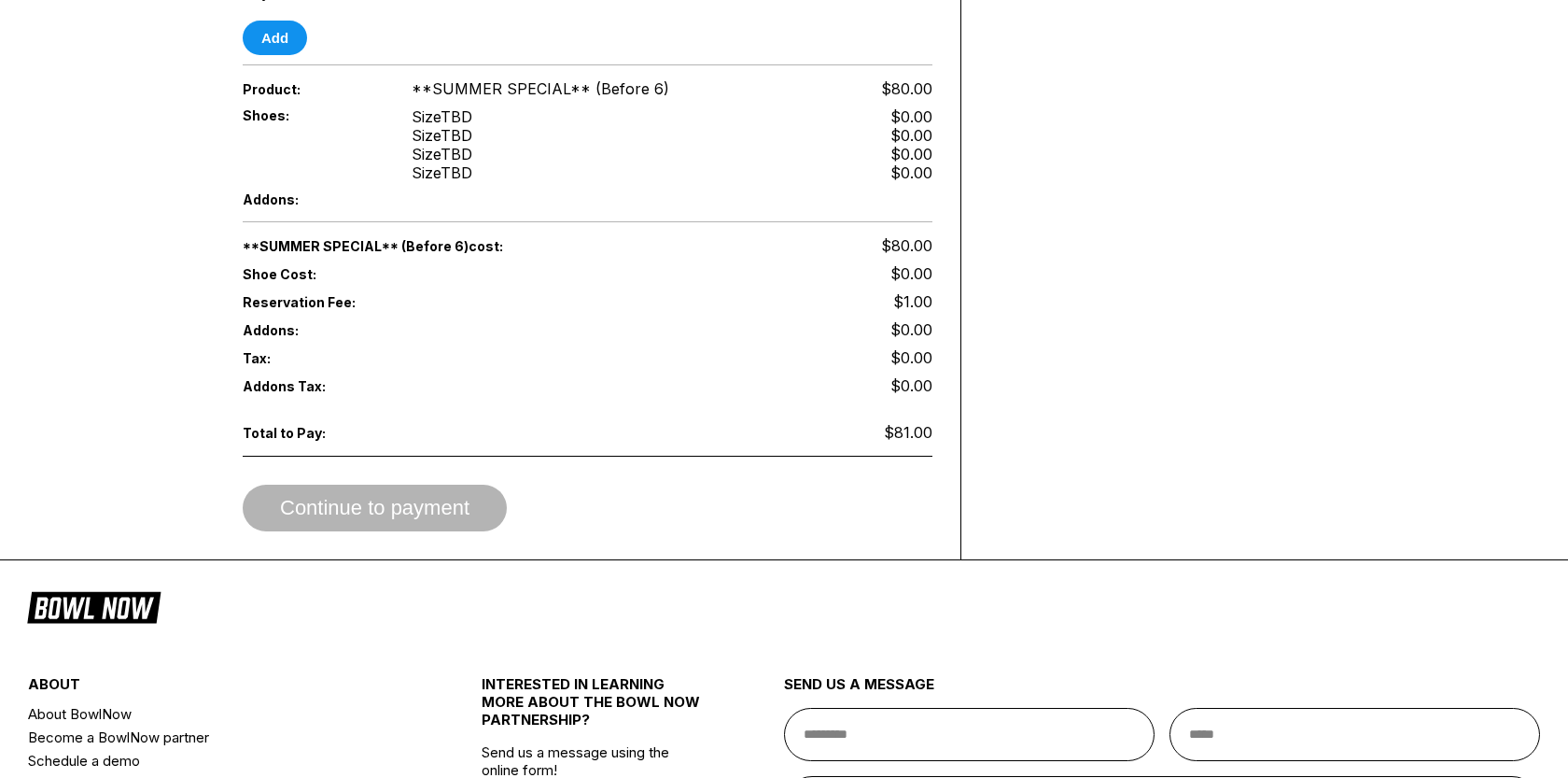
scroll to position [0, 0]
